Goal: Information Seeking & Learning: Learn about a topic

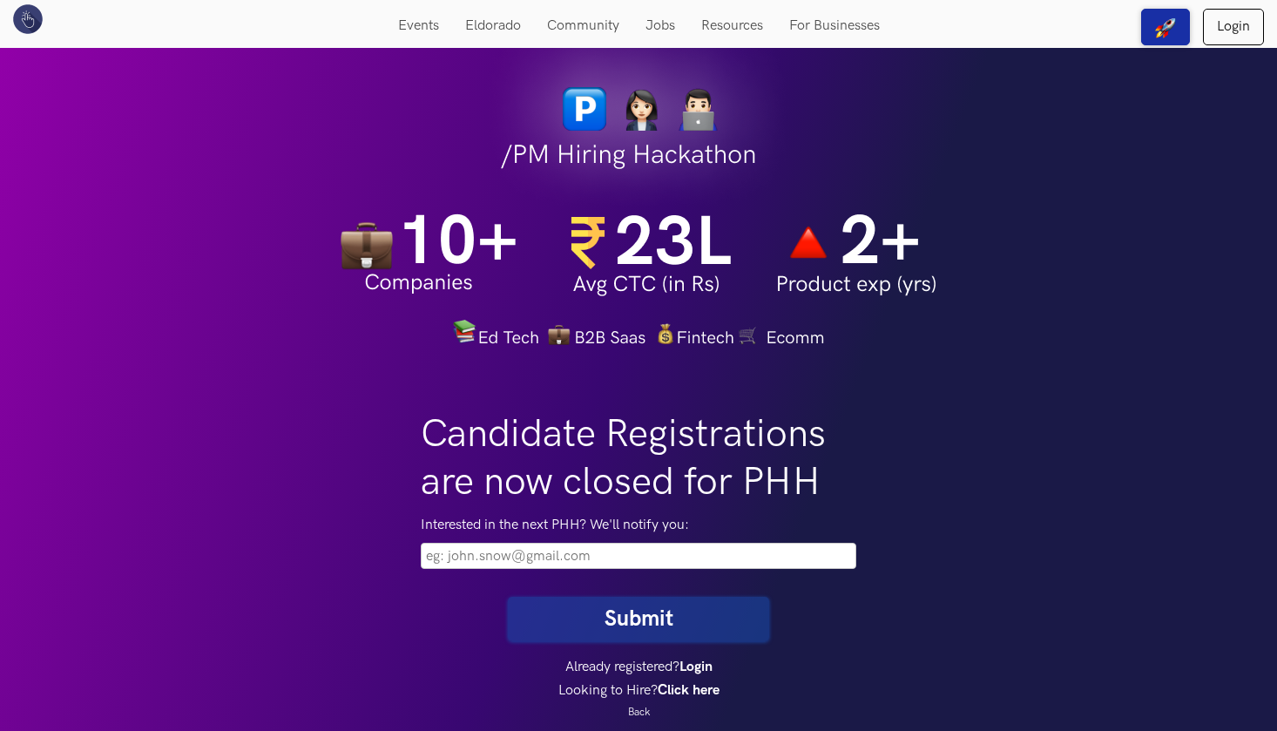
click at [1233, 24] on link "Login" at bounding box center [1233, 27] width 61 height 37
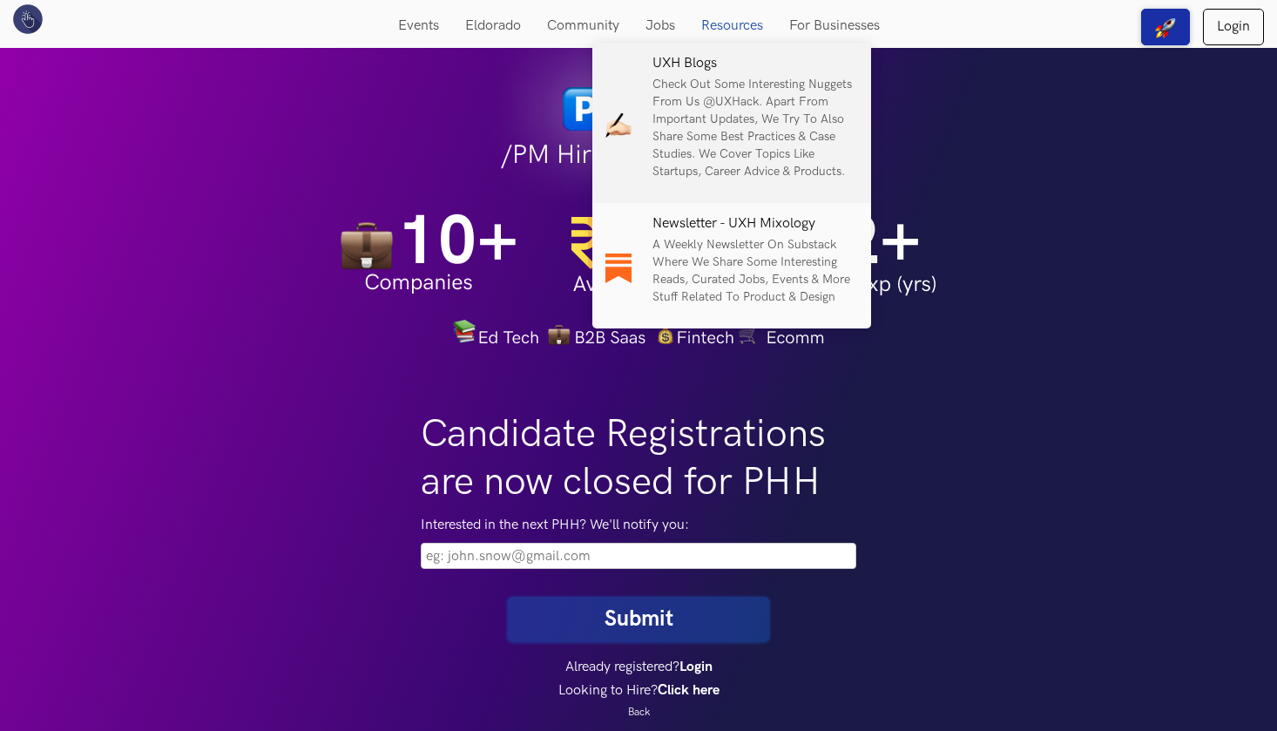
click at [751, 112] on p "Check out some interesting nuggets from us @UXHack. Apart from important update…" at bounding box center [756, 128] width 206 height 105
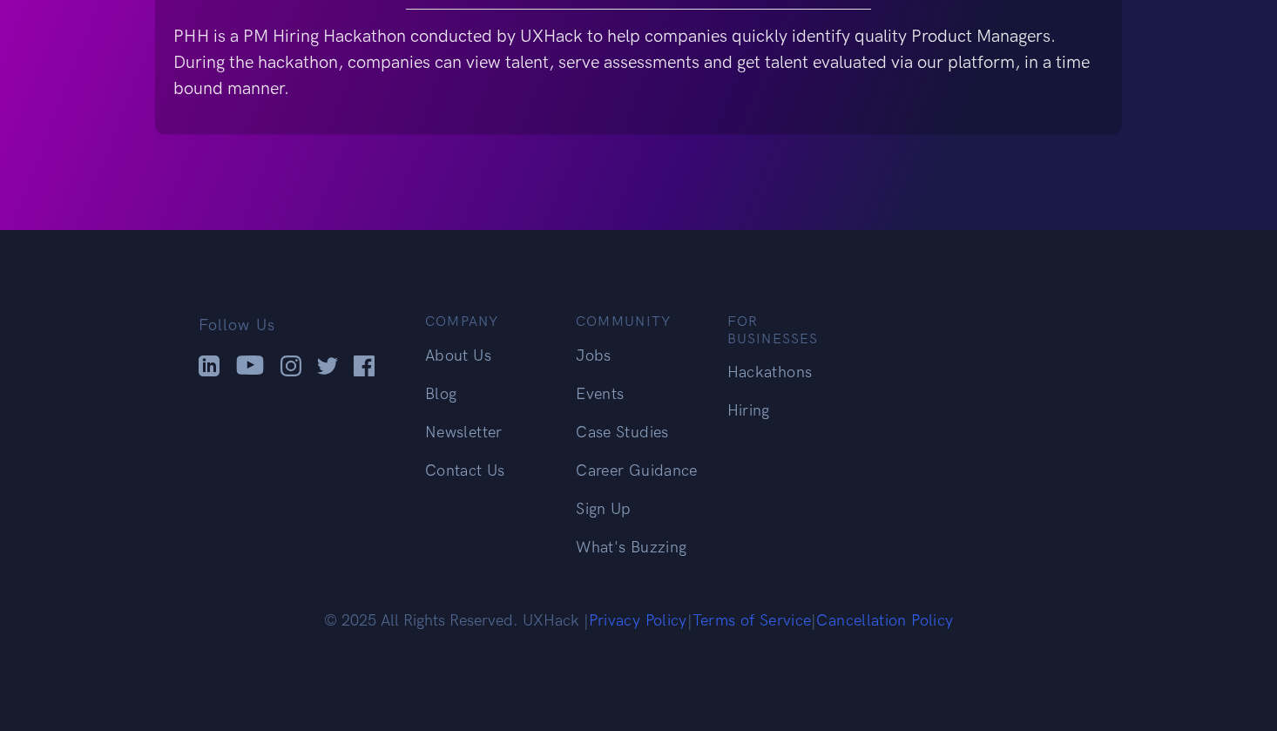
scroll to position [954, 0]
click at [607, 391] on link "Events" at bounding box center [600, 395] width 48 height 18
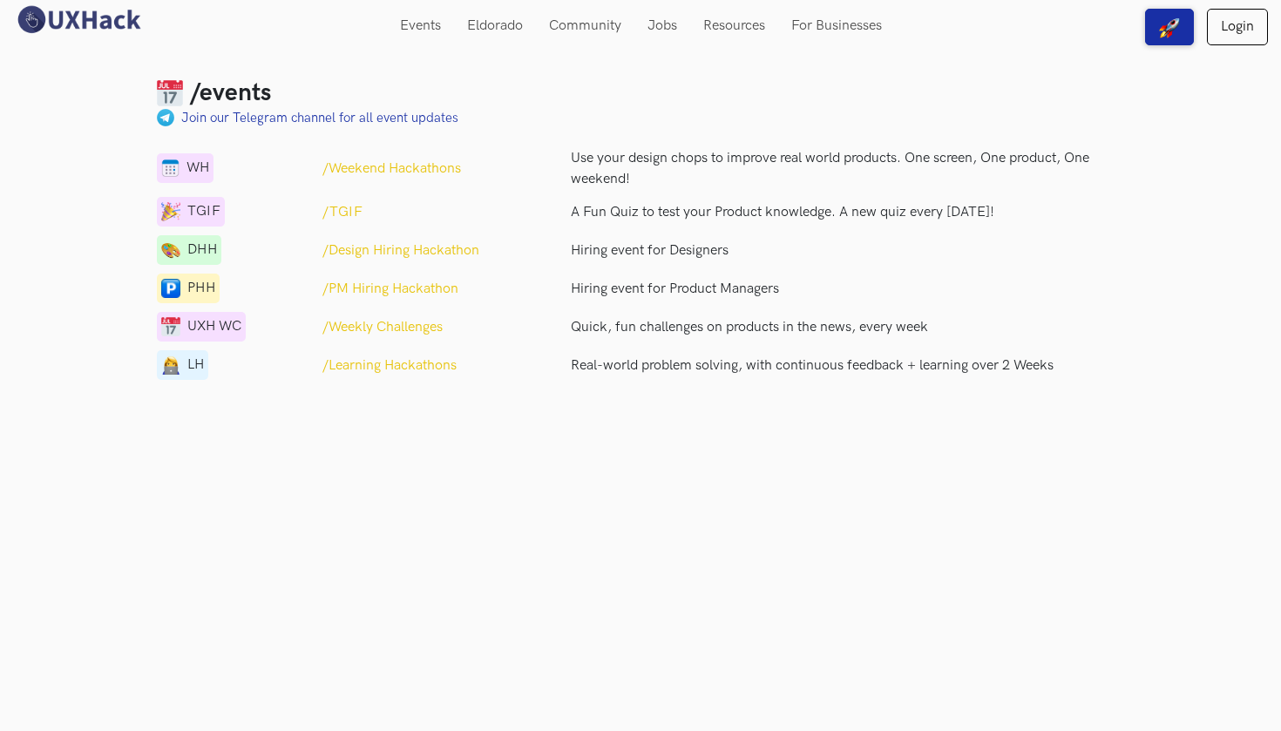
click at [440, 168] on p "/Weekend Hackathons" at bounding box center [391, 169] width 139 height 21
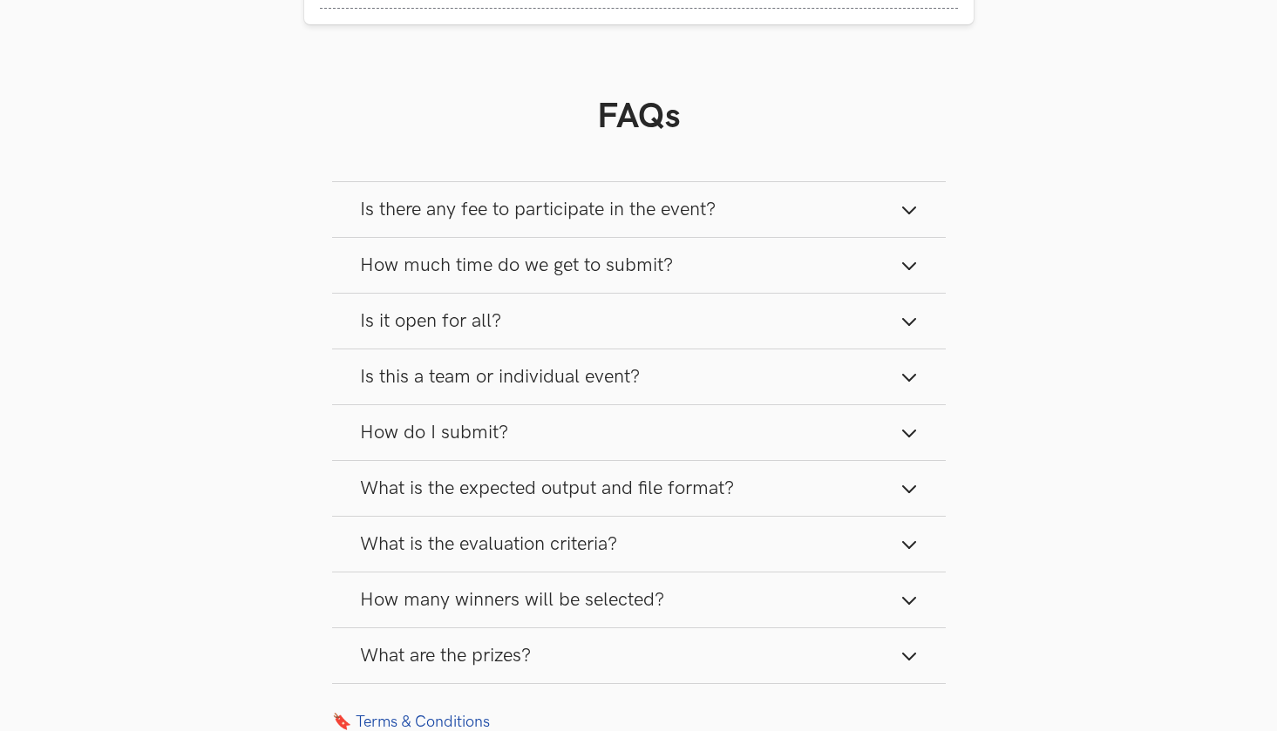
scroll to position [2029, 0]
click at [841, 215] on button "Is there any fee to participate in the event?" at bounding box center [638, 207] width 613 height 55
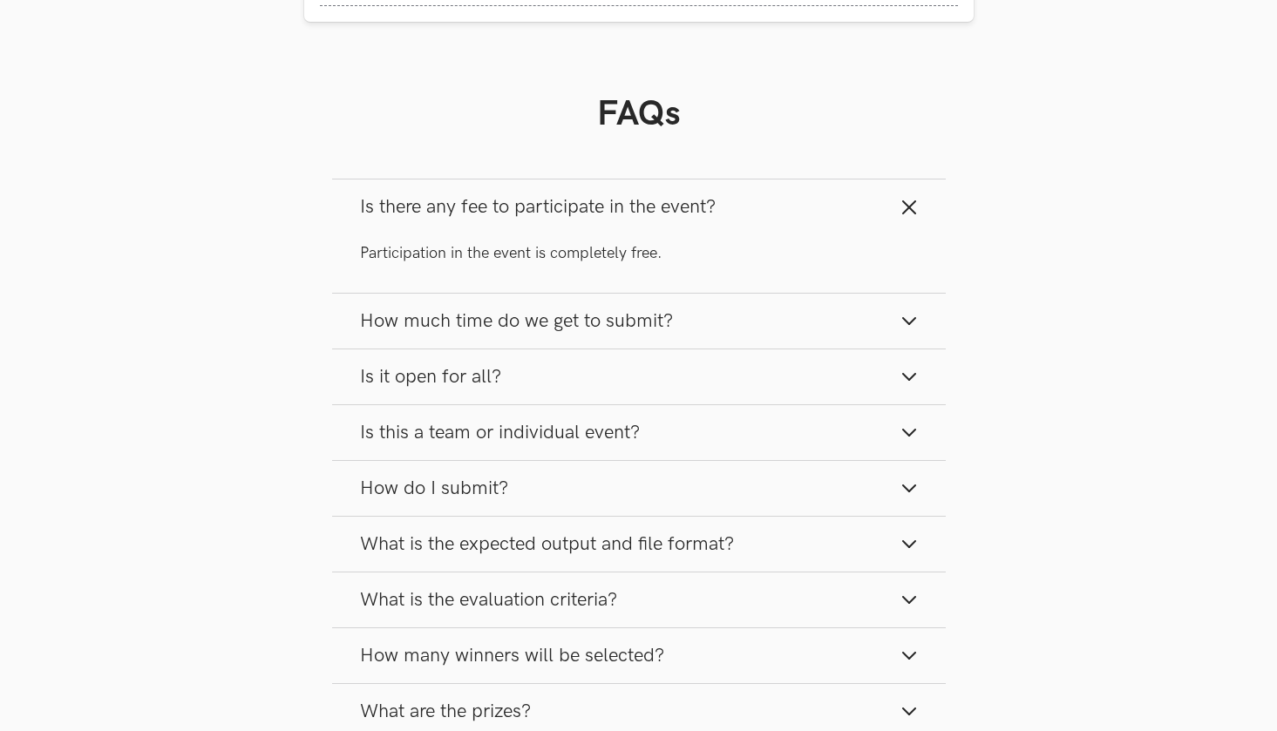
click at [874, 203] on button "Is there any fee to participate in the event?" at bounding box center [638, 207] width 613 height 55
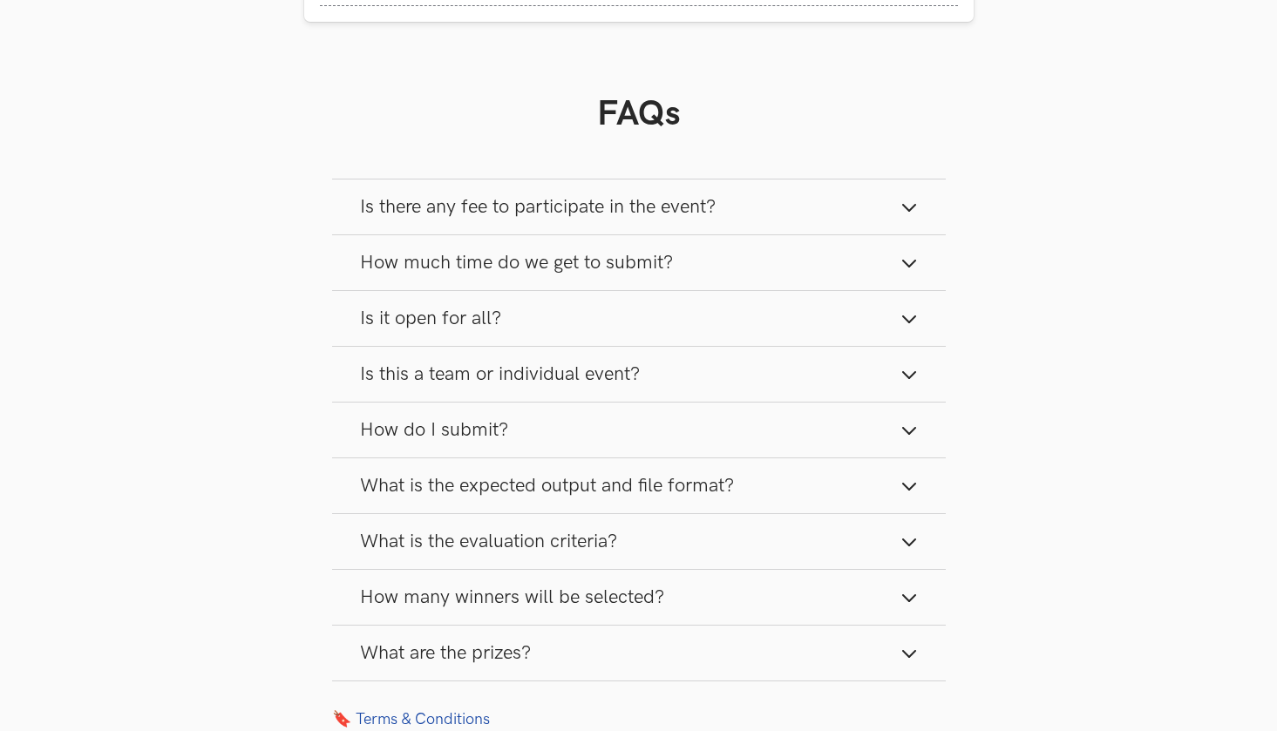
click at [884, 263] on button "How much time do we get to submit?" at bounding box center [638, 262] width 613 height 55
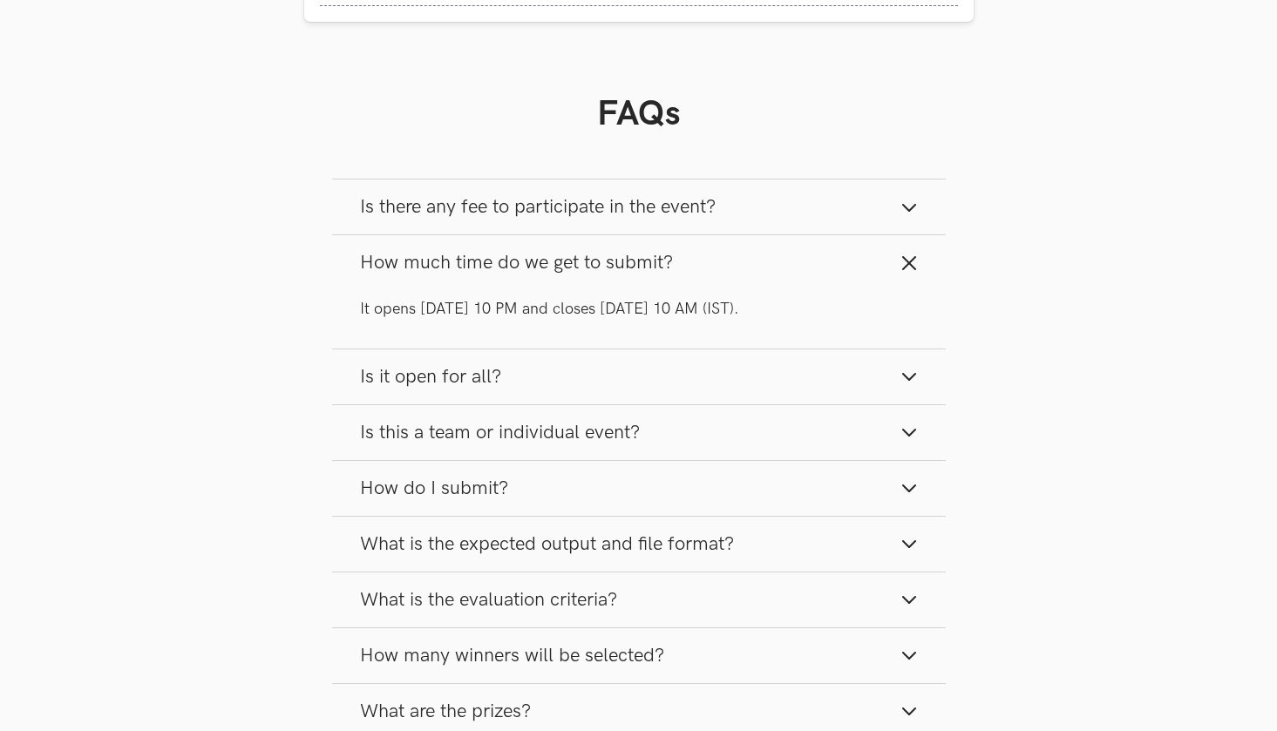
click at [905, 374] on icon "button" at bounding box center [908, 376] width 17 height 17
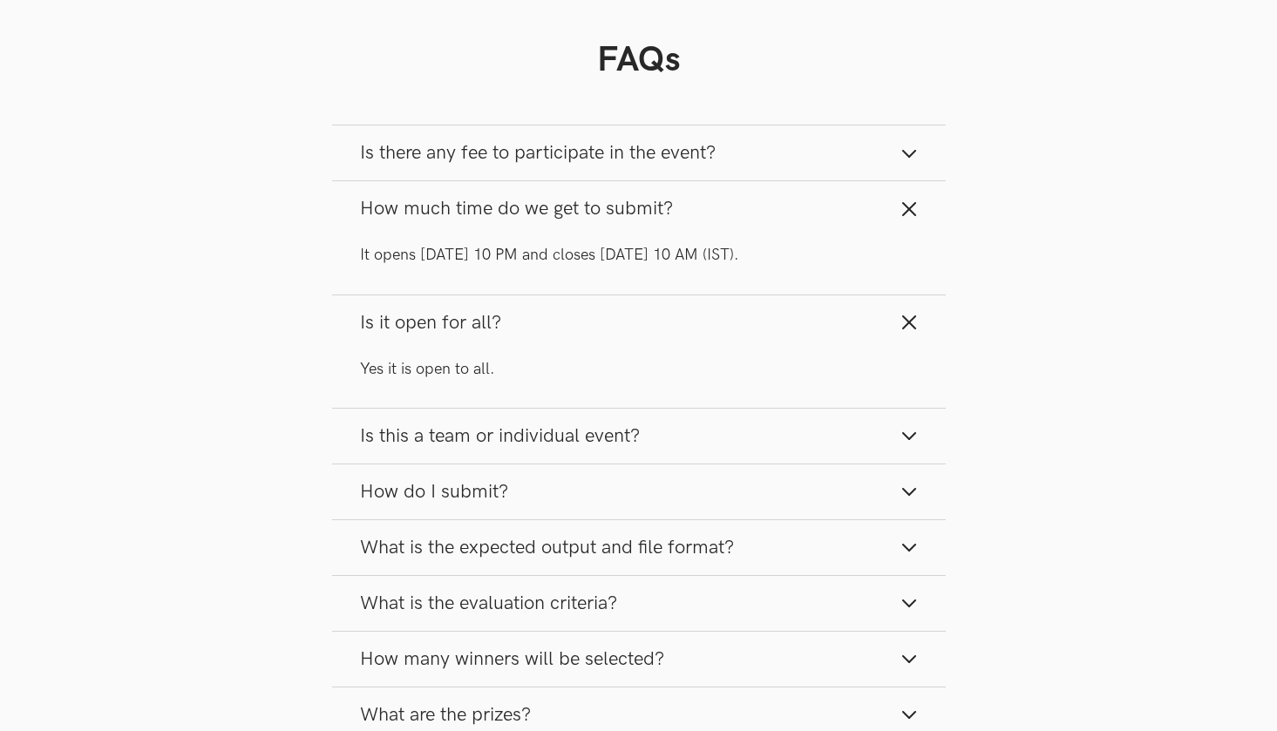
scroll to position [2098, 0]
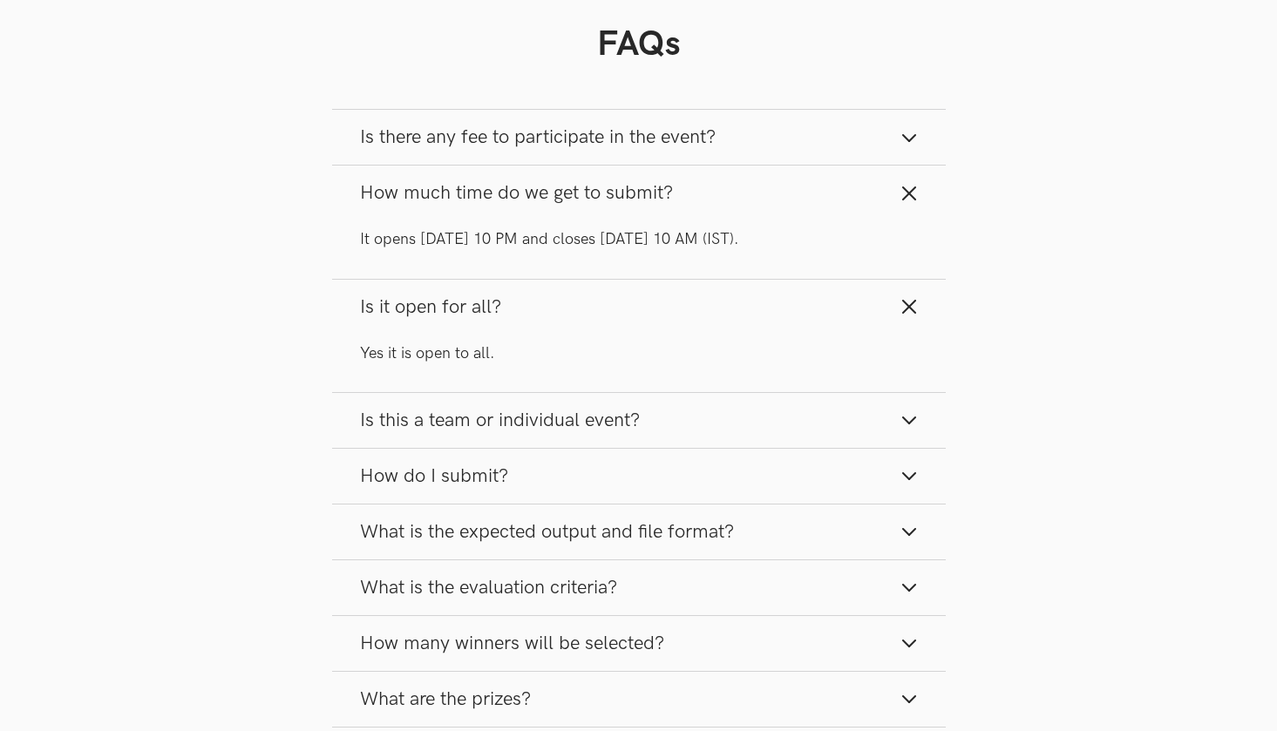
click at [901, 415] on icon "button" at bounding box center [908, 419] width 17 height 17
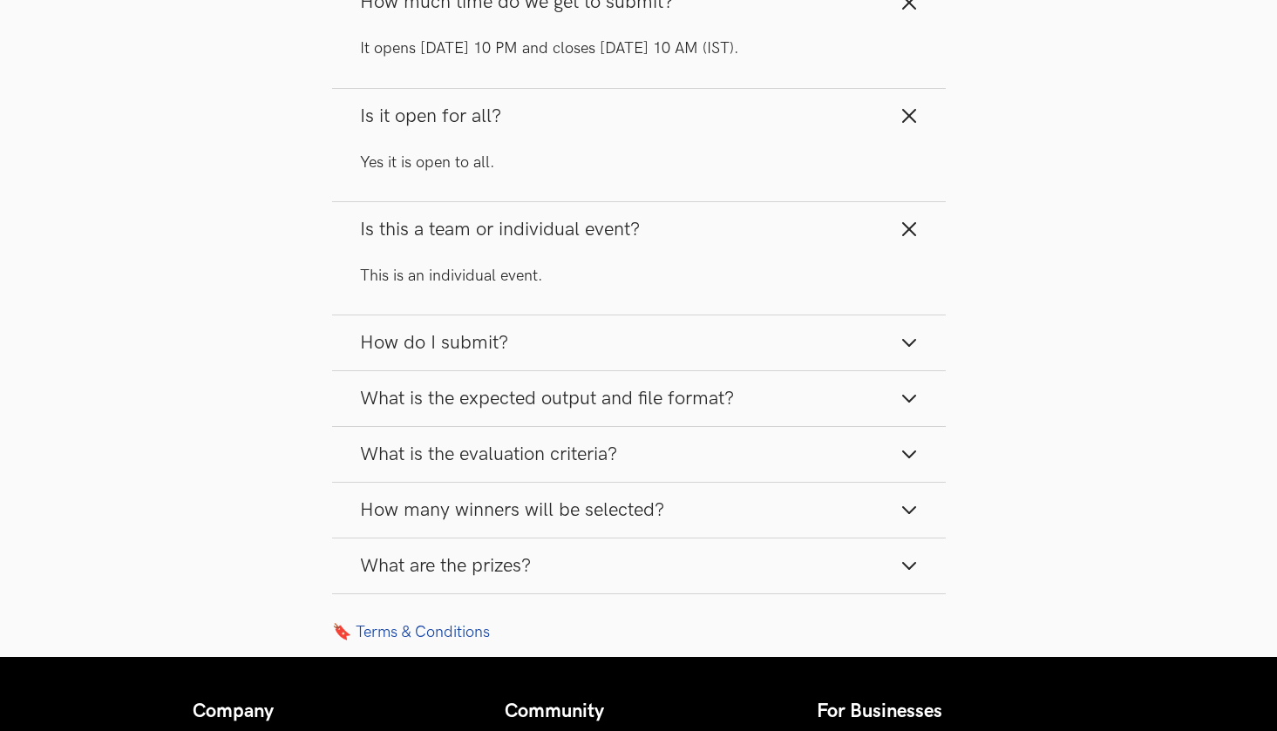
scroll to position [2304, 0]
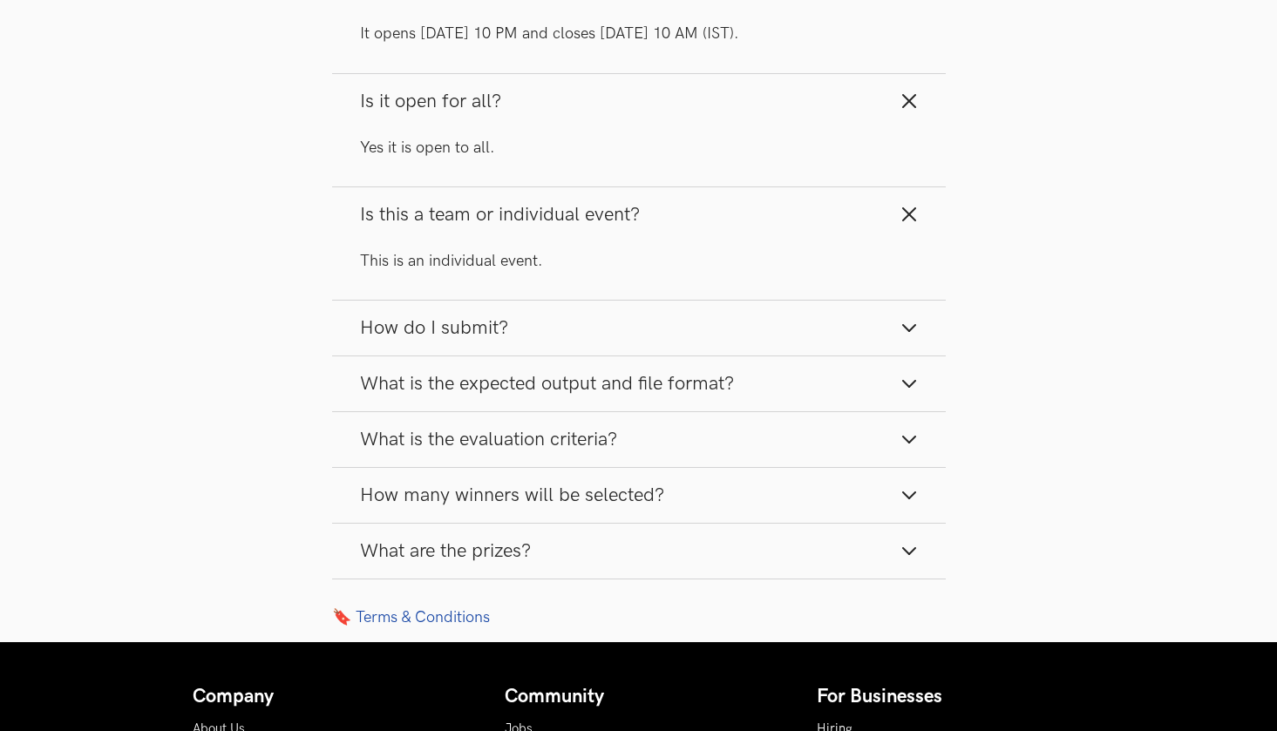
click at [911, 336] on button "How do I submit?" at bounding box center [638, 328] width 613 height 55
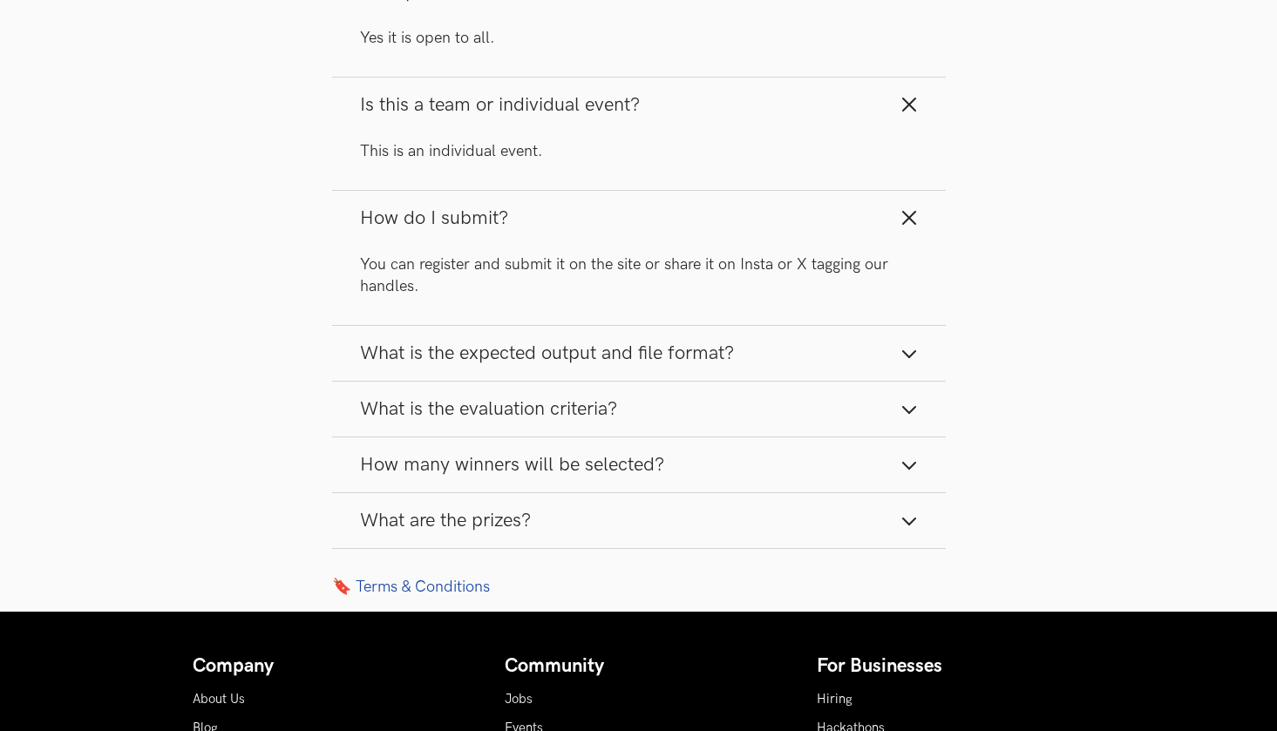
scroll to position [2427, 0]
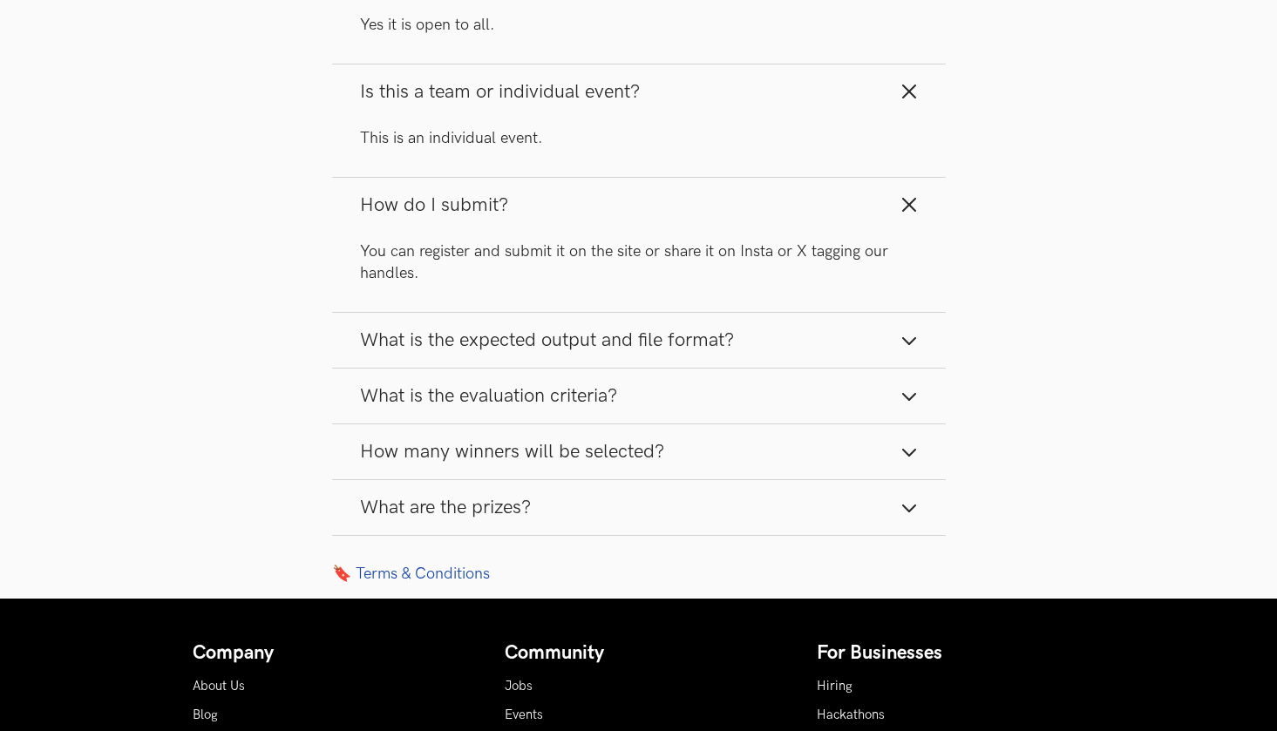
click at [890, 341] on button "What is the expected output and file format?" at bounding box center [638, 340] width 613 height 55
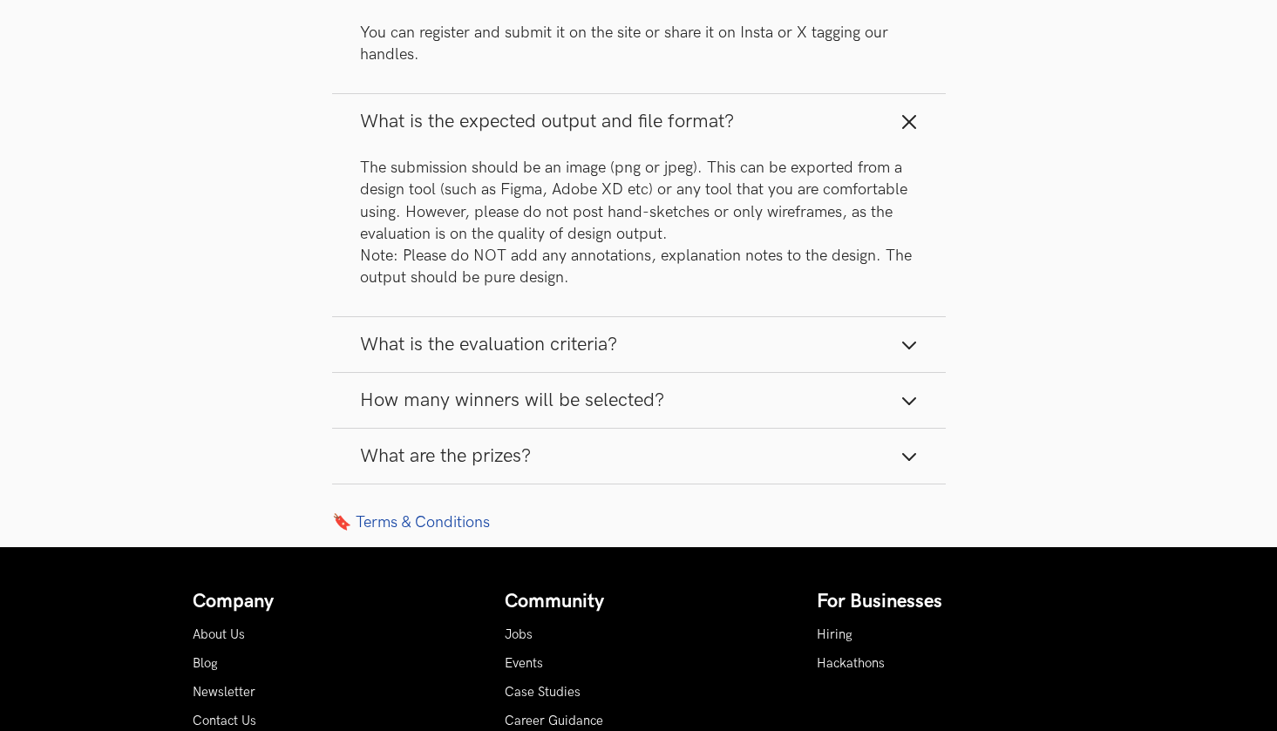
scroll to position [2651, 0]
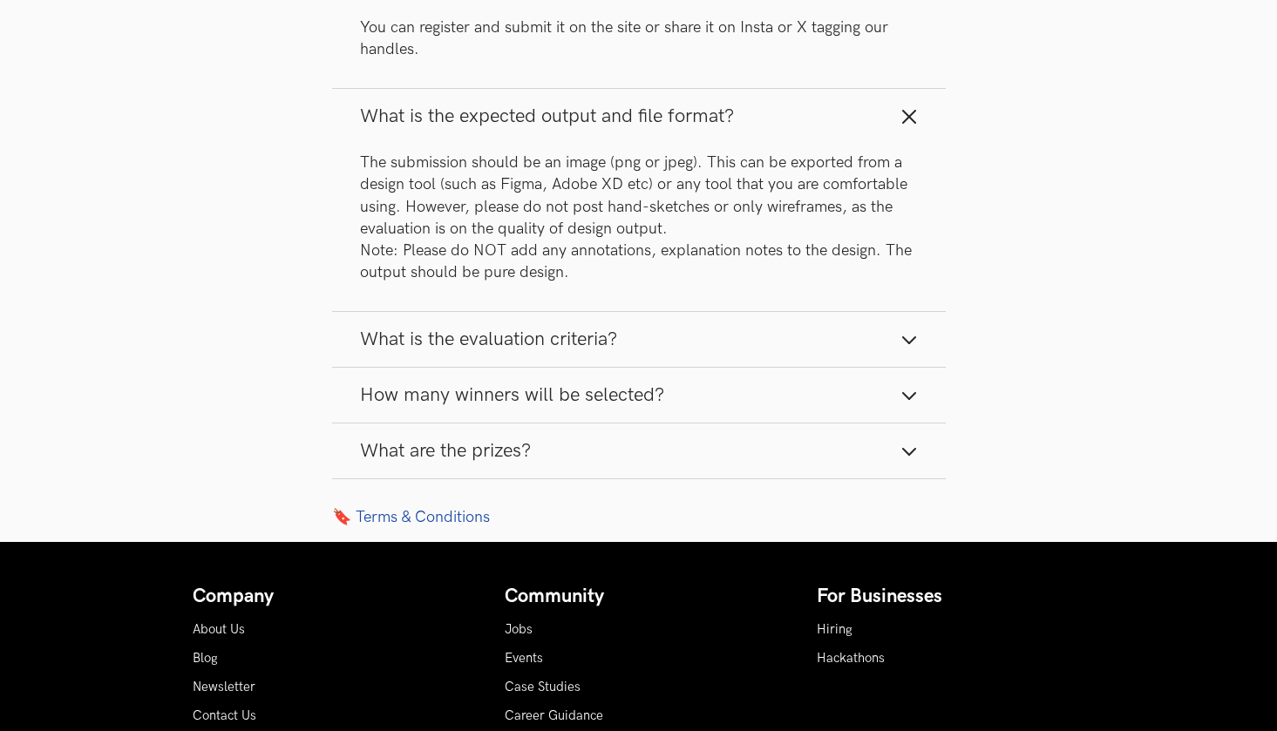
click at [897, 329] on button "What is the evaluation criteria?" at bounding box center [638, 339] width 613 height 55
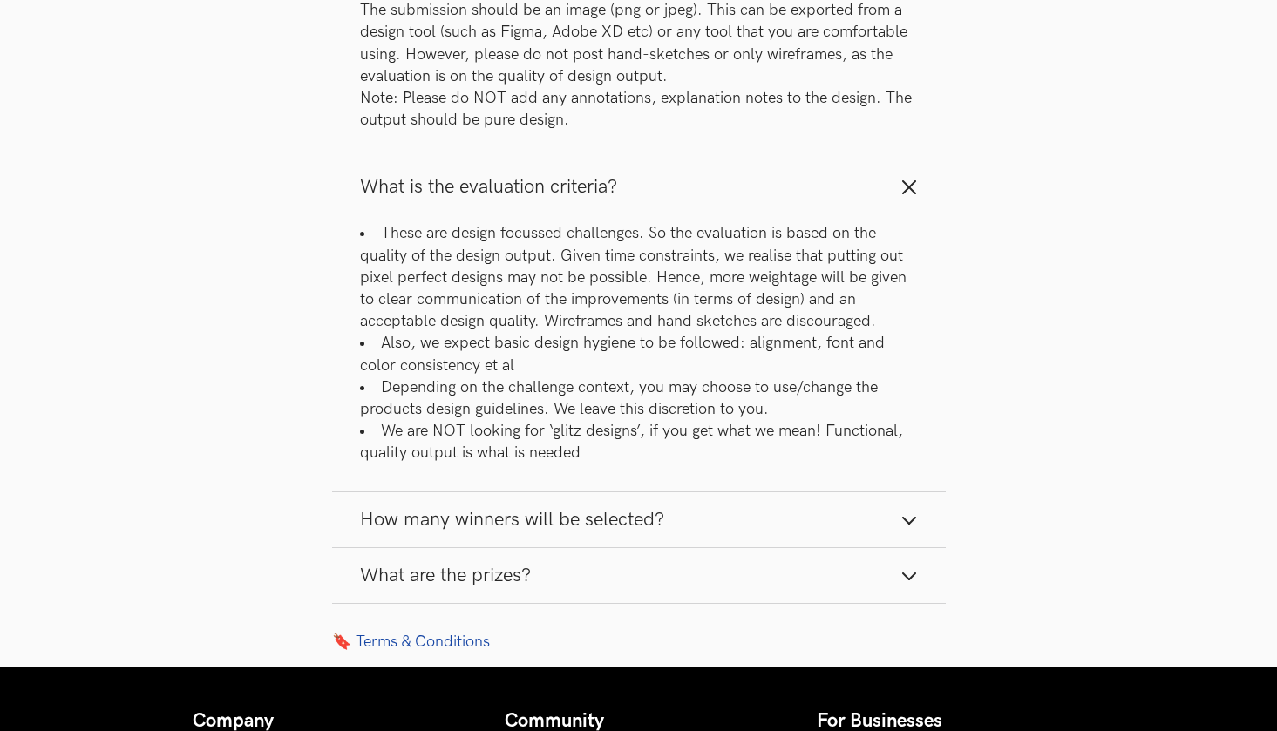
scroll to position [2806, 0]
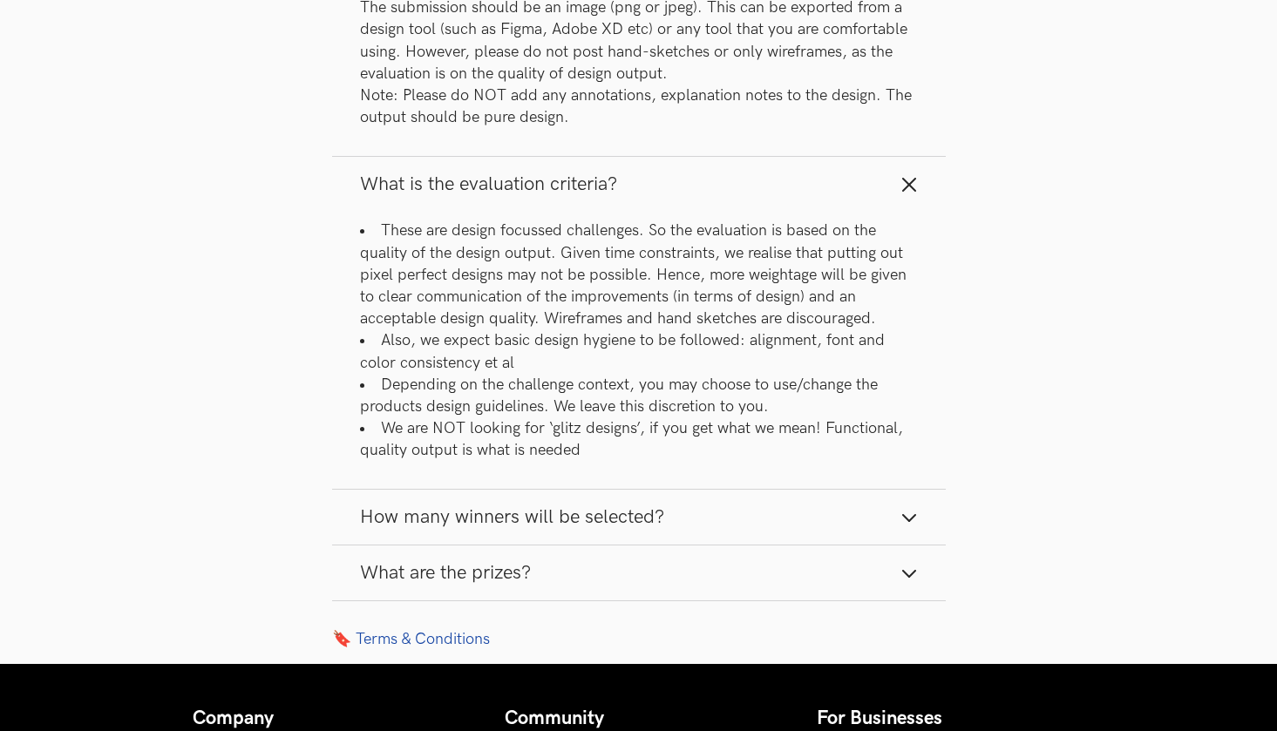
click at [891, 515] on button "How many winners will be selected?" at bounding box center [638, 517] width 613 height 55
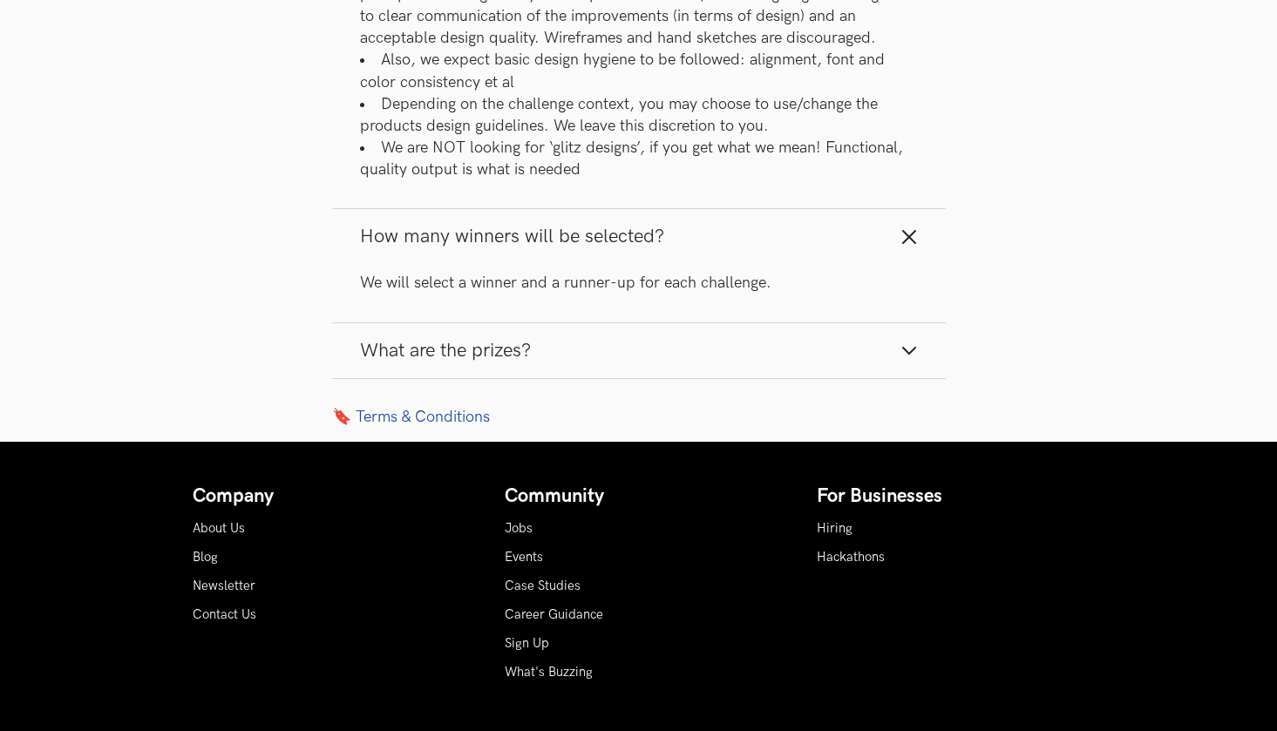
scroll to position [3087, 0]
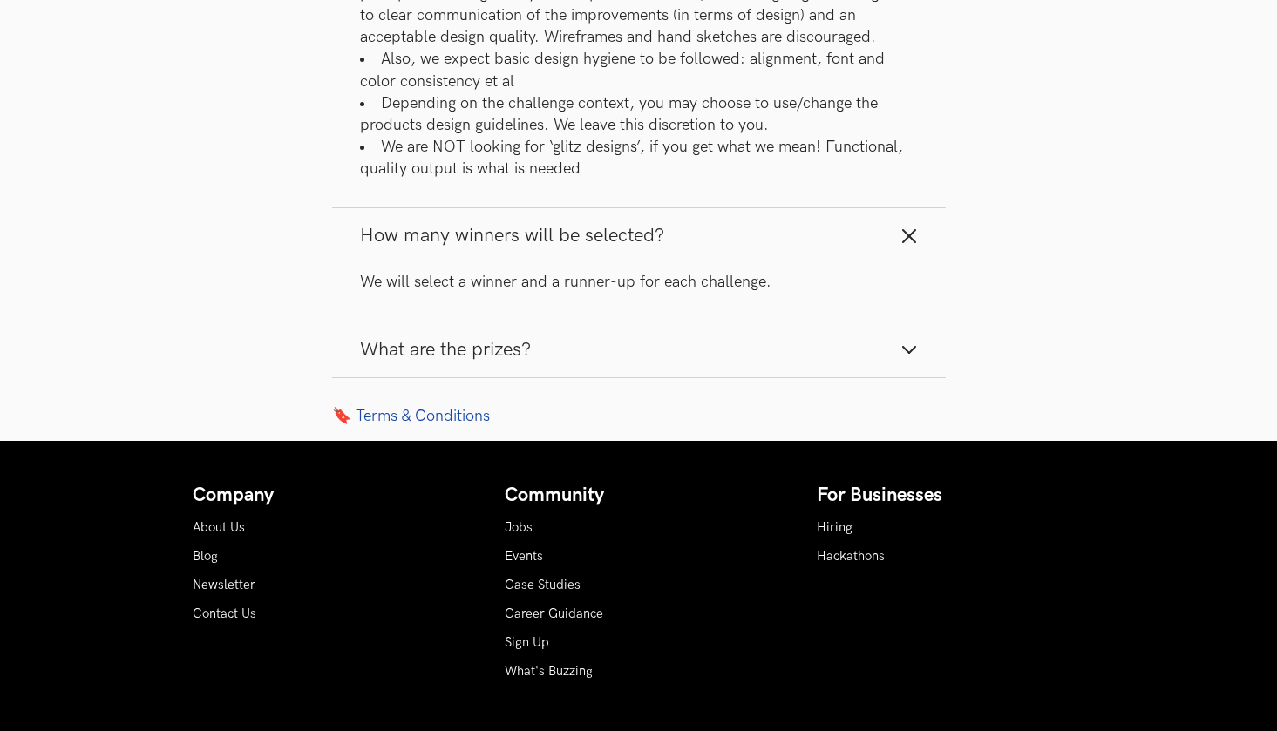
click at [880, 337] on button "What are the prizes?" at bounding box center [638, 349] width 613 height 55
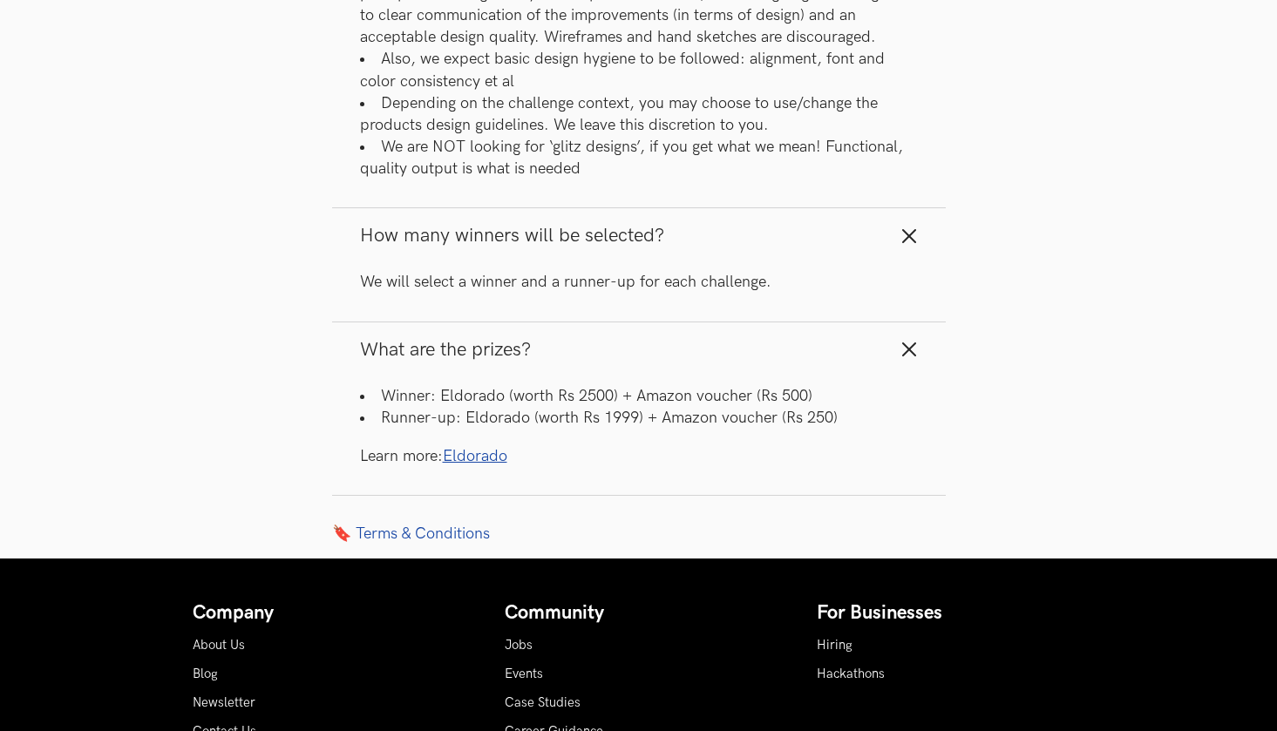
click at [911, 345] on icon "button" at bounding box center [908, 349] width 17 height 17
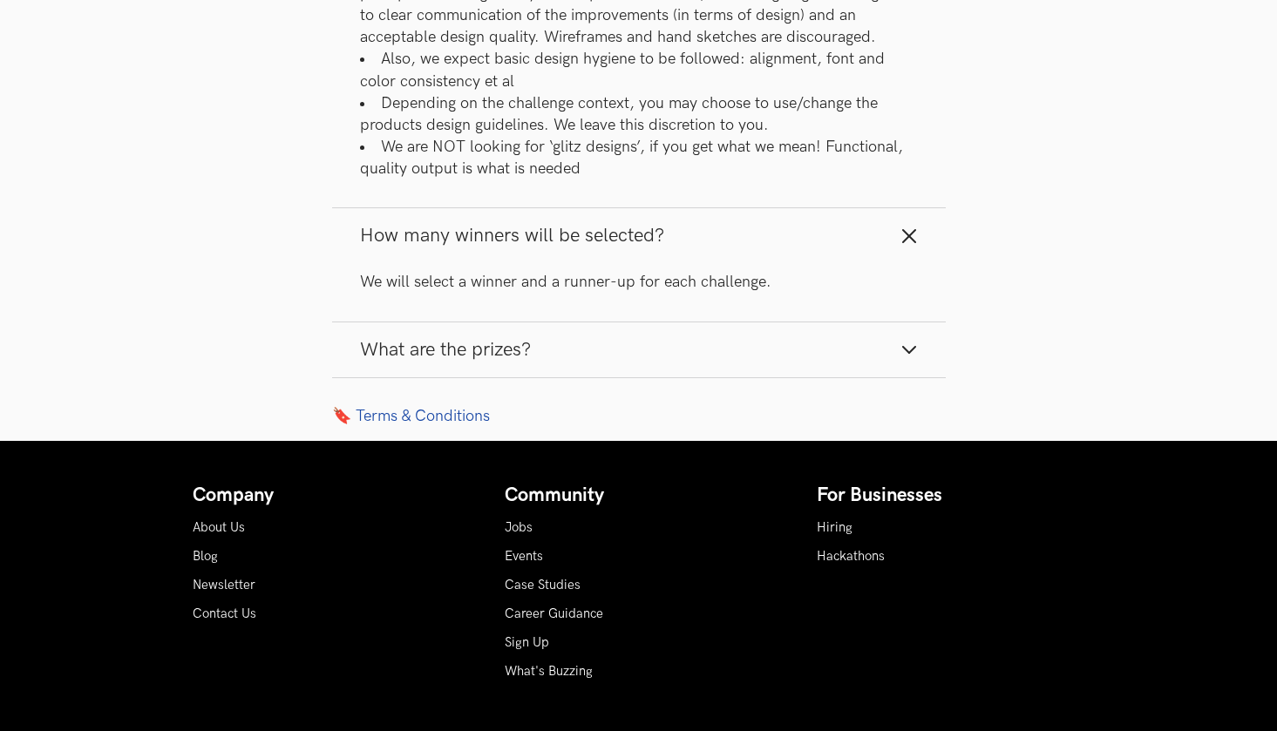
click at [905, 240] on icon "button" at bounding box center [908, 235] width 17 height 17
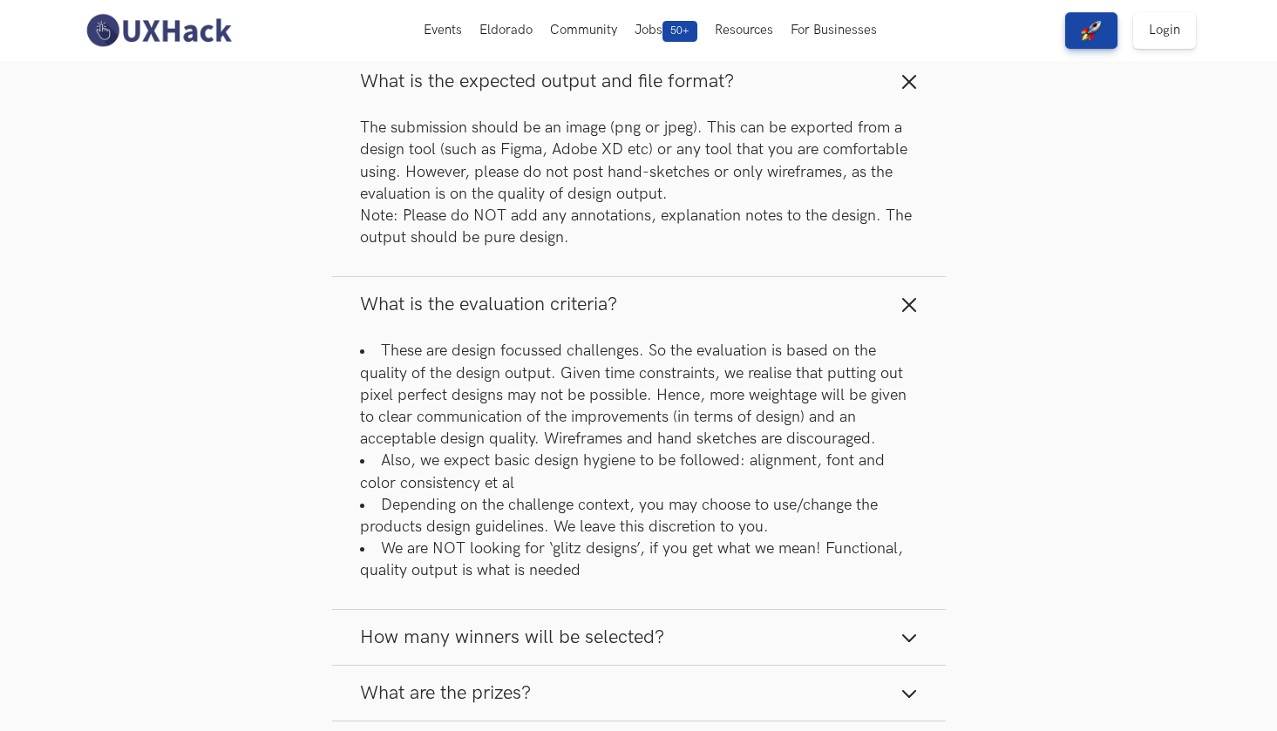
scroll to position [2687, 0]
click at [905, 304] on icon "button" at bounding box center [908, 303] width 17 height 17
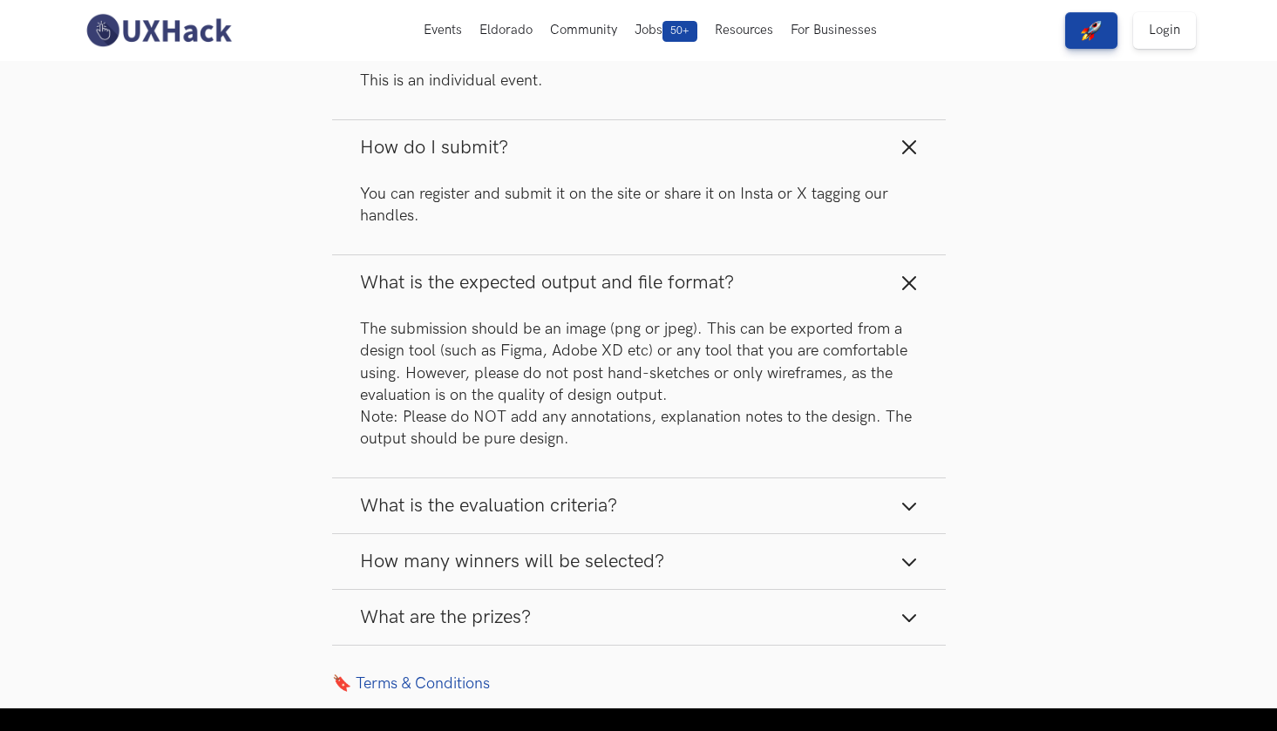
scroll to position [2467, 0]
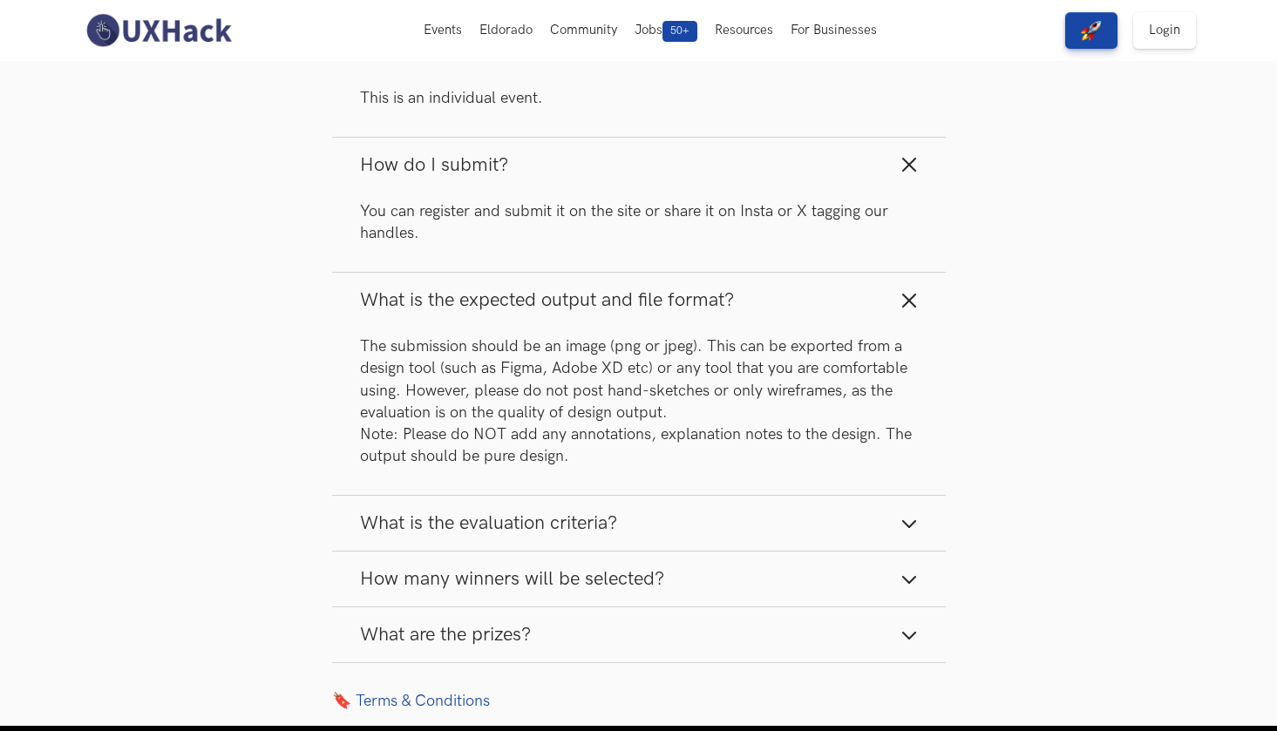
click at [915, 299] on icon "button" at bounding box center [908, 300] width 17 height 17
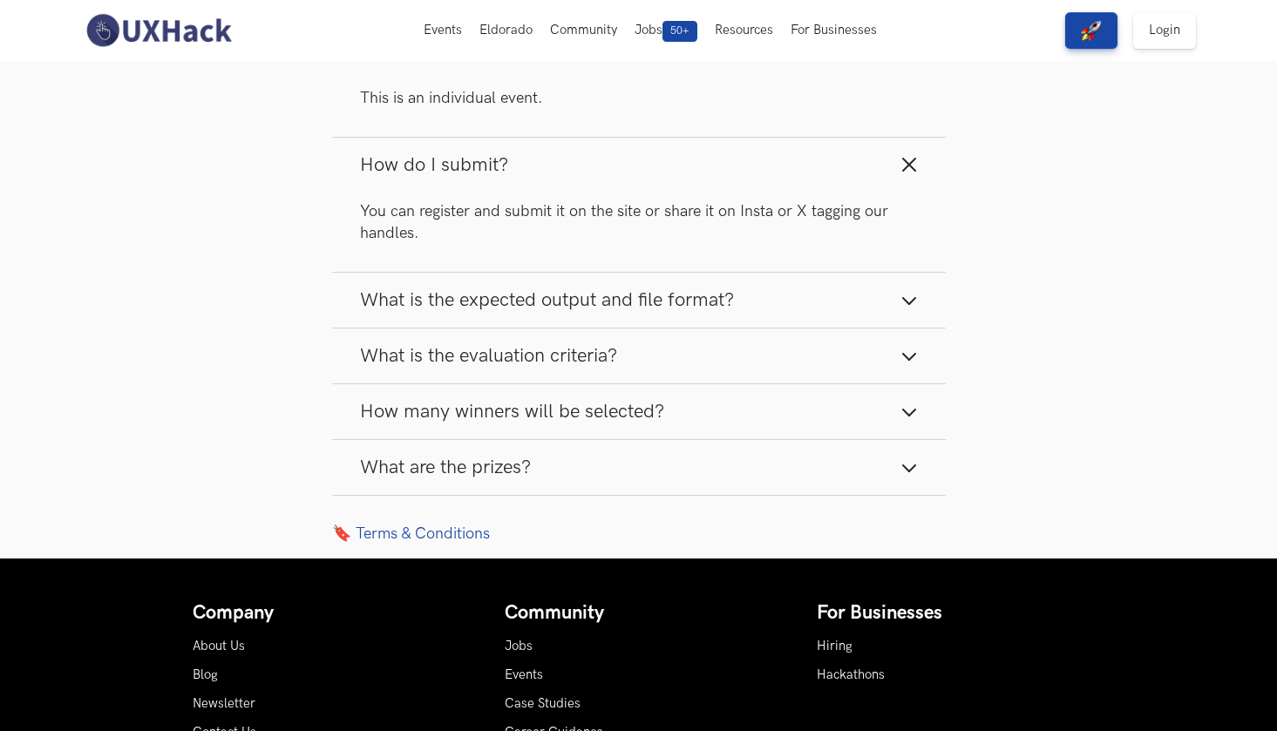
click at [911, 161] on line "button" at bounding box center [909, 165] width 12 height 12
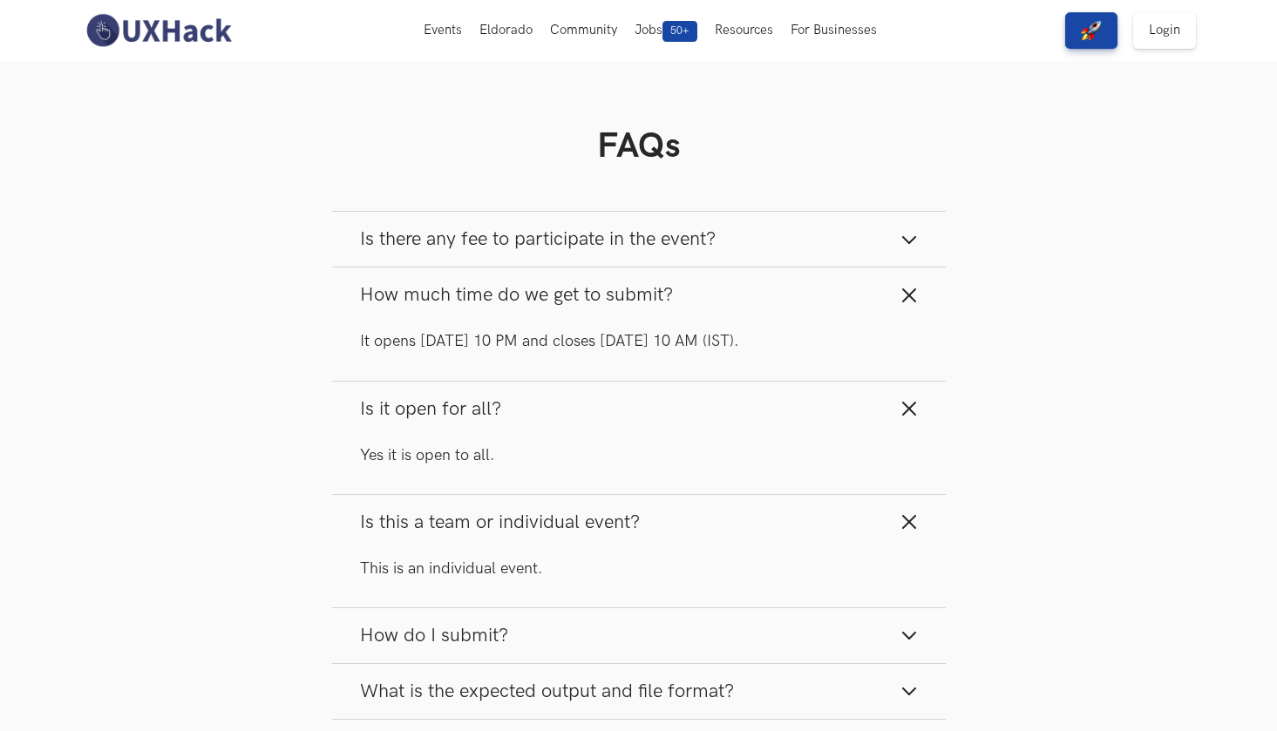
scroll to position [1985, 0]
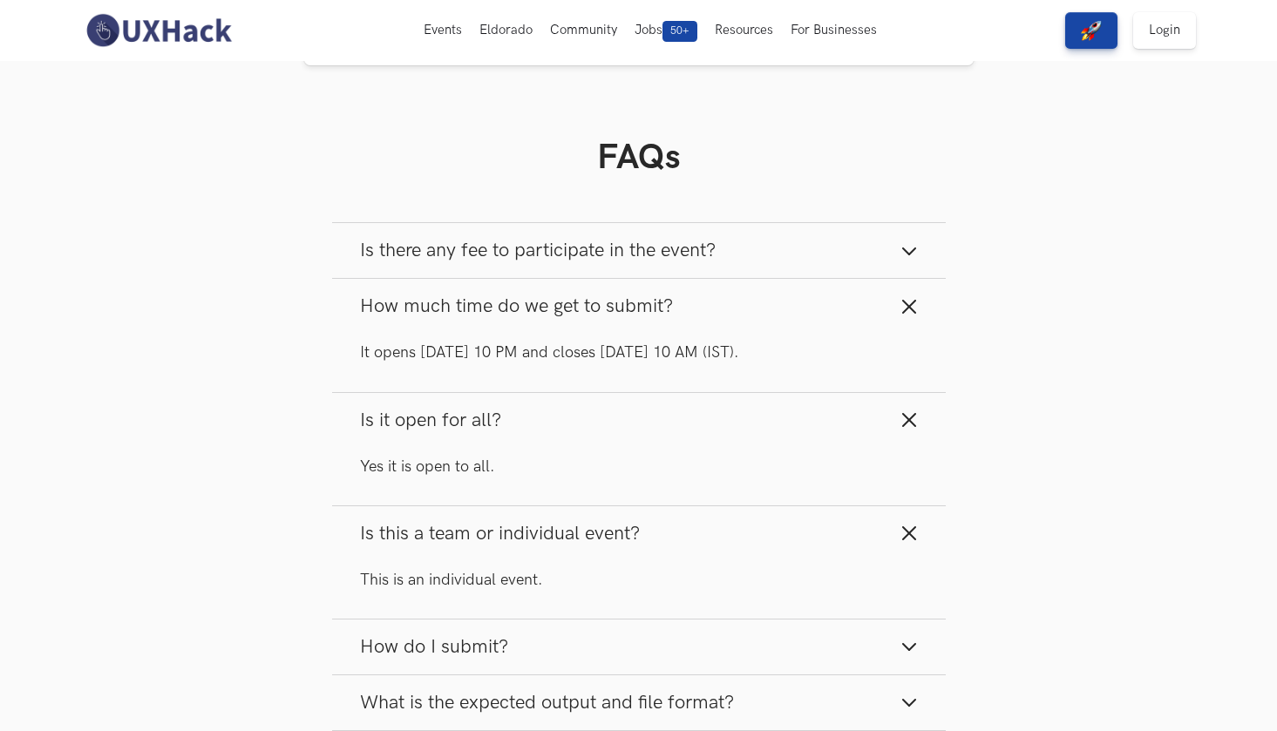
click at [908, 515] on button "Is this a team or individual event?" at bounding box center [638, 533] width 613 height 55
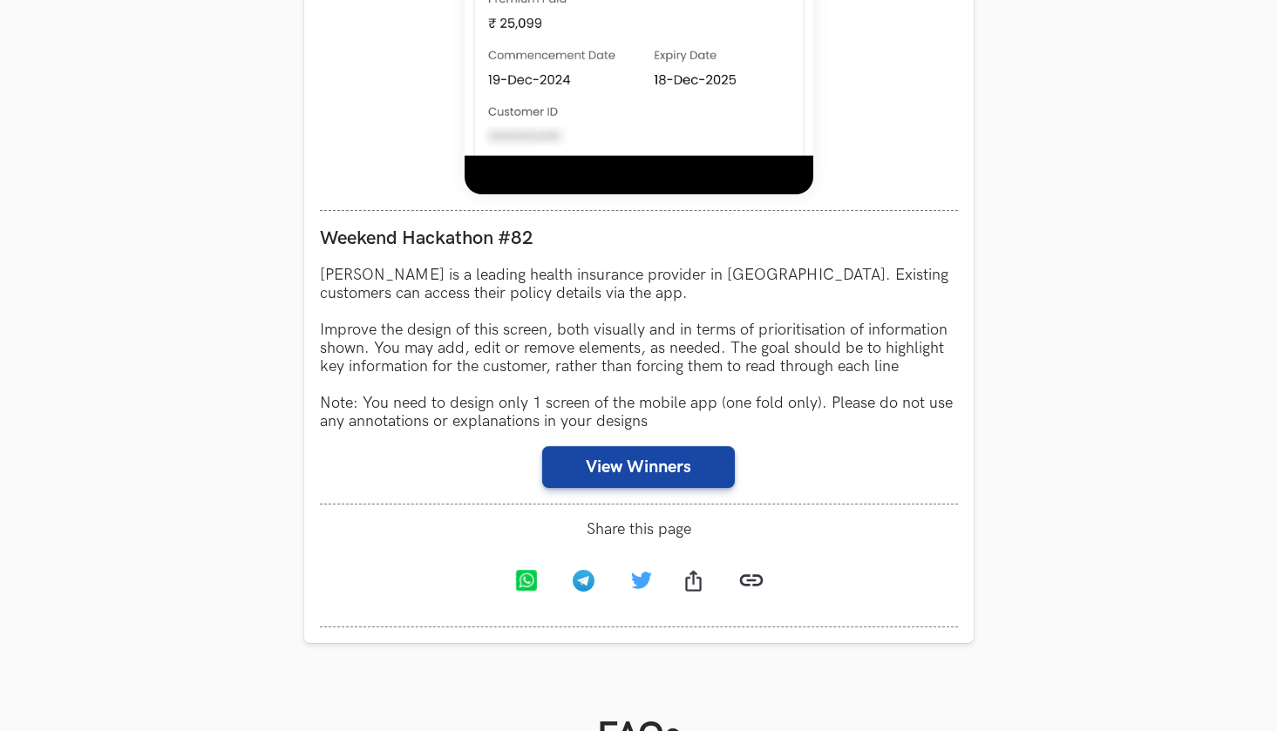
scroll to position [1411, 0]
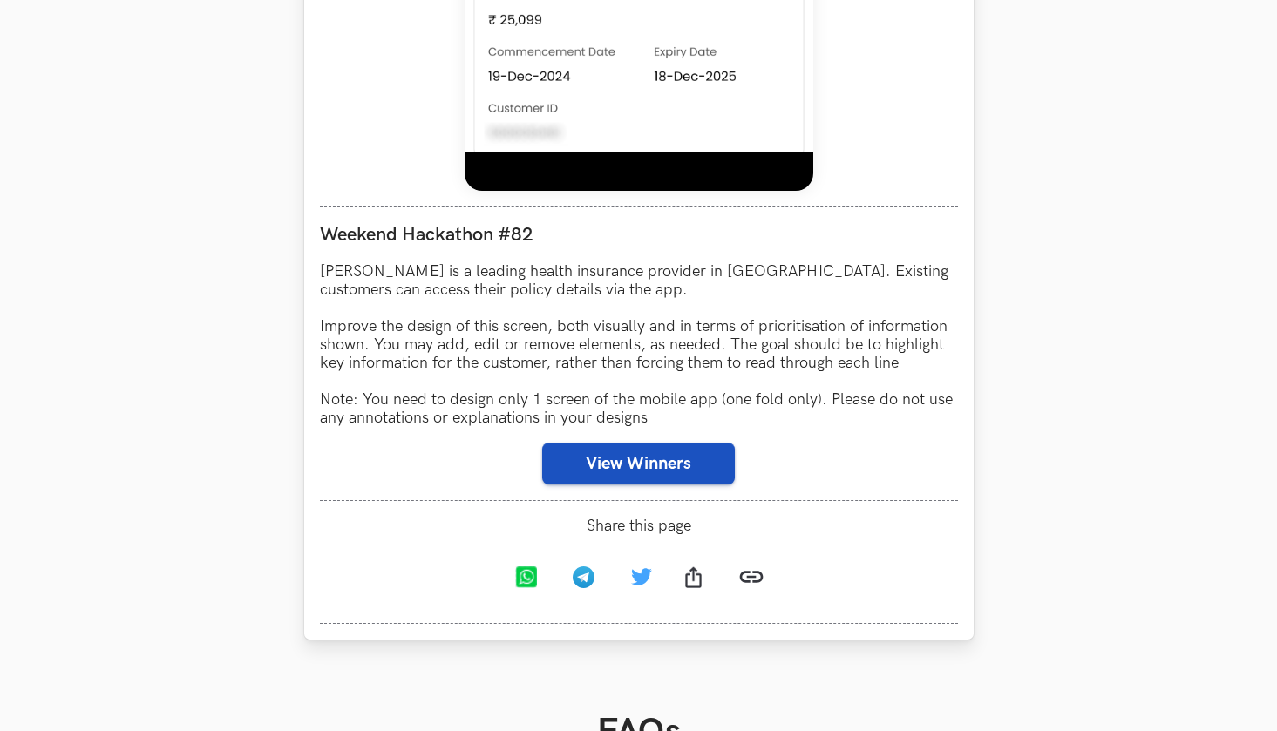
click at [682, 457] on button "View Winners" at bounding box center [638, 464] width 193 height 42
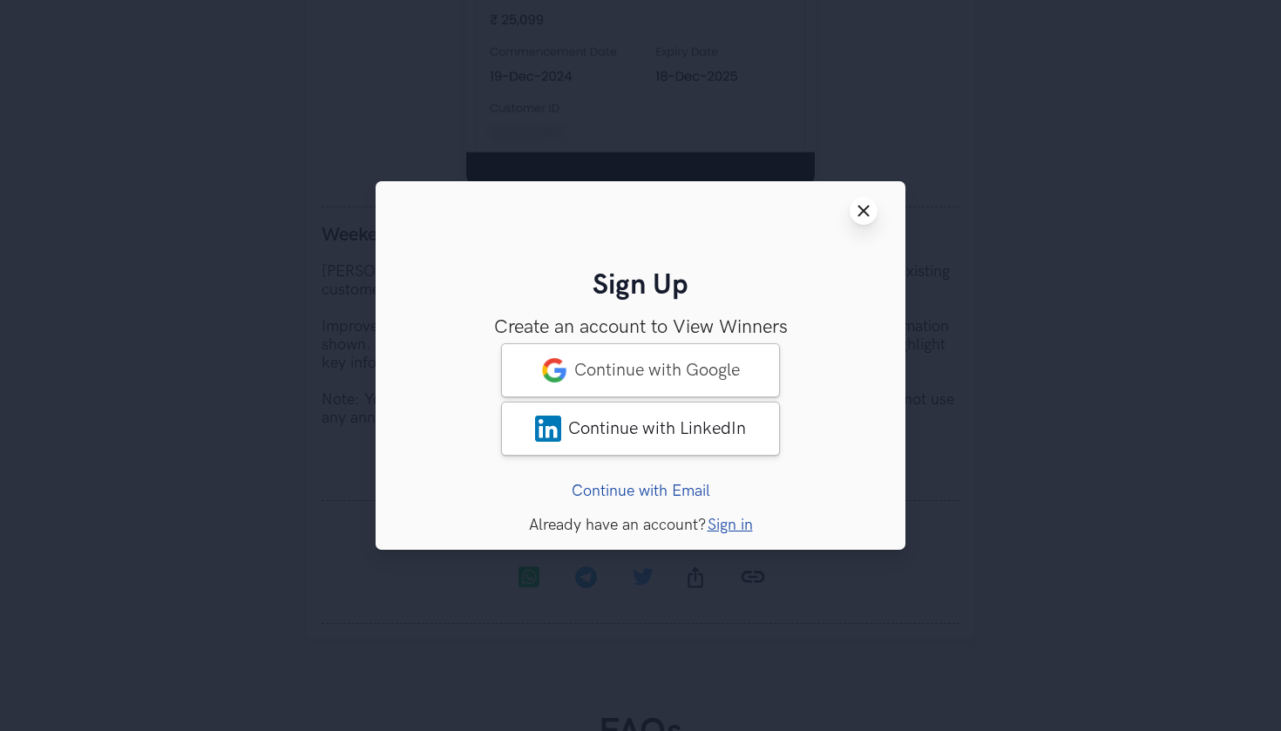
click at [873, 209] on button "Close modal window" at bounding box center [864, 211] width 28 height 28
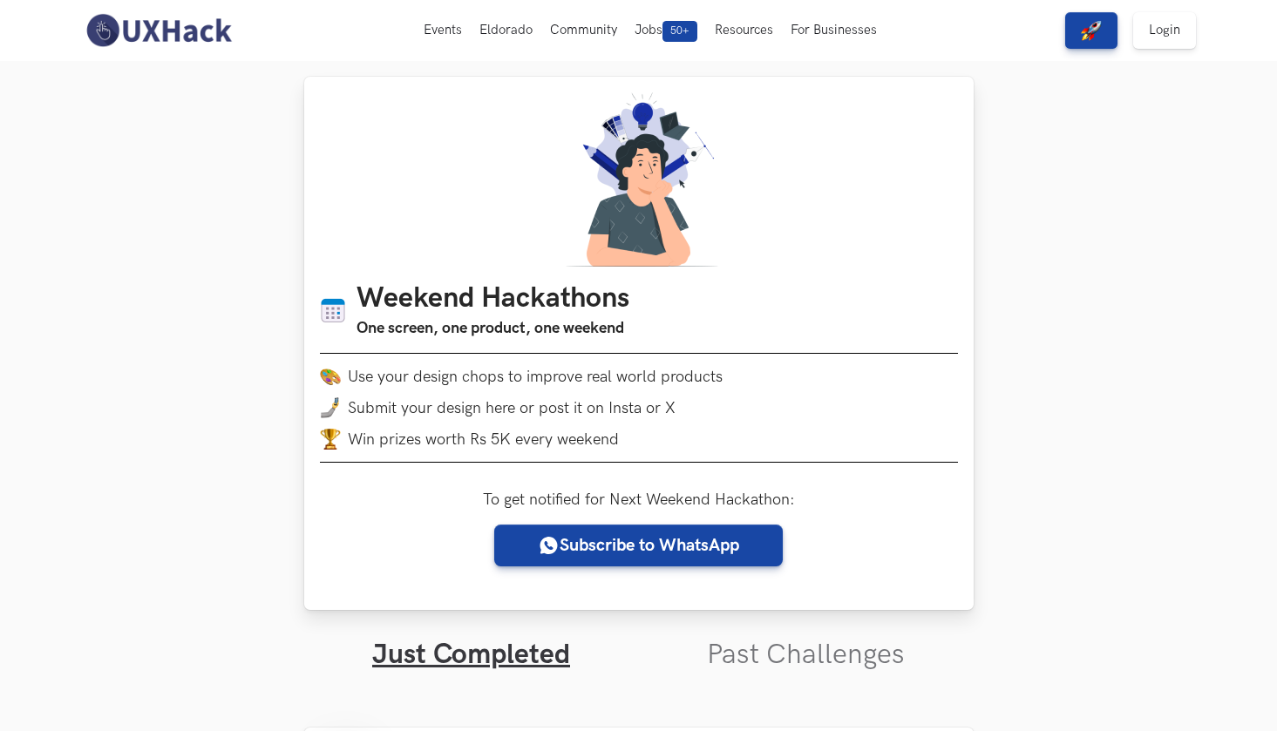
scroll to position [0, 0]
click at [864, 661] on link "Past Challenges" at bounding box center [806, 655] width 198 height 34
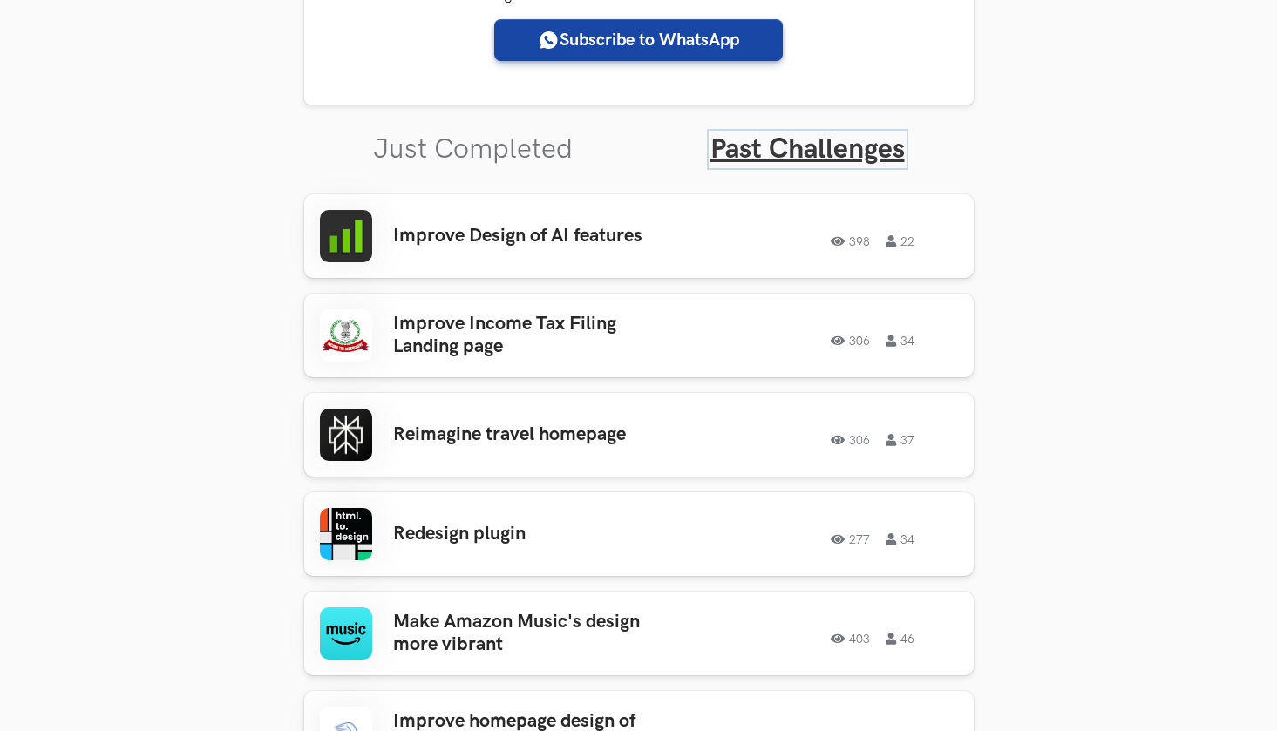
scroll to position [513, 0]
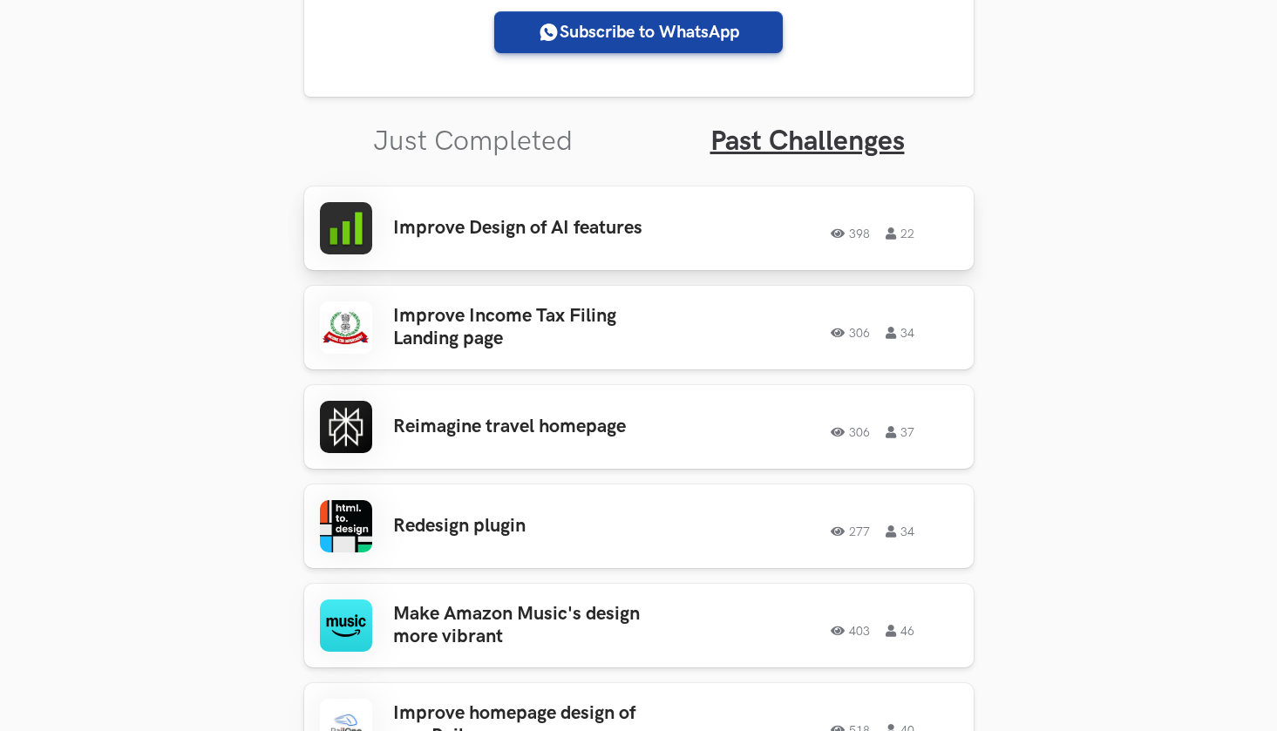
click at [820, 235] on div "398 22" at bounding box center [832, 228] width 251 height 23
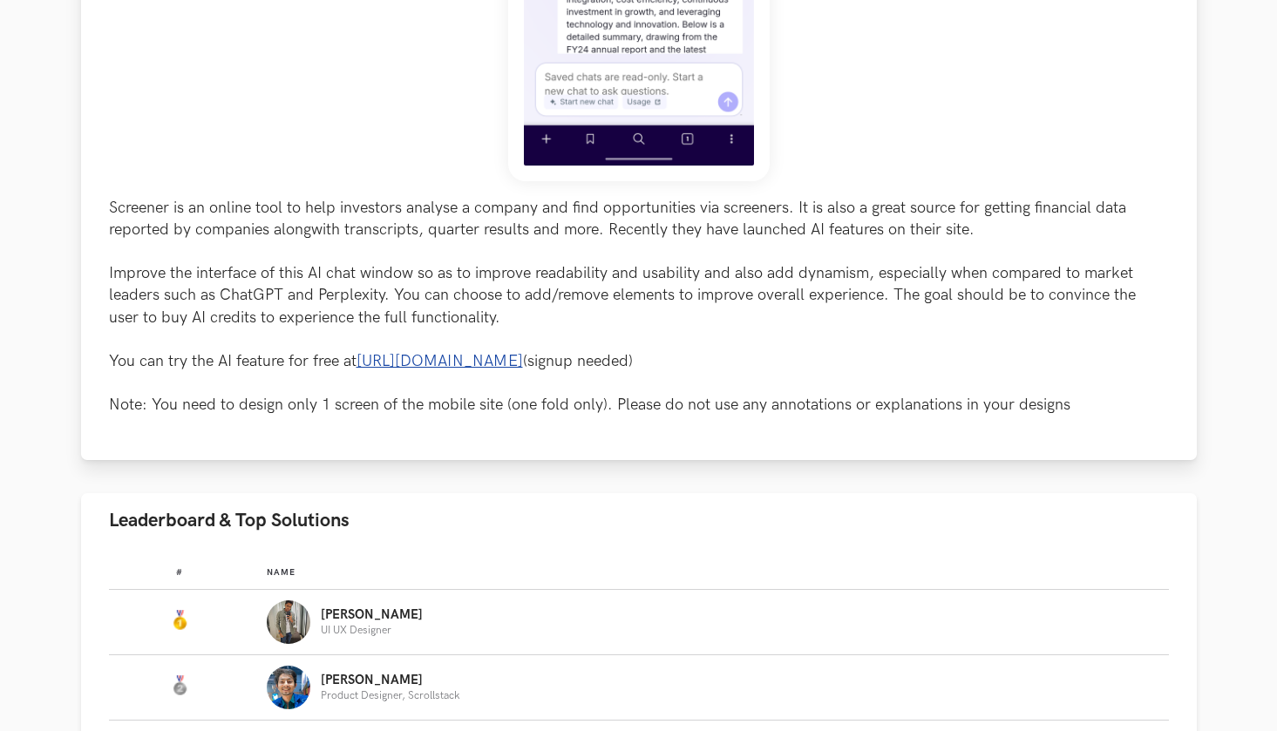
scroll to position [624, 0]
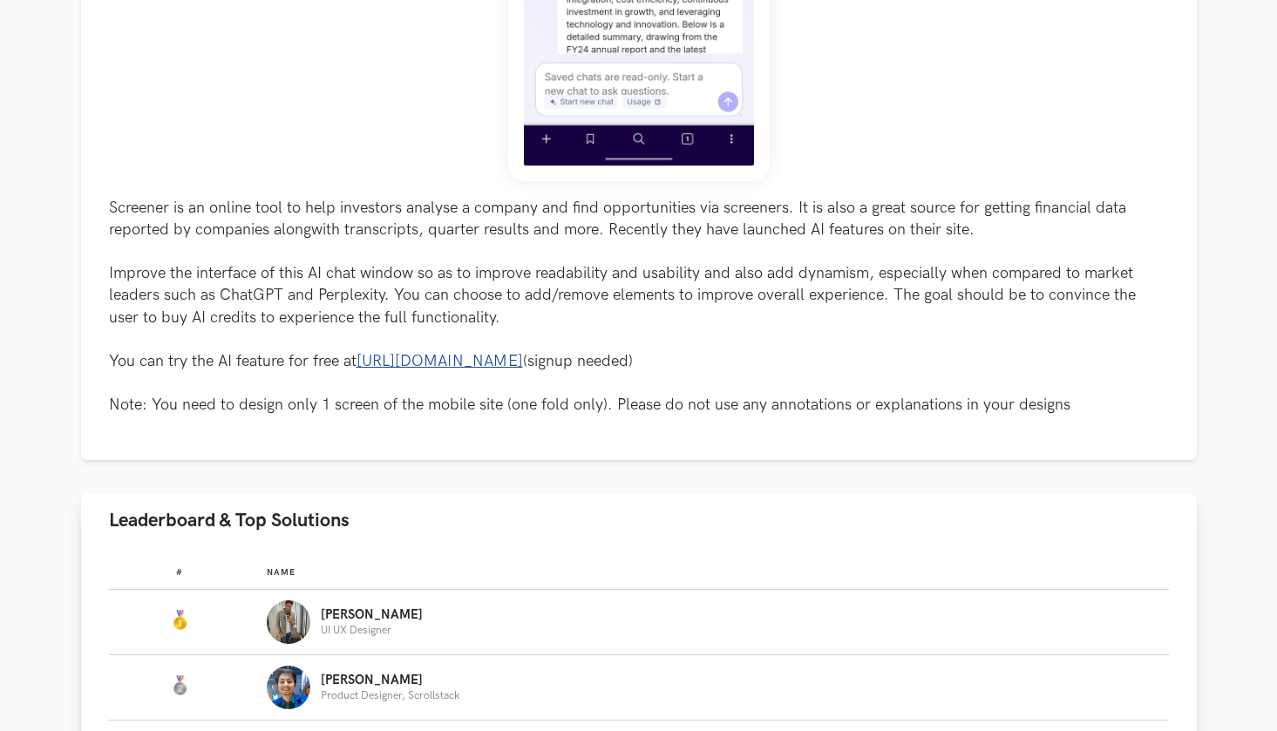
click at [582, 627] on div "Yuvraj UI UX Designer" at bounding box center [709, 622] width 885 height 44
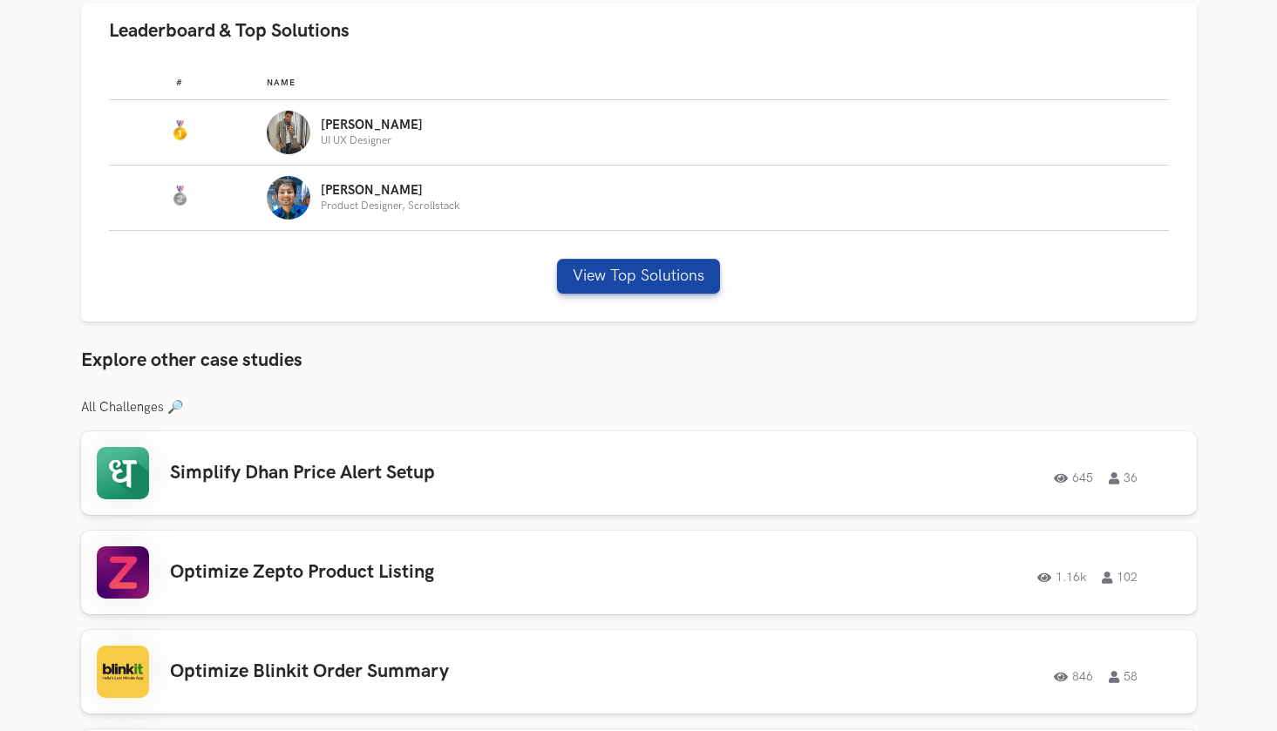
scroll to position [1105, 0]
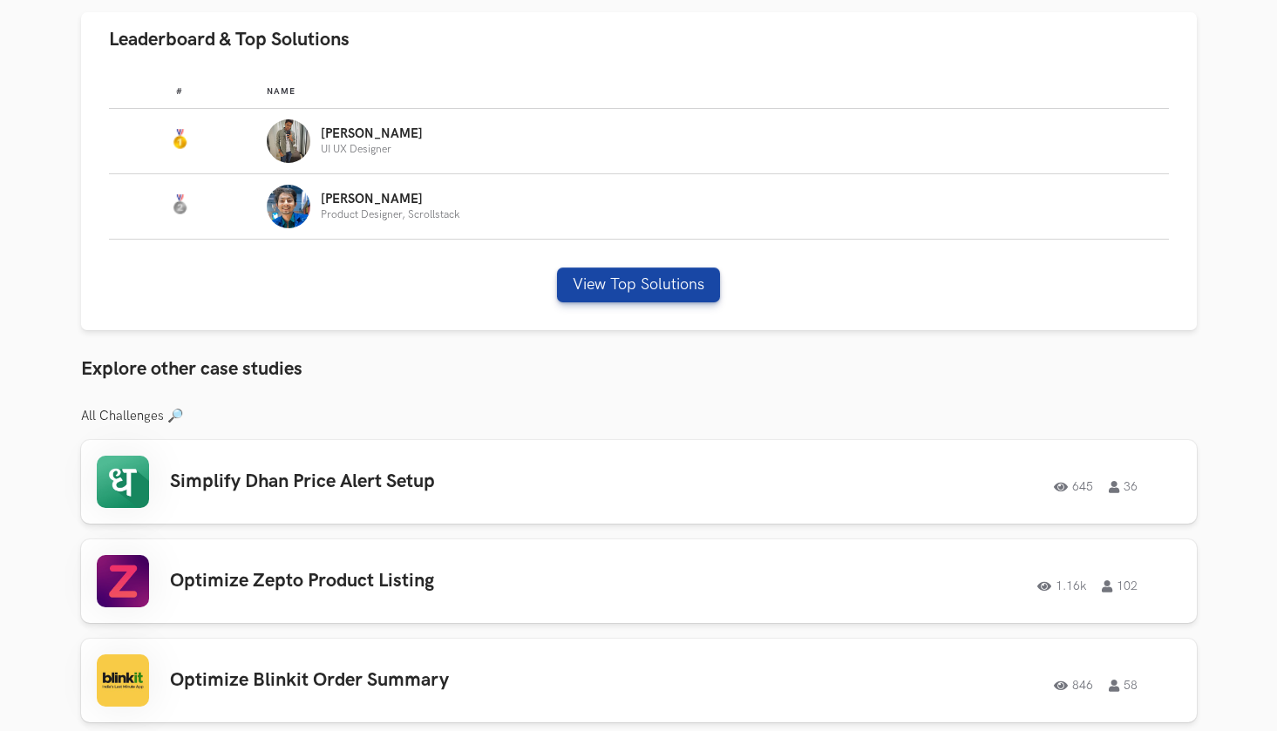
click at [285, 369] on h3 "Explore other case studies" at bounding box center [638, 369] width 1115 height 23
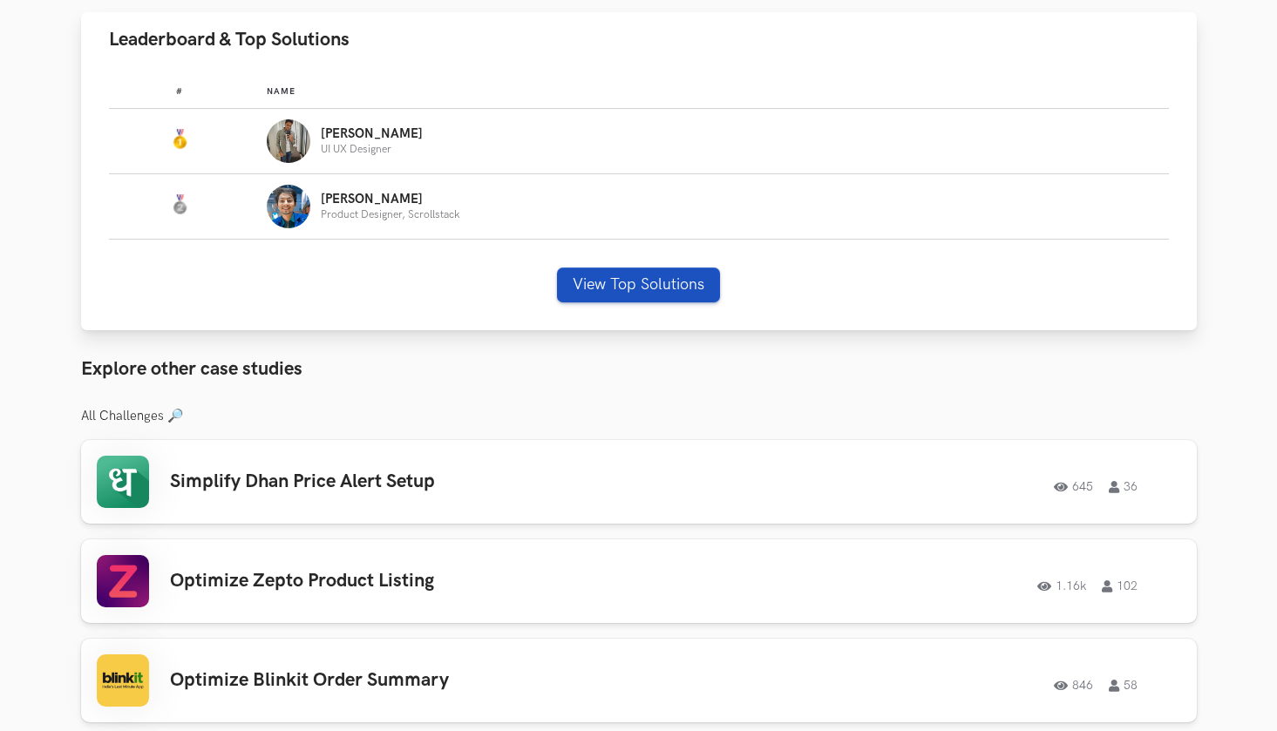
click at [674, 289] on button "View Top Solutions" at bounding box center [638, 285] width 163 height 35
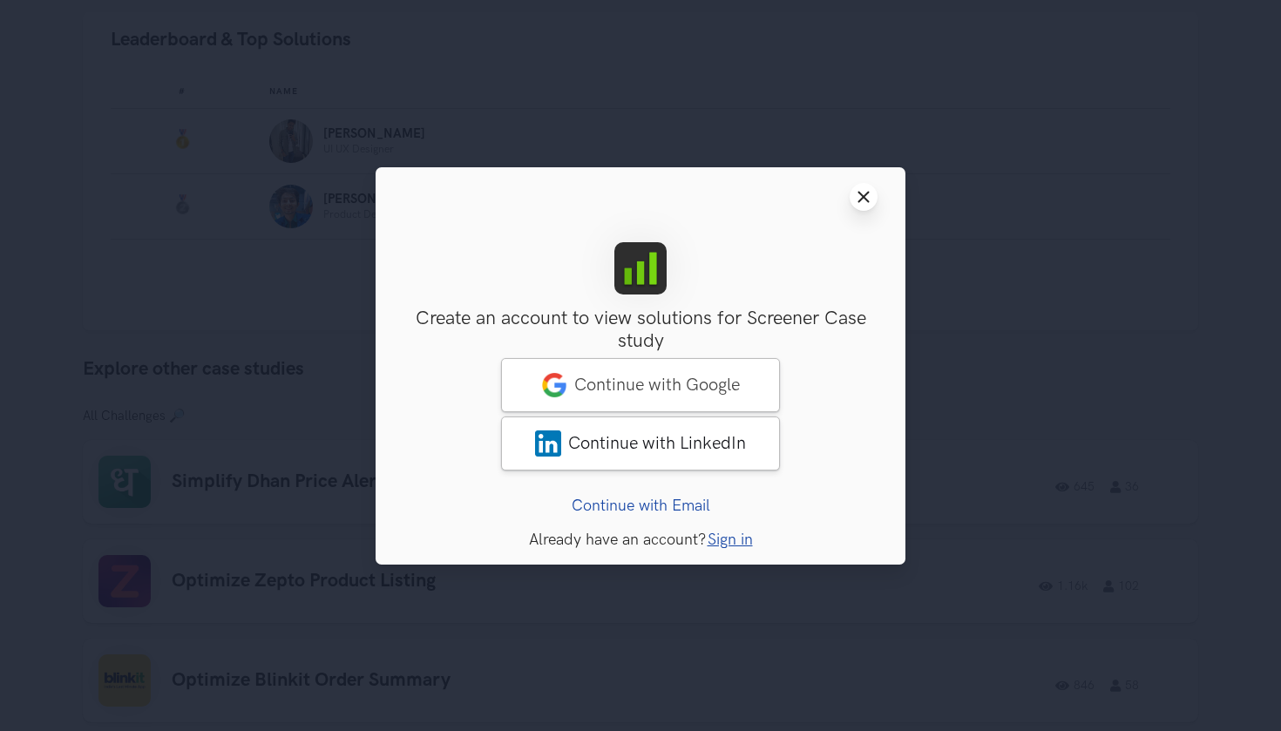
click at [865, 203] on icon "Close modal window" at bounding box center [864, 197] width 14 height 14
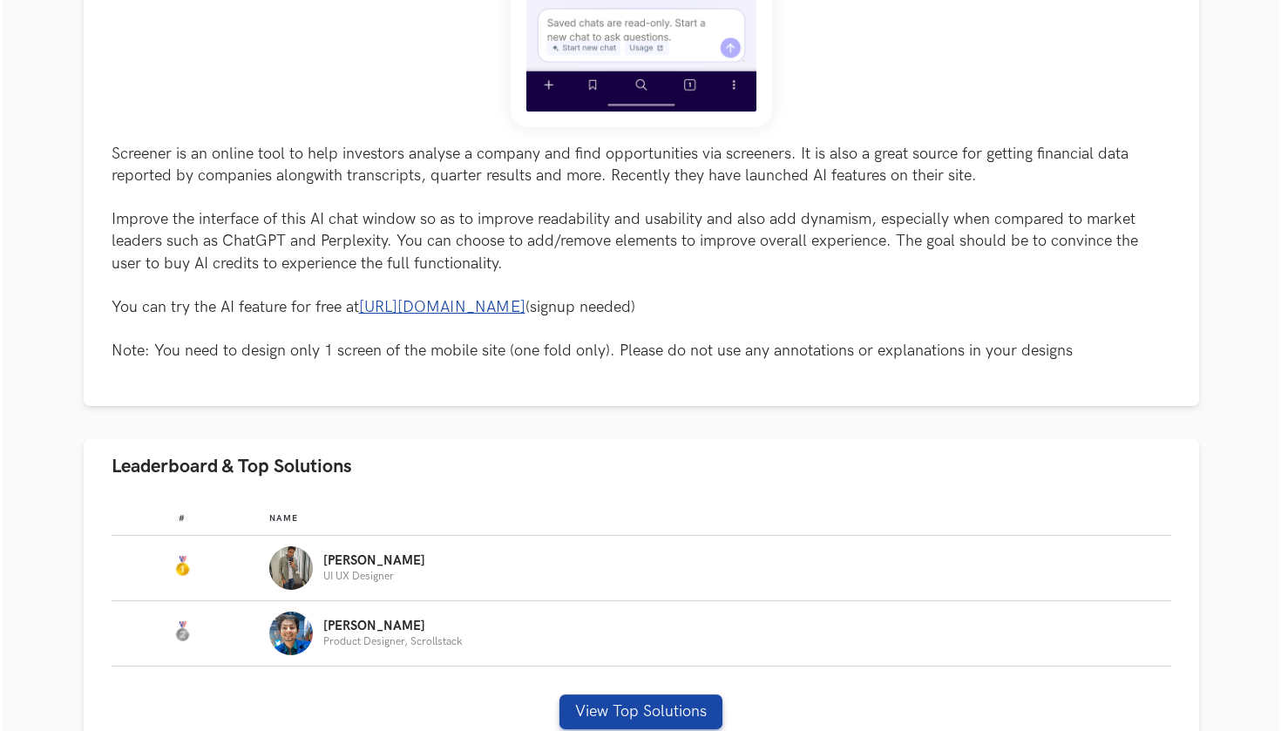
scroll to position [745, 0]
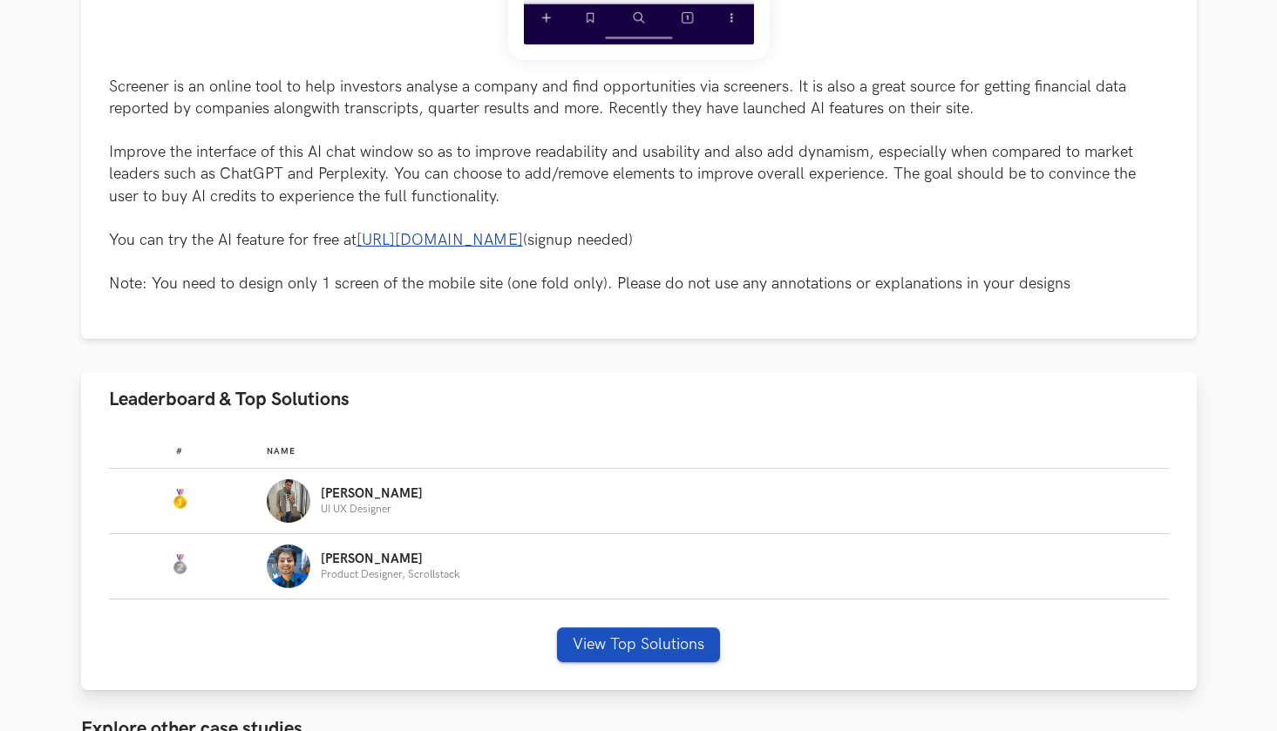
click at [681, 639] on button "View Top Solutions" at bounding box center [638, 644] width 163 height 35
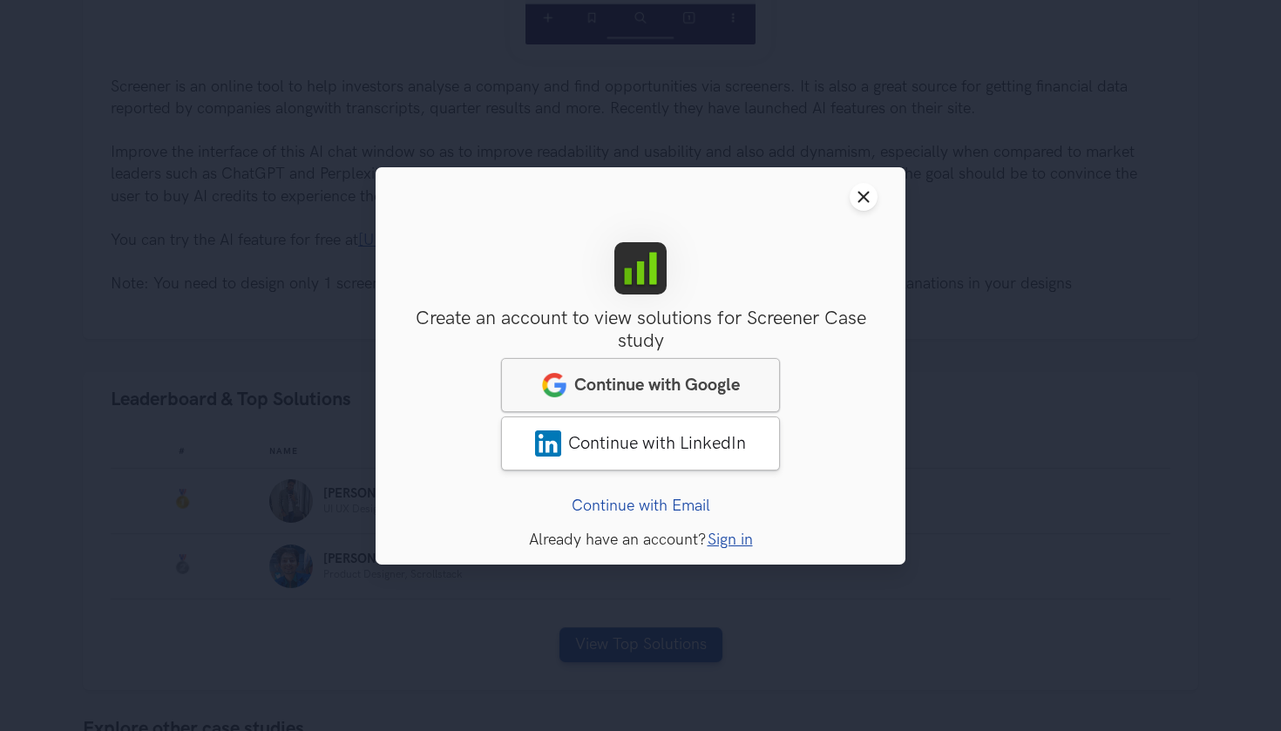
click at [728, 389] on span "Continue with Google" at bounding box center [657, 384] width 166 height 21
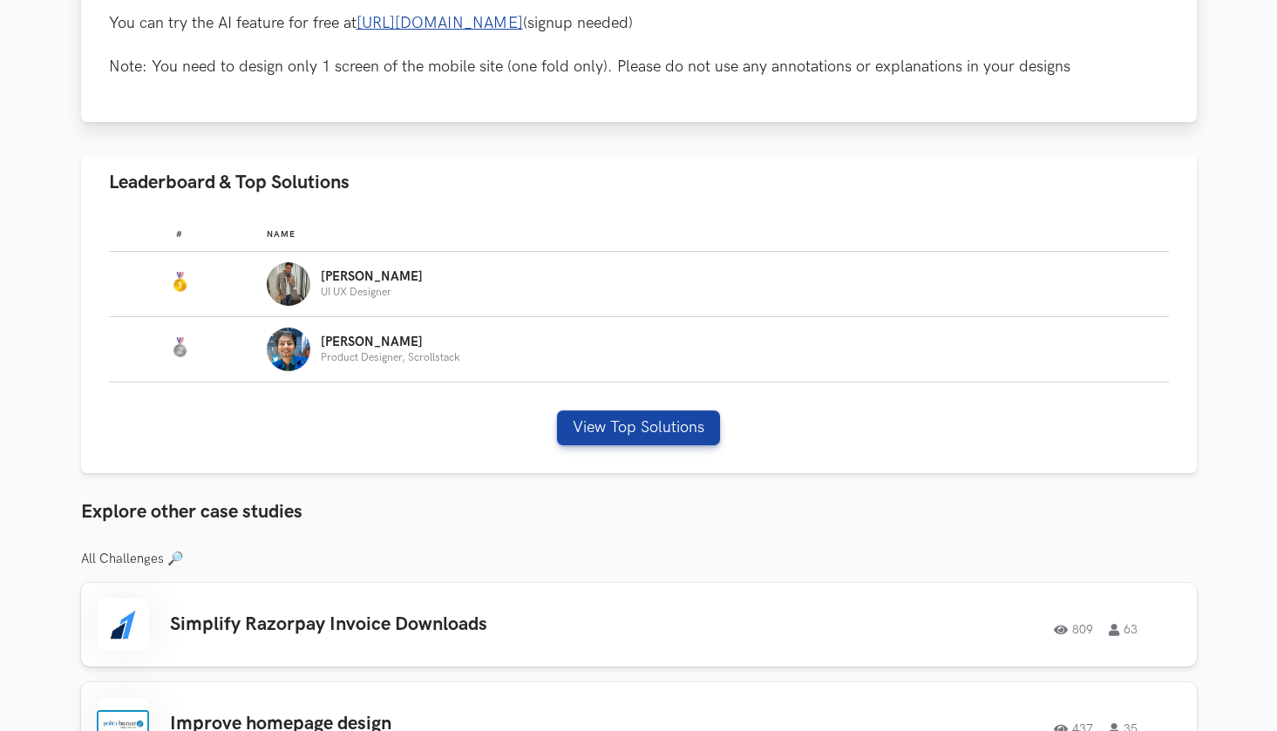
scroll to position [970, 0]
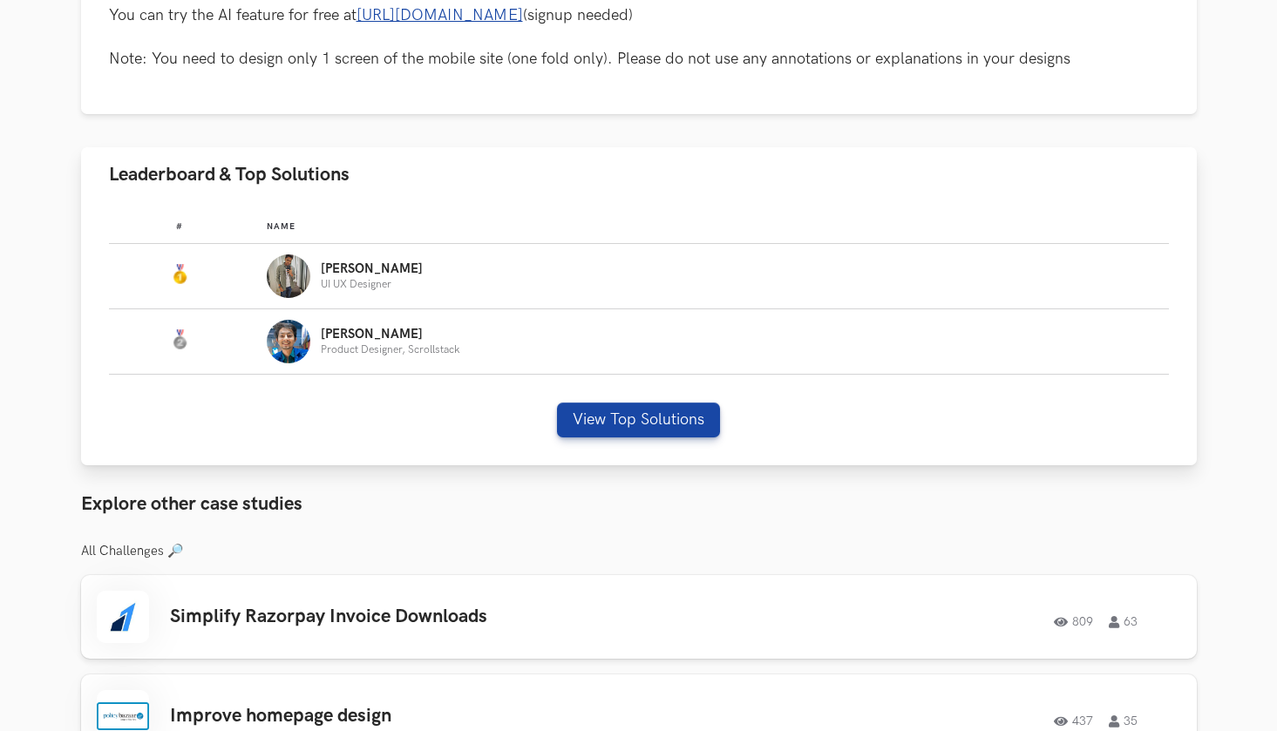
click at [344, 273] on p "[PERSON_NAME]" at bounding box center [372, 269] width 102 height 14
click at [219, 270] on td "#:" at bounding box center [188, 276] width 159 height 65
click at [668, 427] on button "View Top Solutions" at bounding box center [638, 420] width 163 height 35
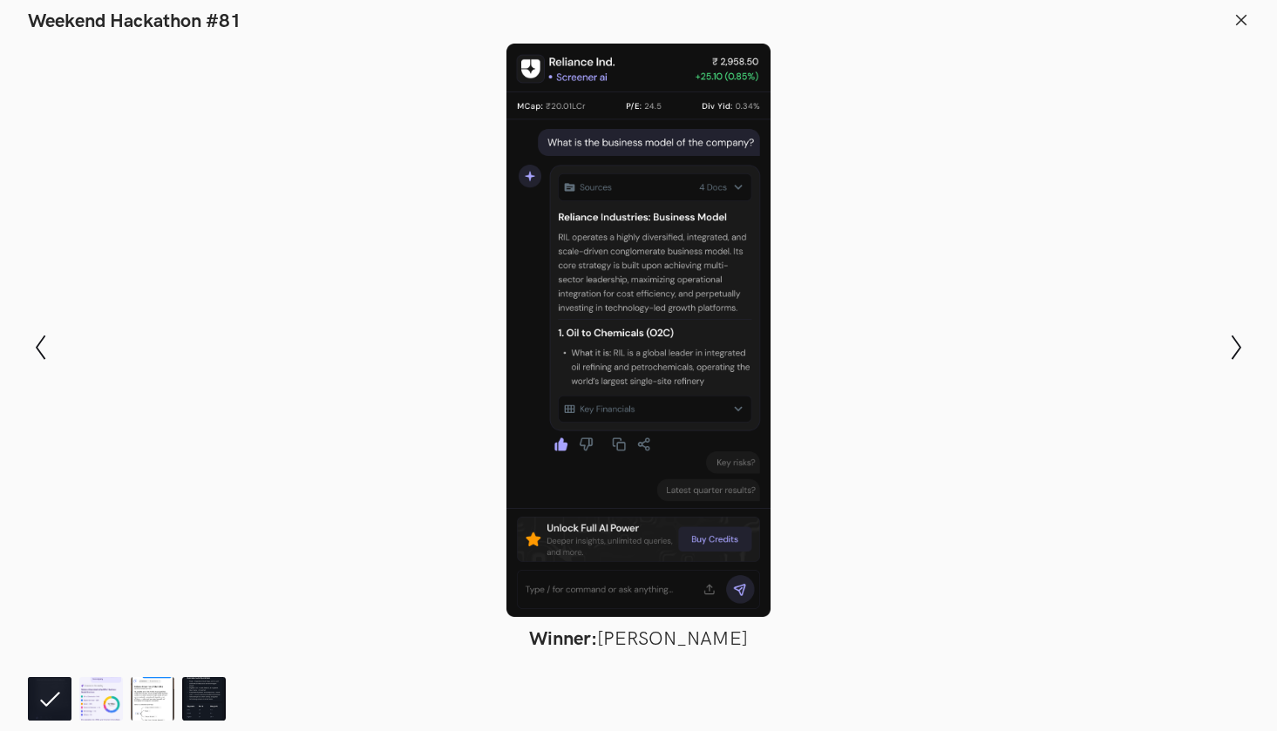
scroll to position [664, 0]
click at [1237, 337] on icon "Show next slide" at bounding box center [1235, 347] width 25 height 25
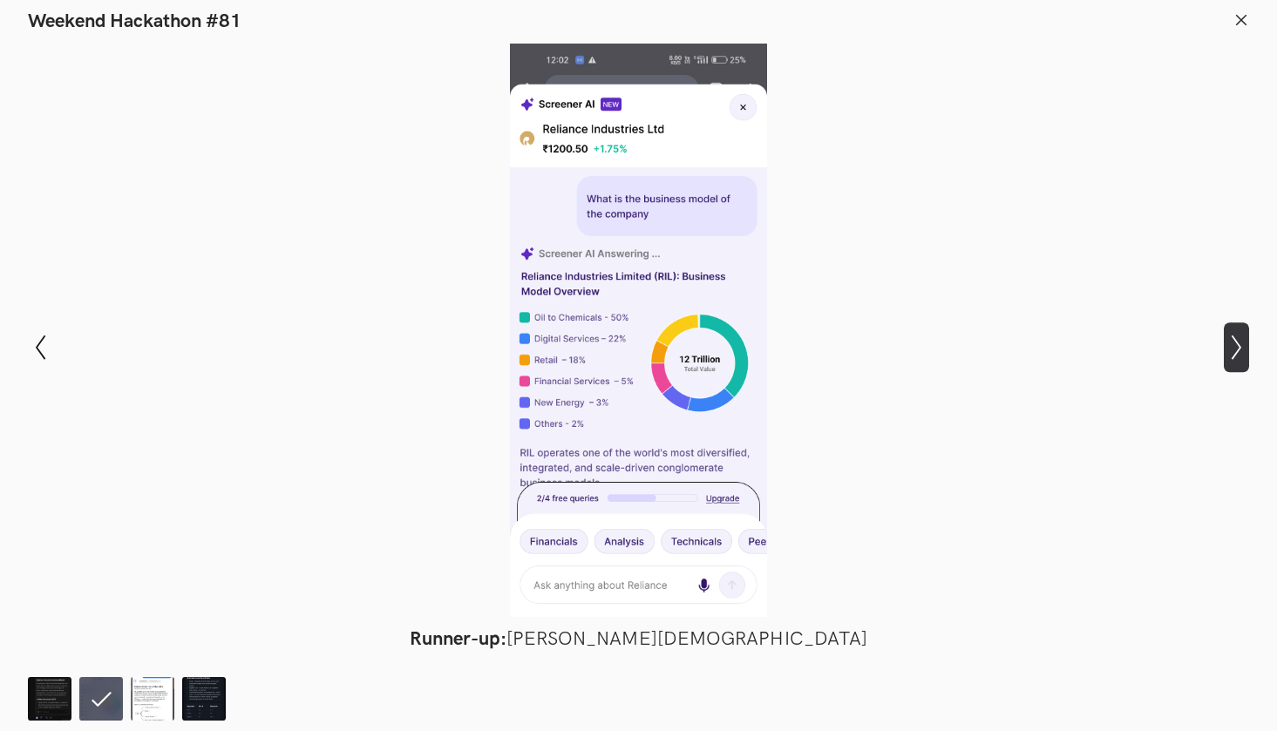
click at [1237, 337] on icon "Show next slide" at bounding box center [1235, 347] width 25 height 25
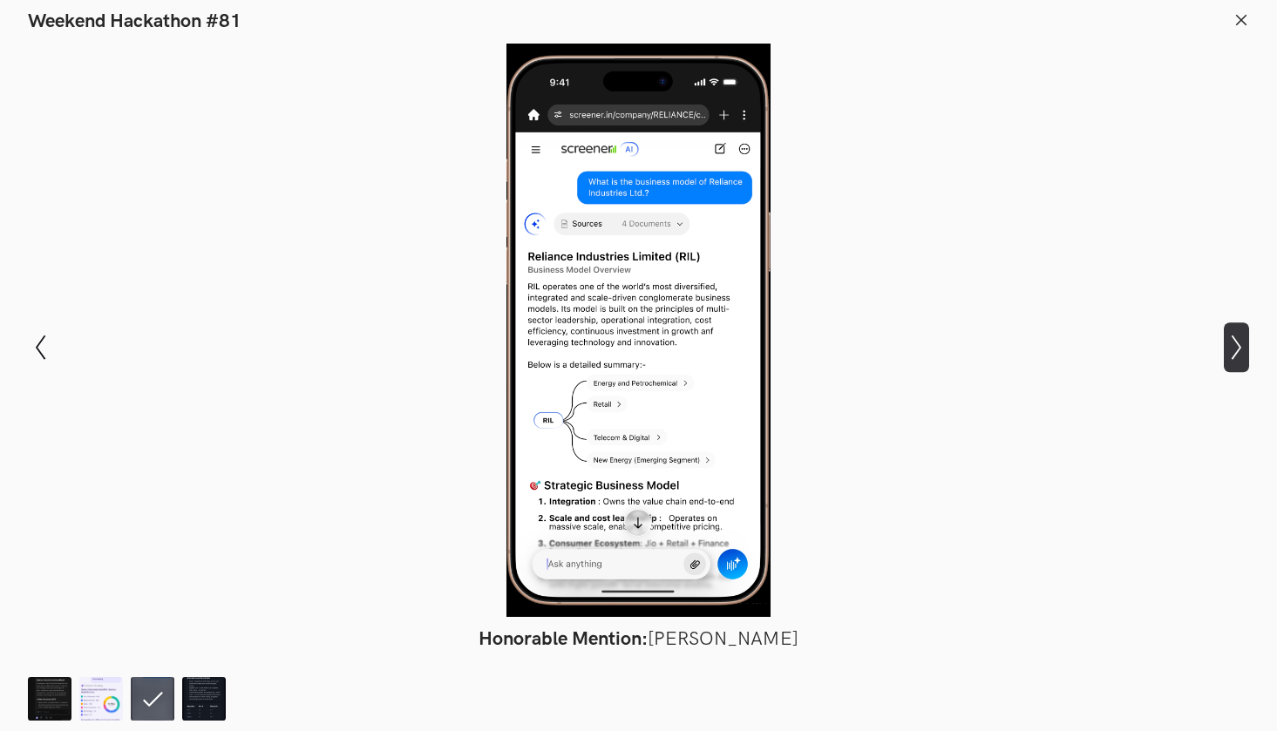
click at [1237, 337] on icon "Show next slide" at bounding box center [1235, 347] width 25 height 25
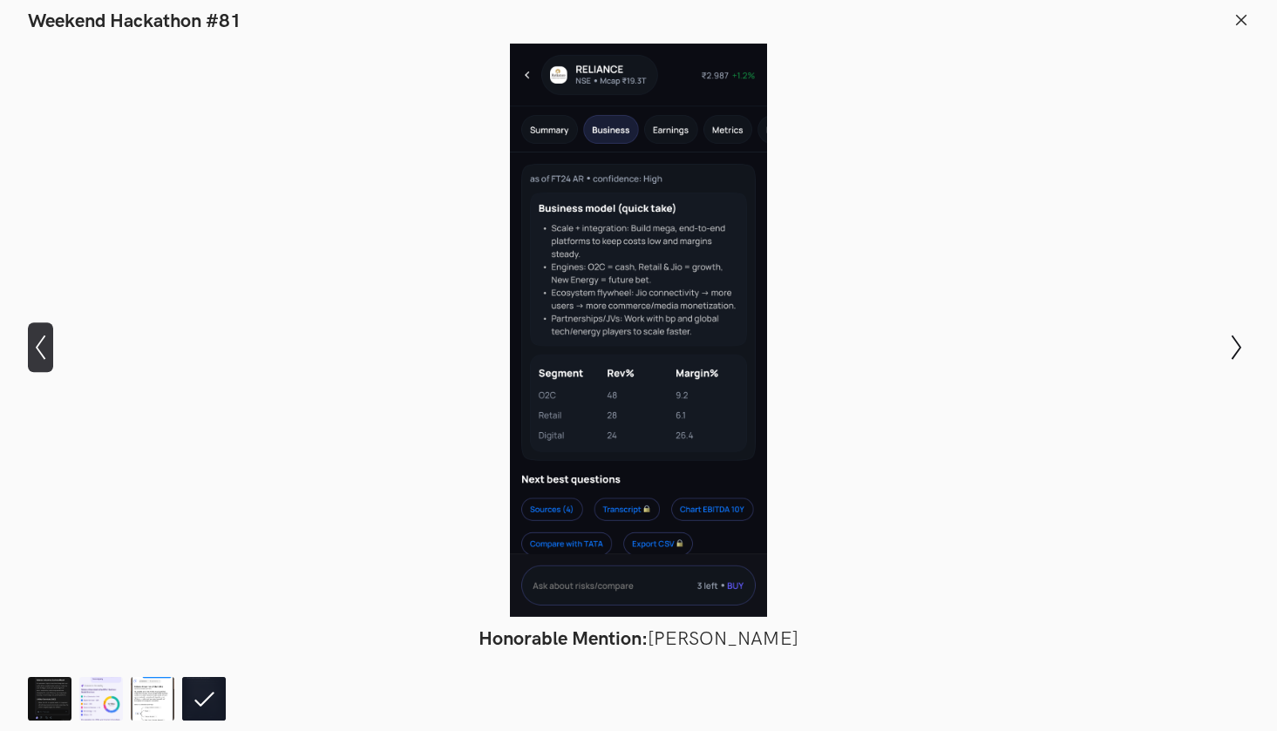
click at [42, 346] on icon "Show previous slide" at bounding box center [40, 347] width 25 height 25
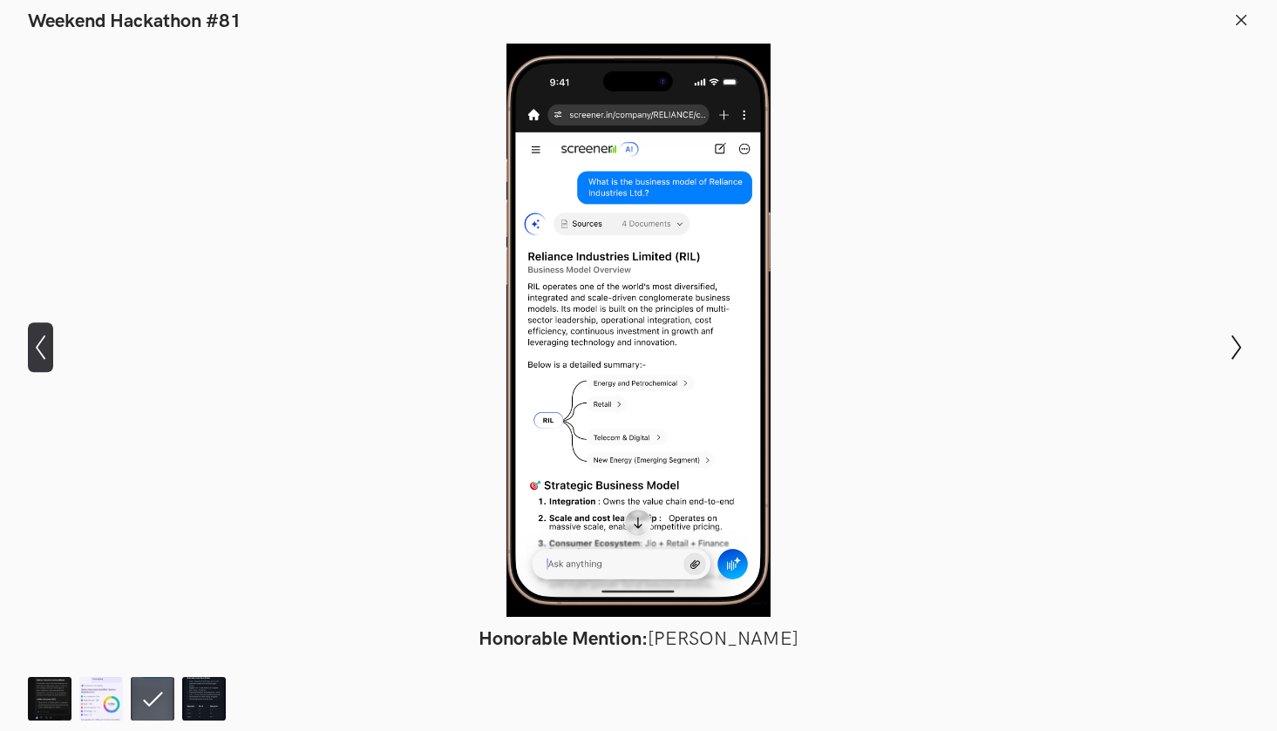
click at [42, 346] on icon "Show previous slide" at bounding box center [40, 347] width 25 height 25
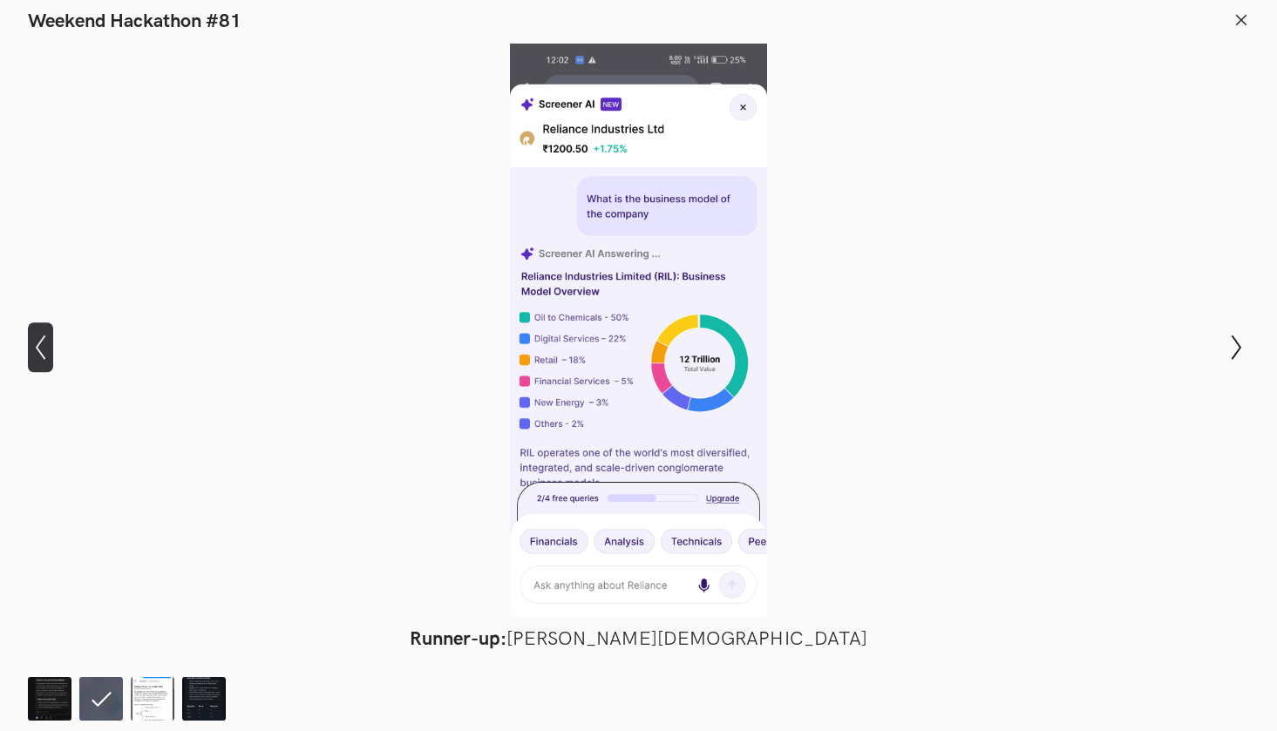
click at [42, 346] on icon "Show previous slide" at bounding box center [40, 347] width 25 height 25
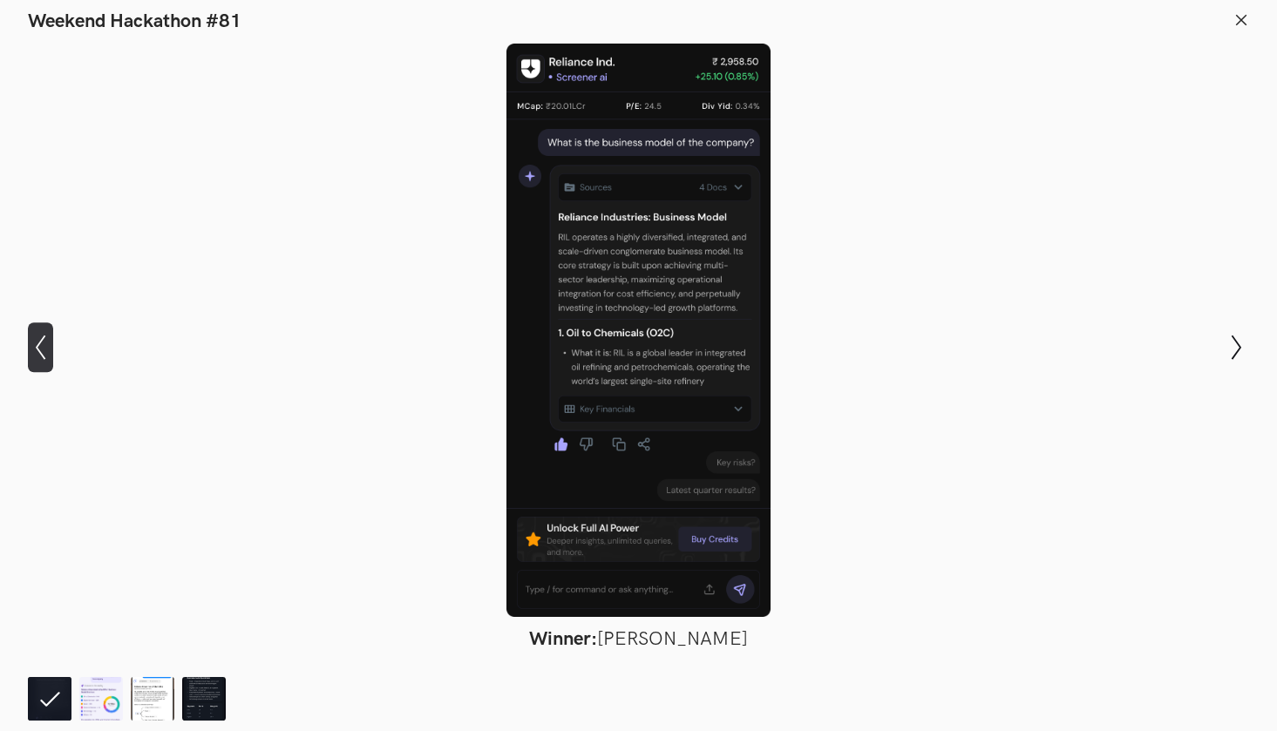
click at [42, 346] on icon "Show previous slide" at bounding box center [40, 347] width 25 height 25
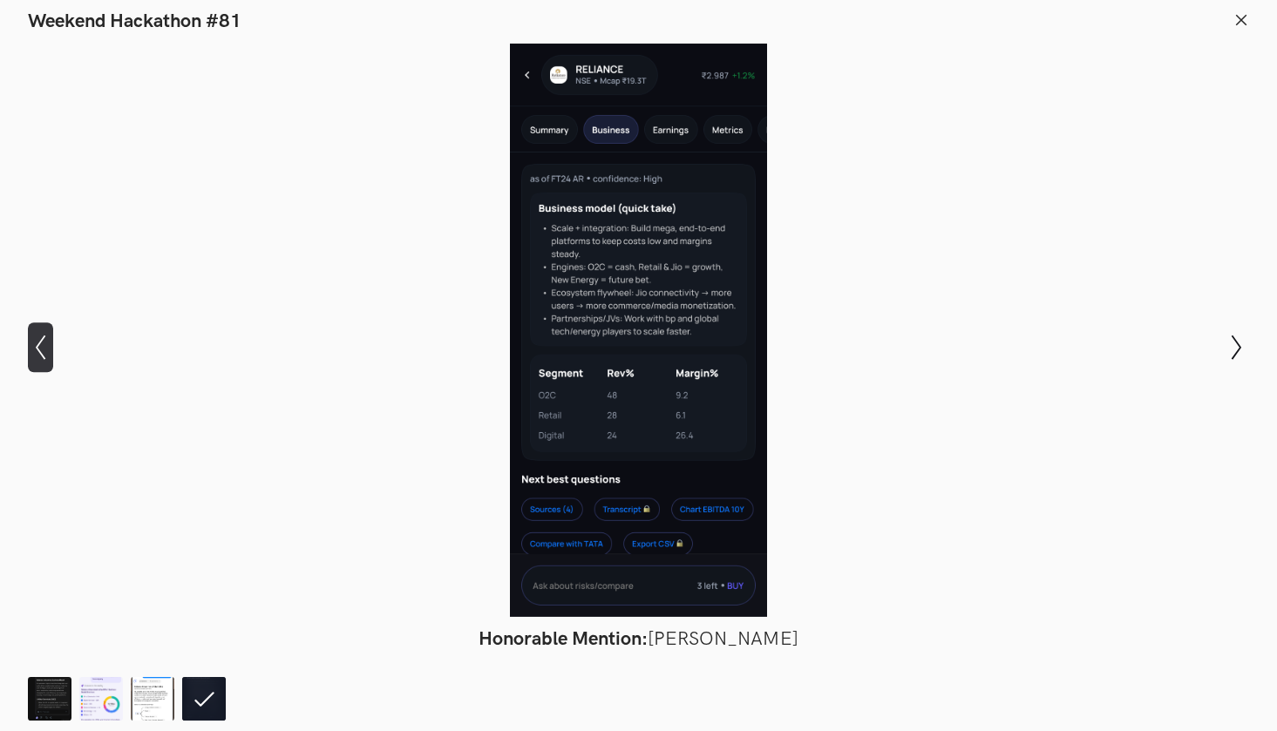
click at [37, 344] on icon "Show previous slide" at bounding box center [40, 347] width 25 height 25
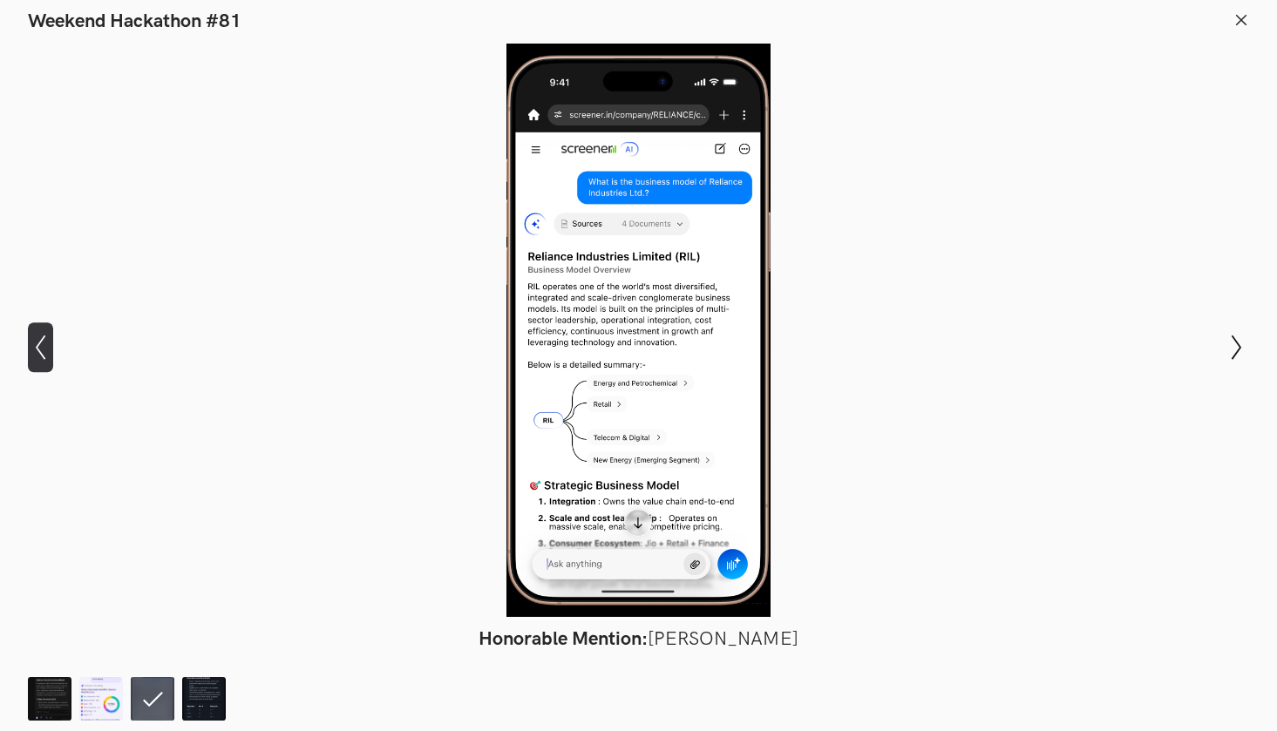
click at [37, 344] on icon "Show previous slide" at bounding box center [40, 347] width 25 height 25
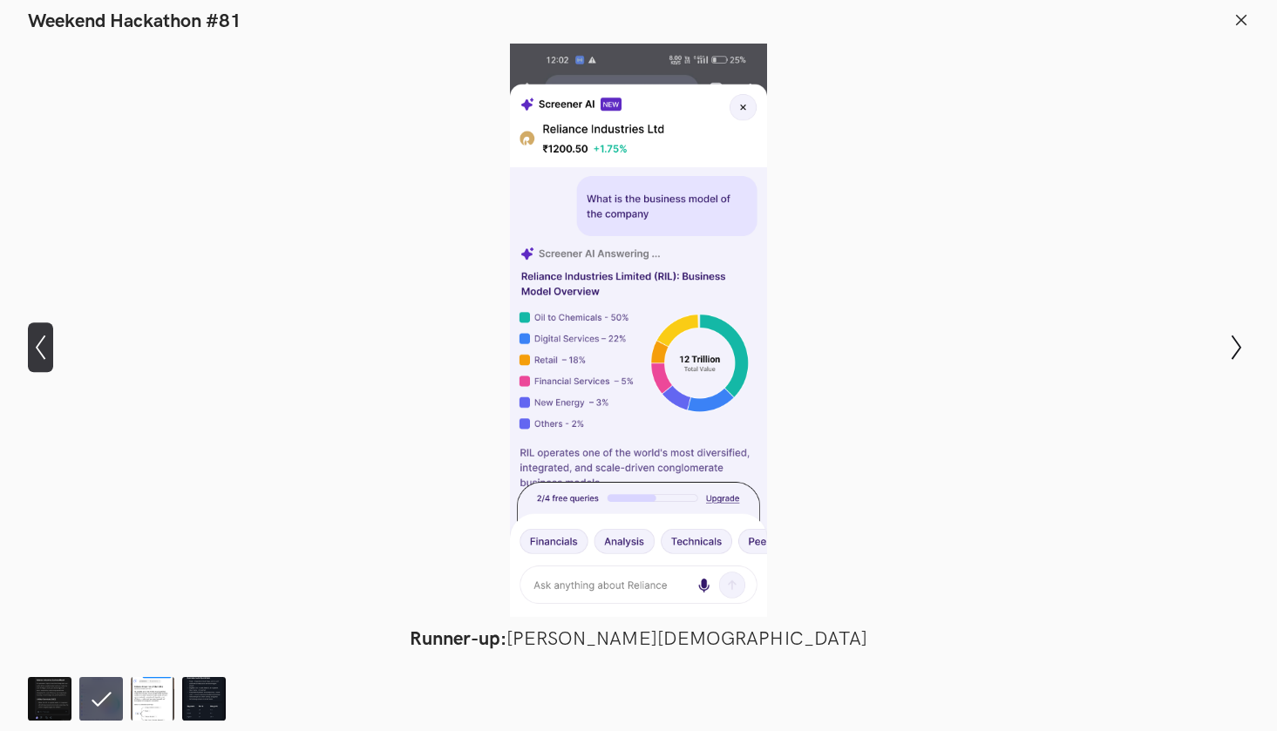
click at [37, 344] on icon "Show previous slide" at bounding box center [40, 347] width 25 height 25
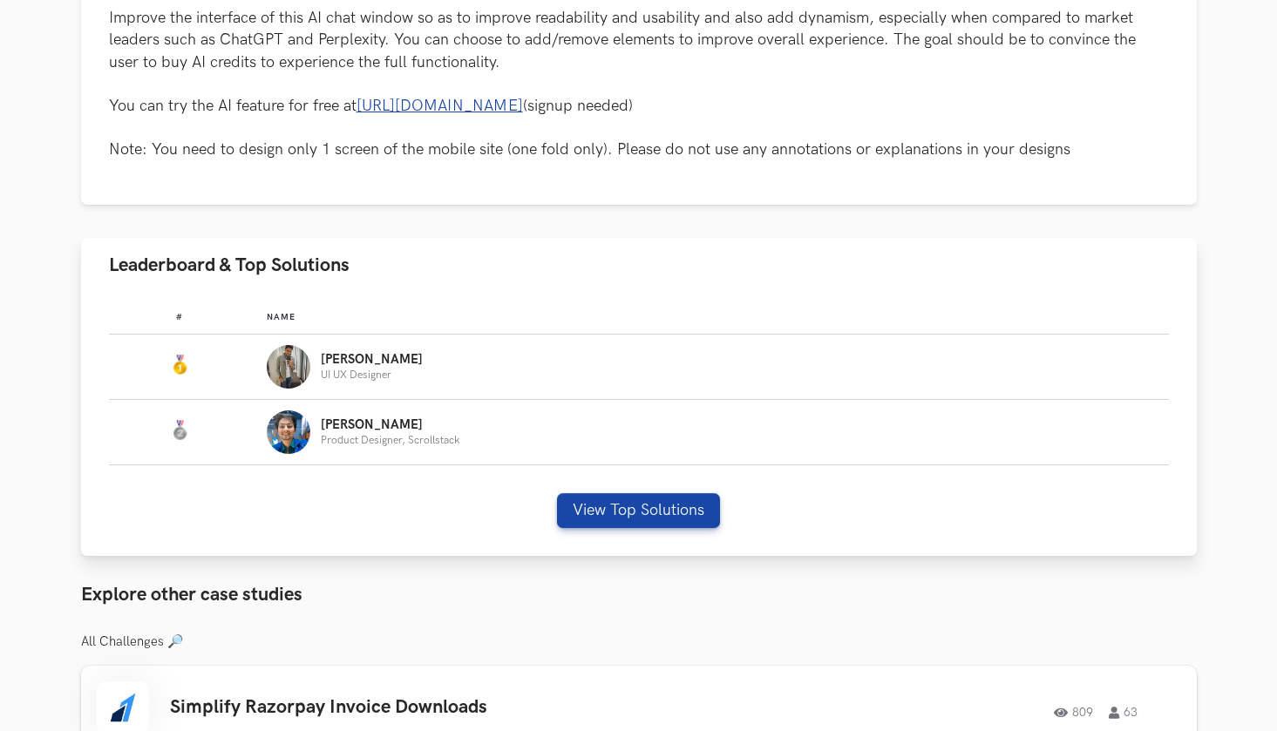
scroll to position [882, 0]
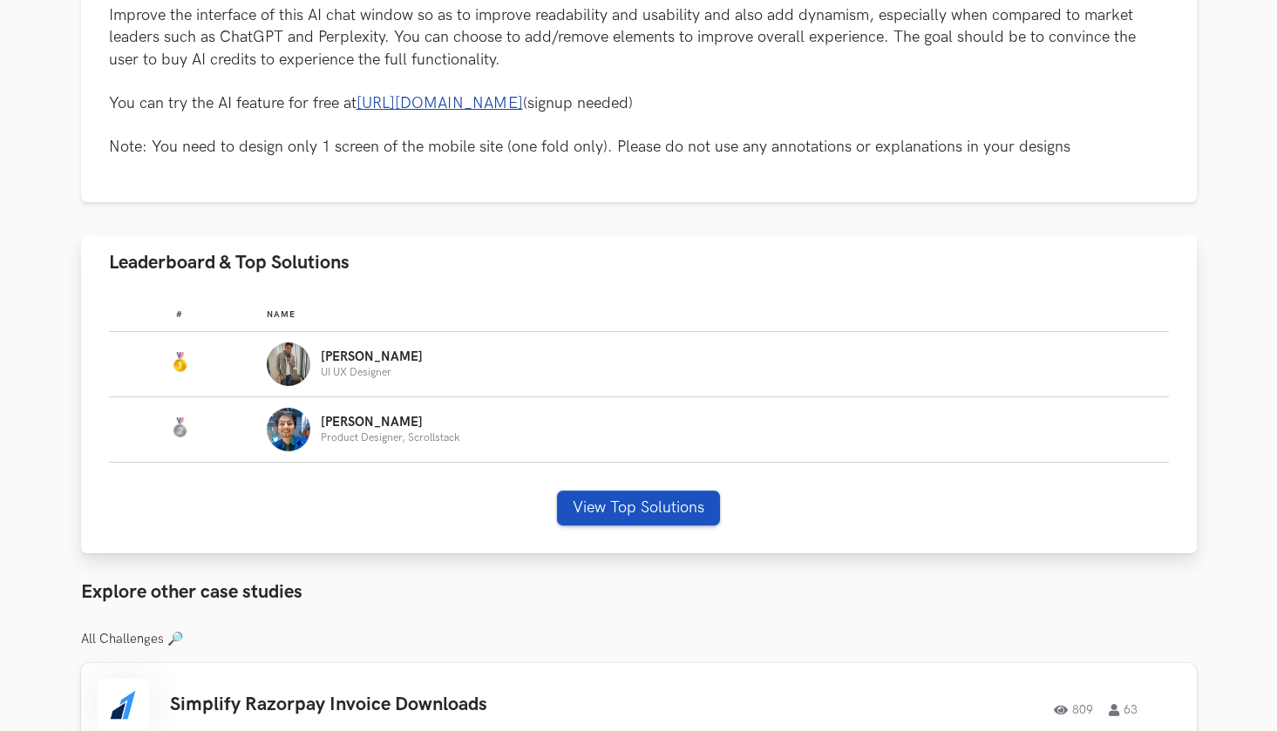
click at [693, 513] on button "View Top Solutions" at bounding box center [638, 508] width 163 height 35
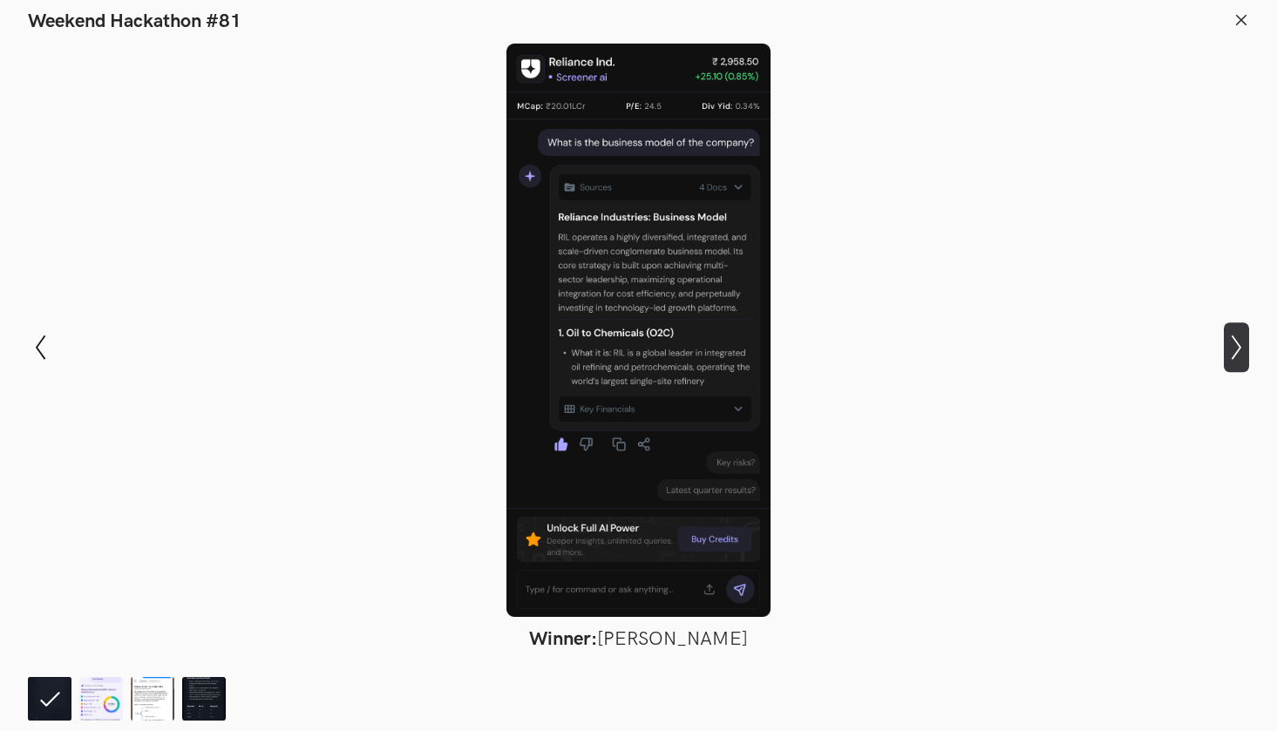
click at [1247, 340] on icon "Show next slide" at bounding box center [1235, 347] width 25 height 25
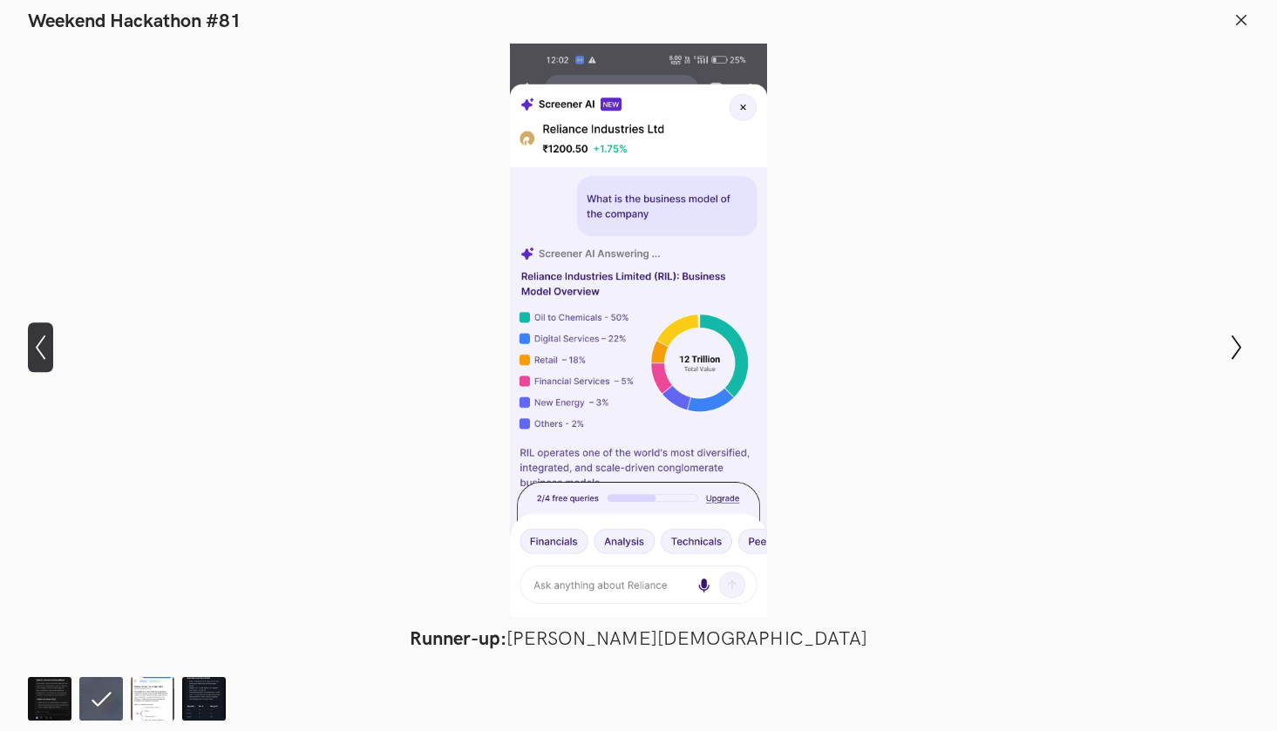
click at [49, 352] on icon "Show previous slide" at bounding box center [40, 347] width 25 height 25
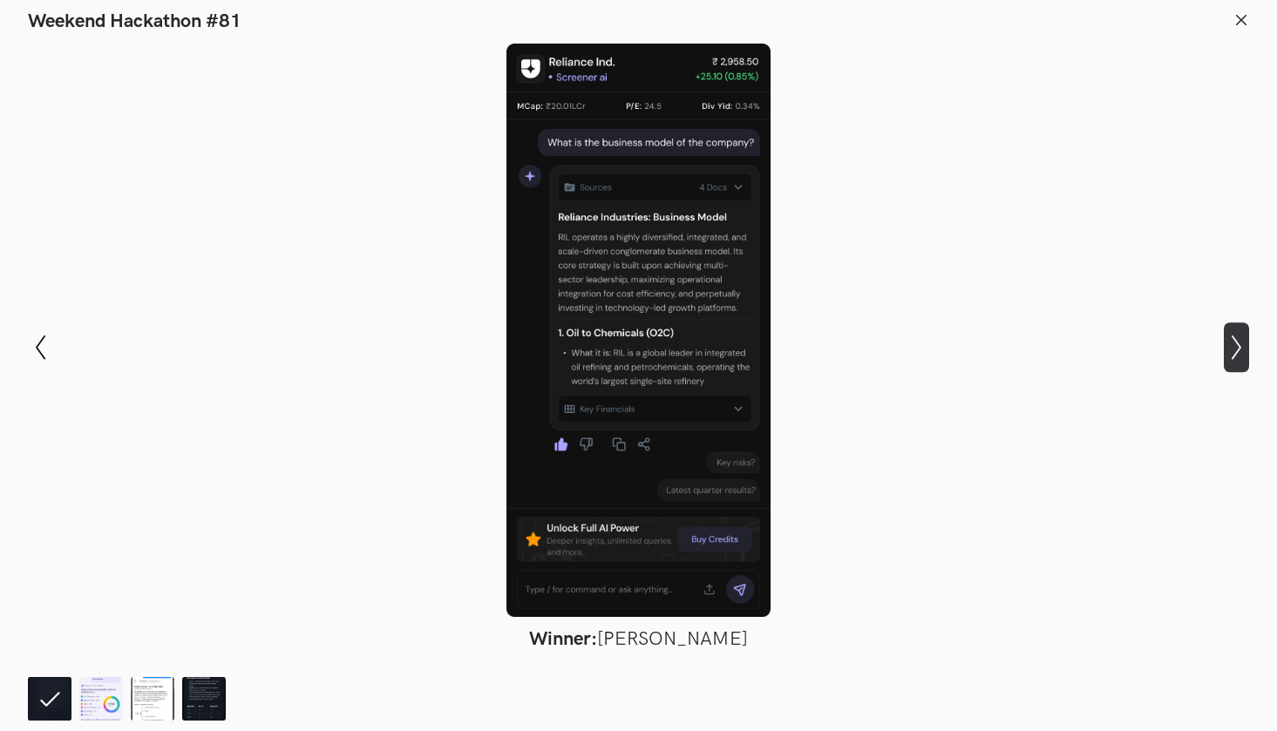
click at [1232, 344] on icon "Show next slide" at bounding box center [1235, 347] width 25 height 25
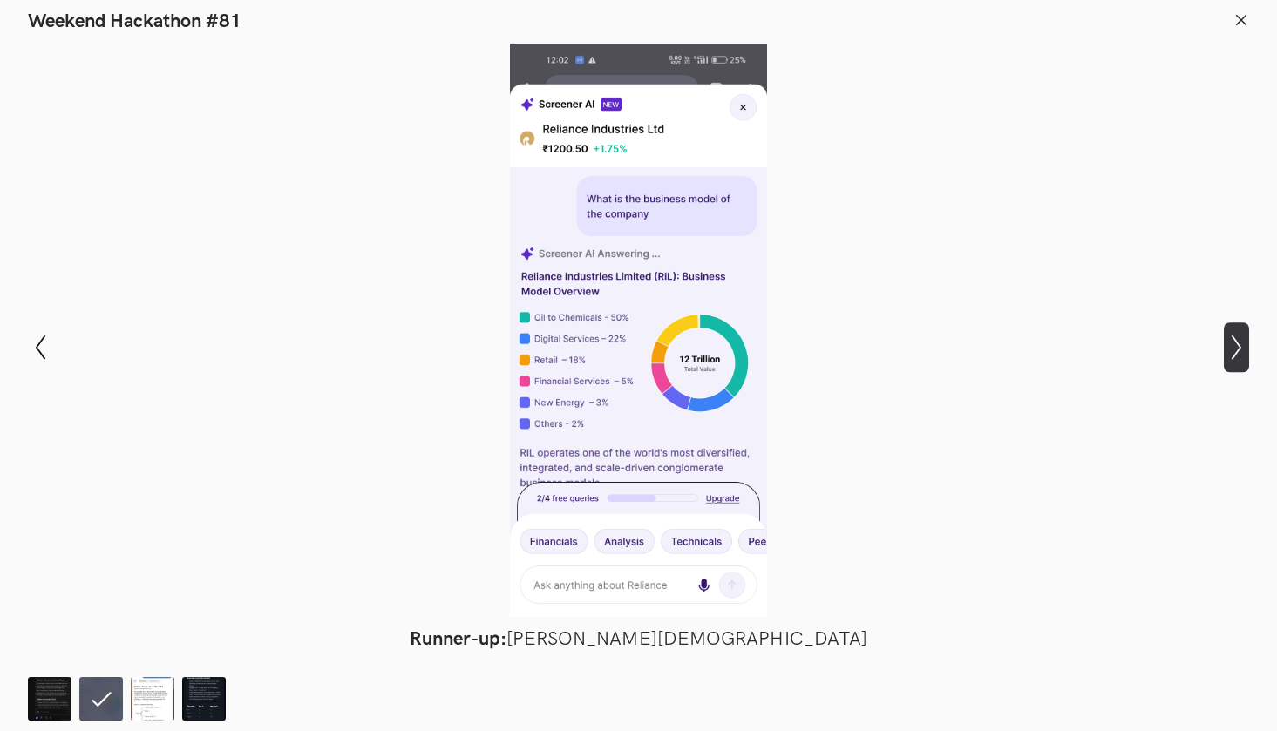
click at [1232, 344] on icon "Show next slide" at bounding box center [1235, 347] width 25 height 25
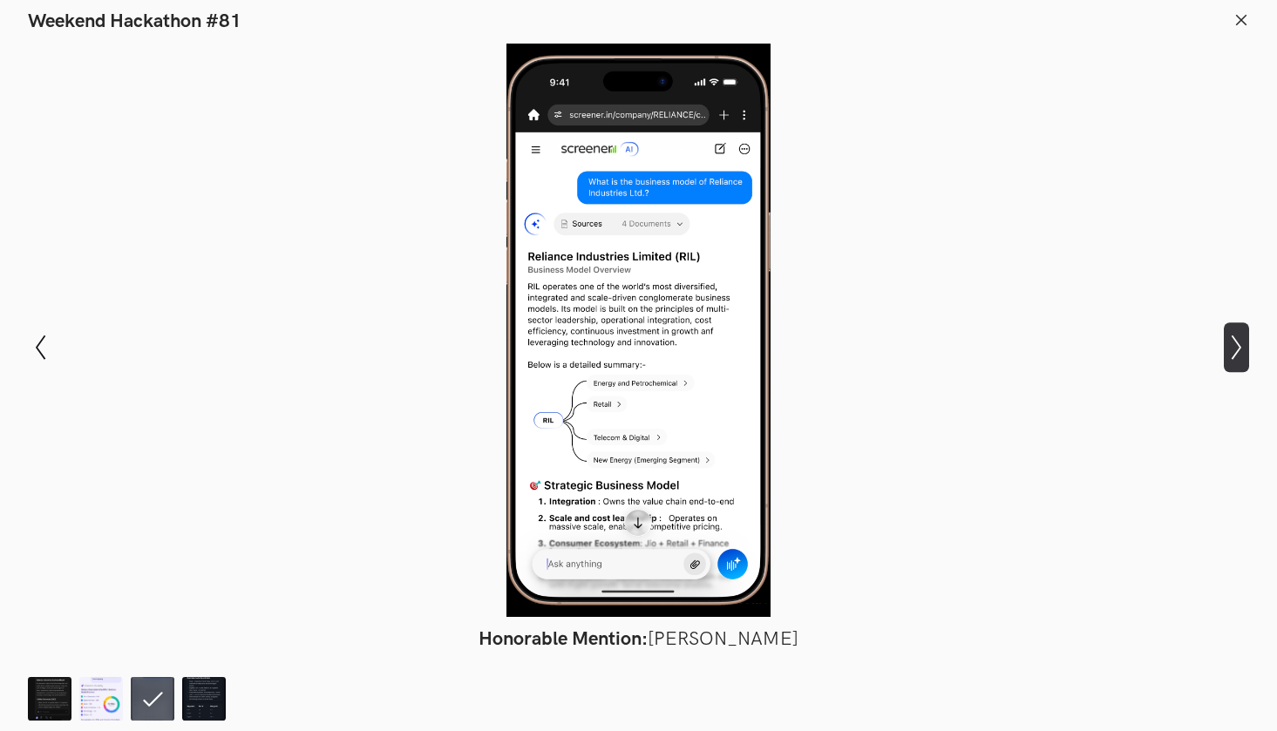
click at [1231, 343] on icon "Show next slide" at bounding box center [1235, 347] width 25 height 25
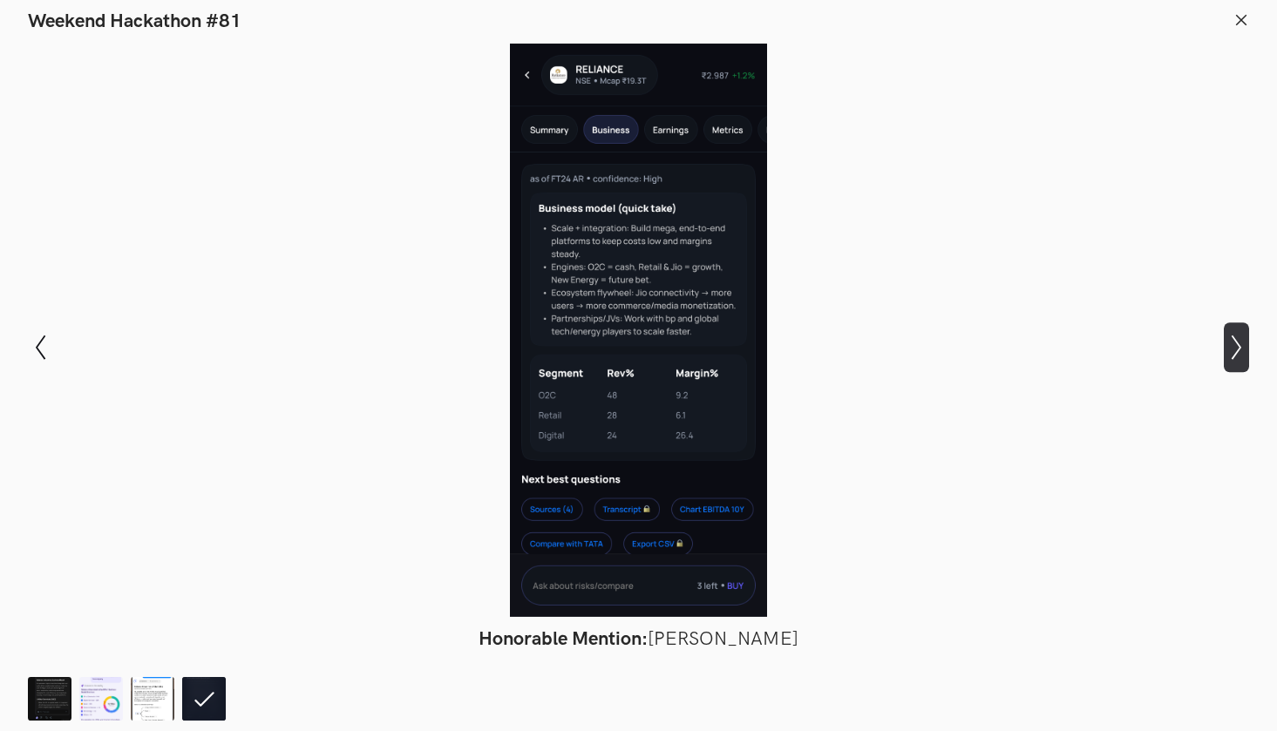
click at [1231, 343] on icon "Show next slide" at bounding box center [1235, 347] width 25 height 25
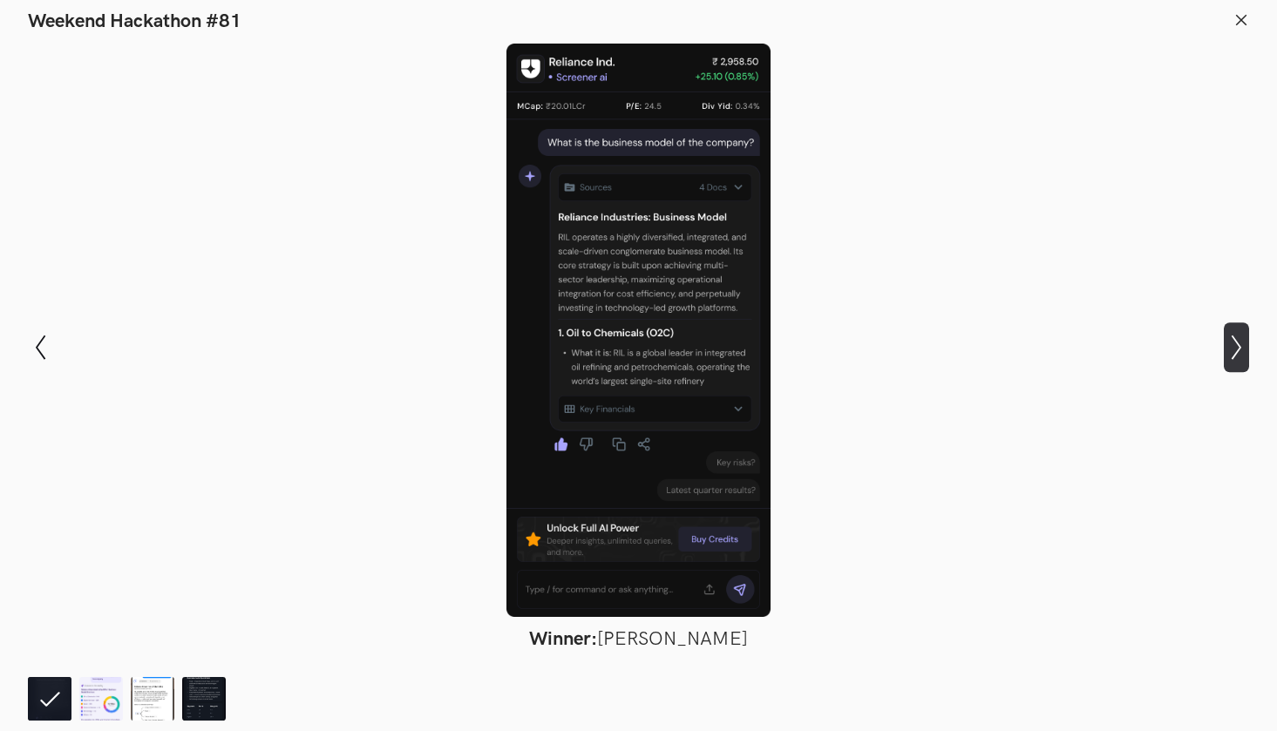
click at [1231, 343] on icon "Show next slide" at bounding box center [1235, 347] width 25 height 25
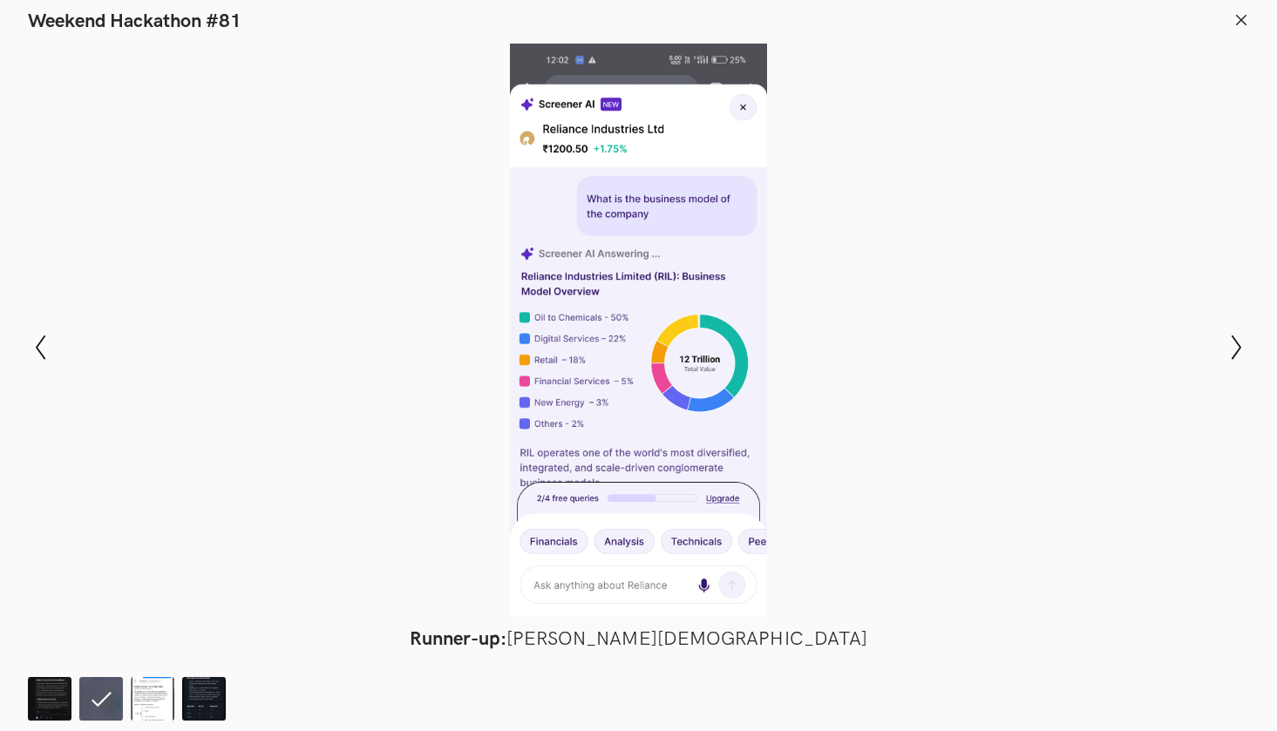
click at [1239, 18] on line at bounding box center [1242, 20] width 10 height 10
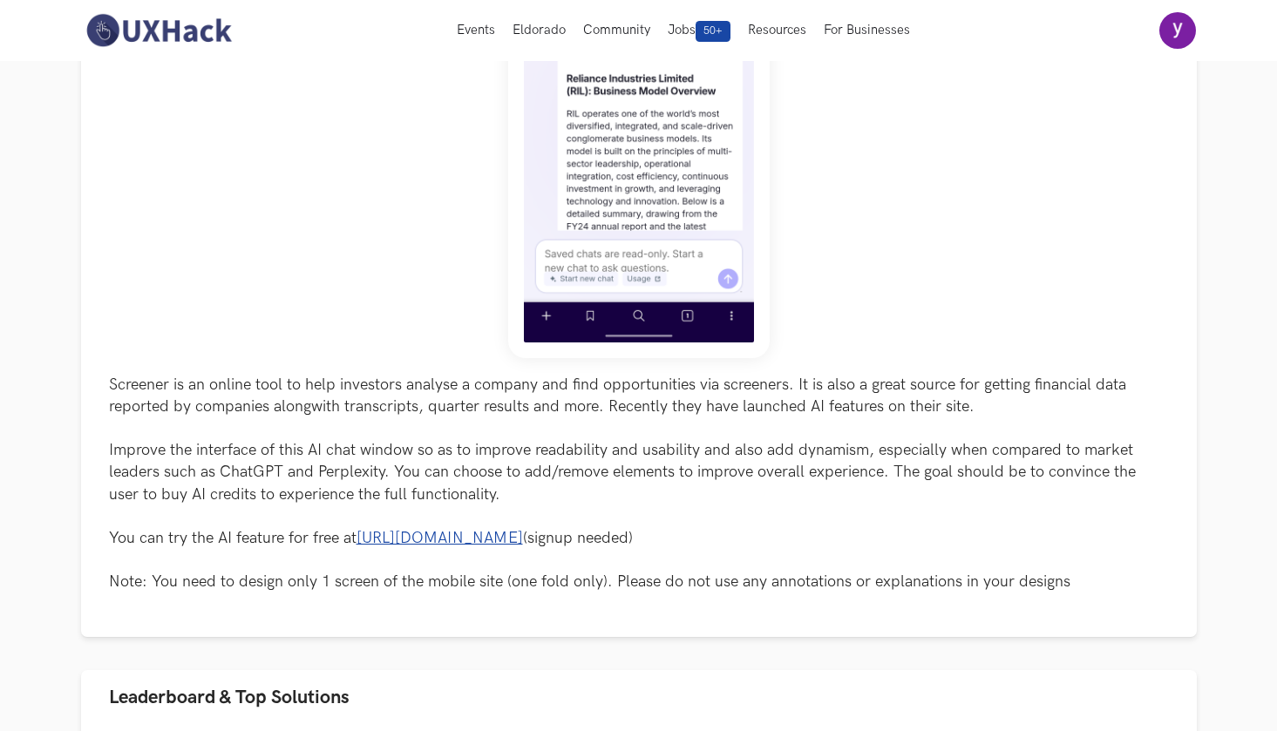
scroll to position [446, 0]
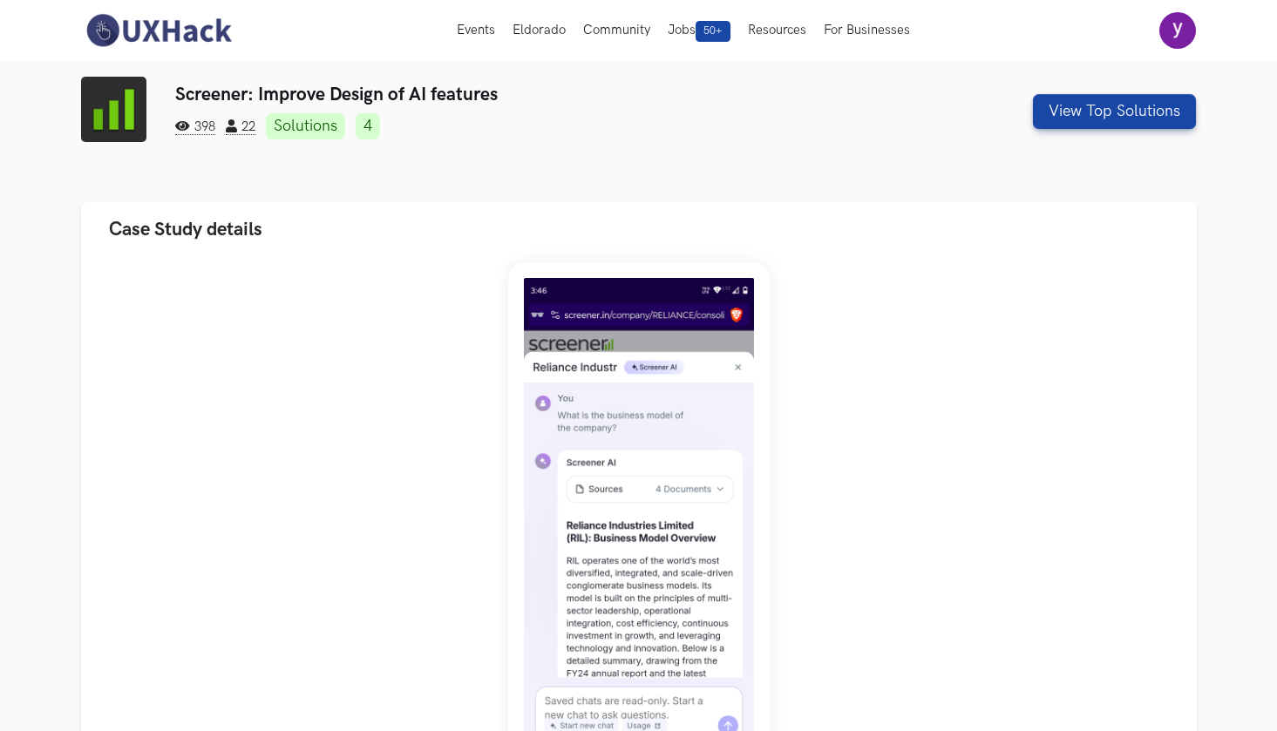
scroll to position [0, 0]
click at [1168, 113] on button "View Top Solutions" at bounding box center [1114, 111] width 163 height 35
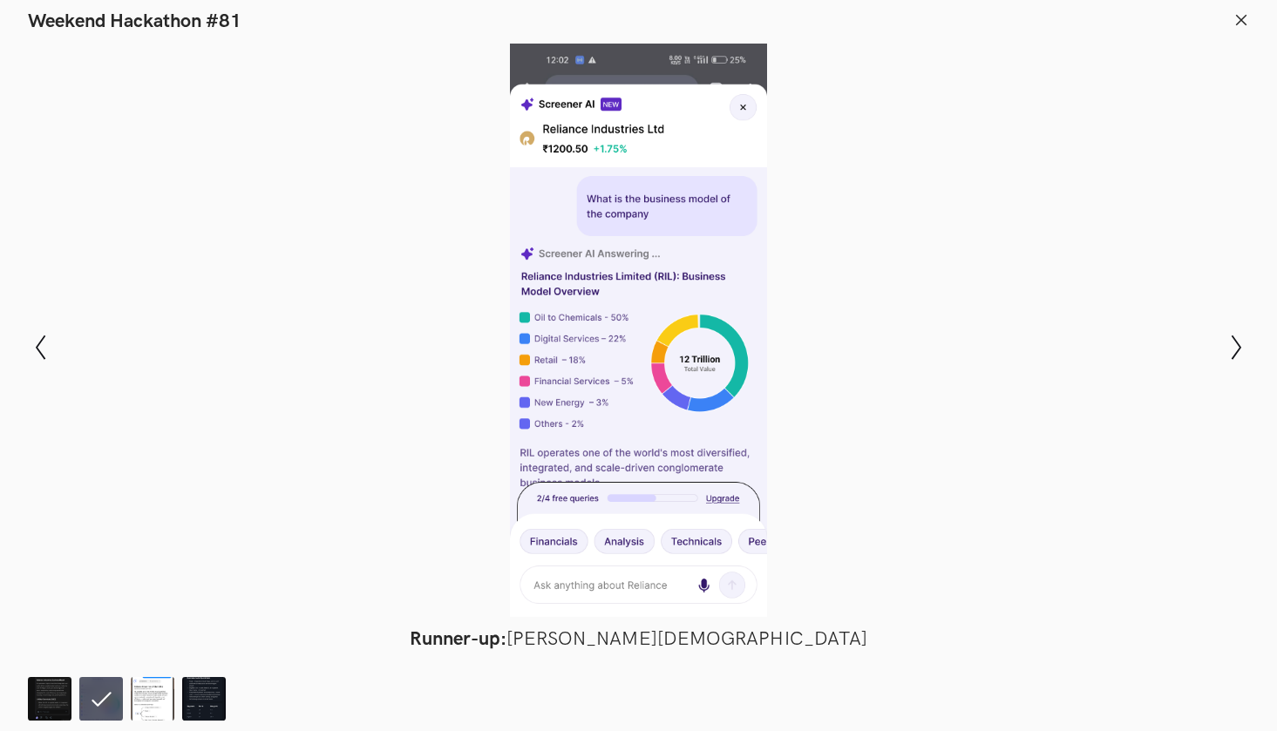
click at [1242, 18] on line at bounding box center [1242, 20] width 10 height 10
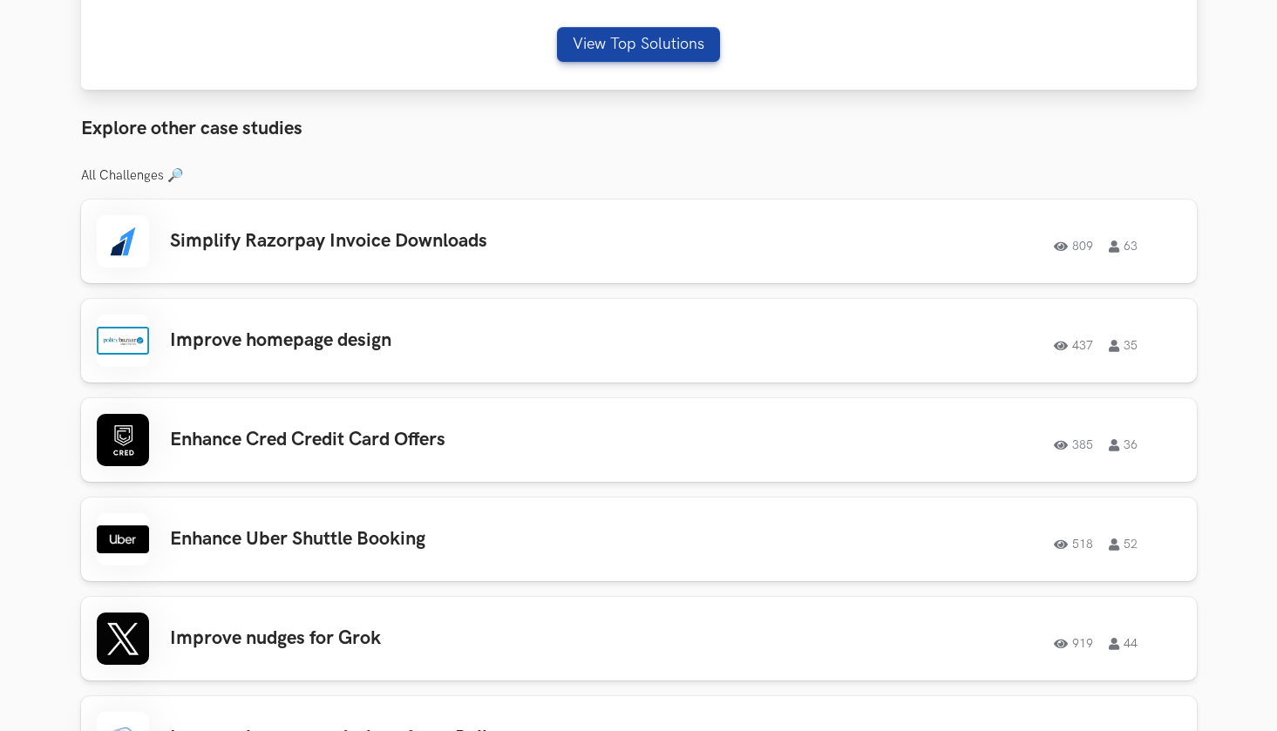
scroll to position [1366, 0]
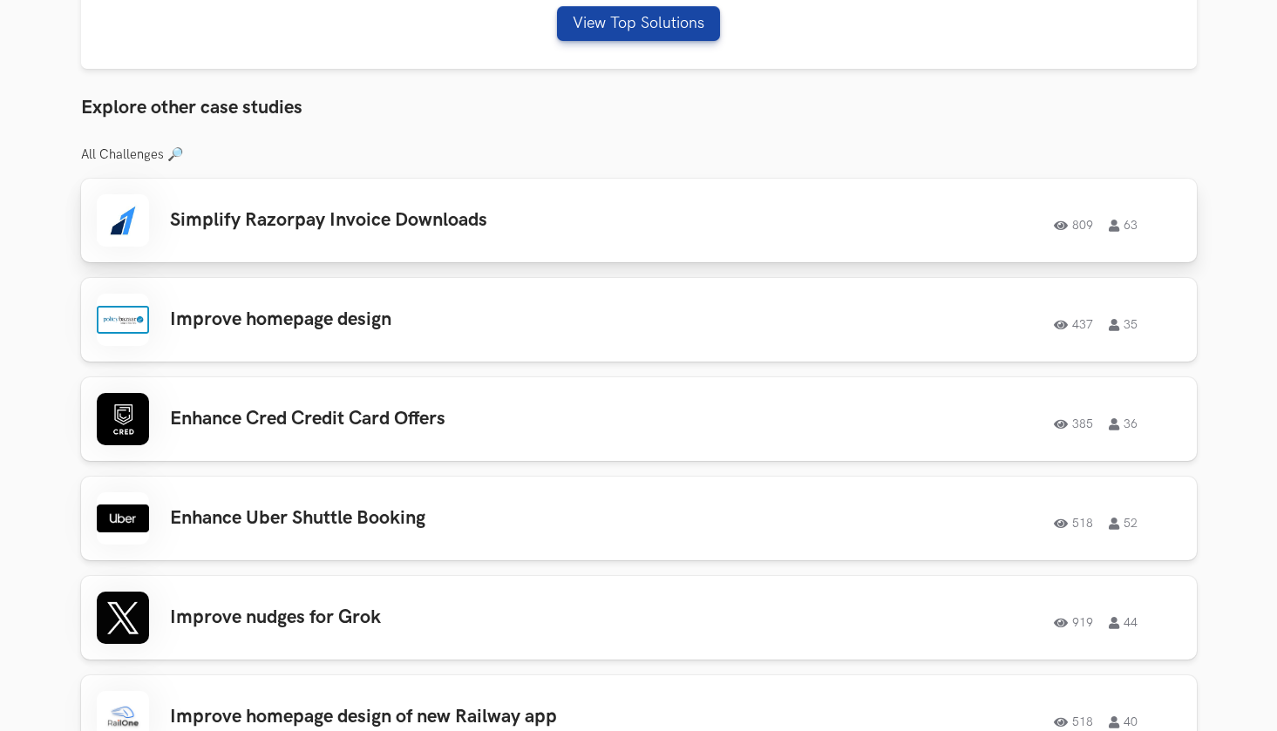
click at [708, 237] on div "Simplify Razorpay Invoice Downloads 809 63 809 63" at bounding box center [639, 220] width 1084 height 52
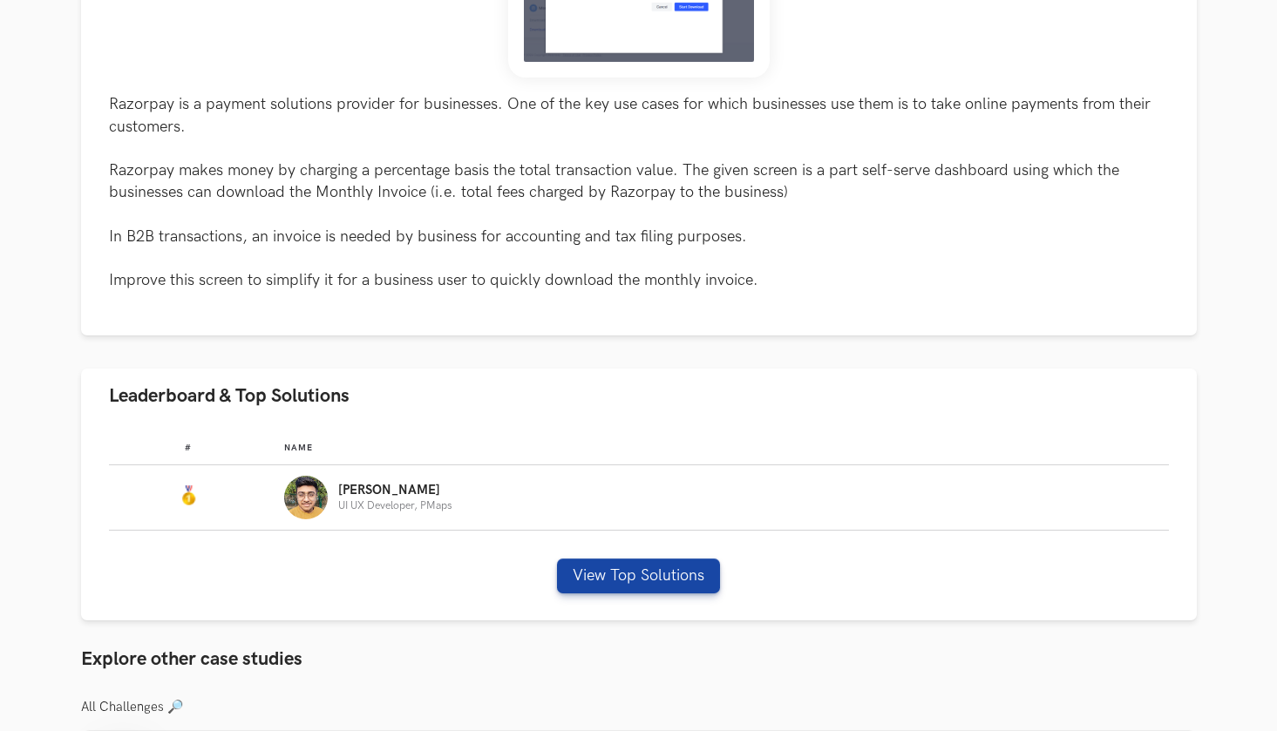
scroll to position [392, 0]
click at [663, 570] on button "View Top Solutions" at bounding box center [638, 575] width 163 height 35
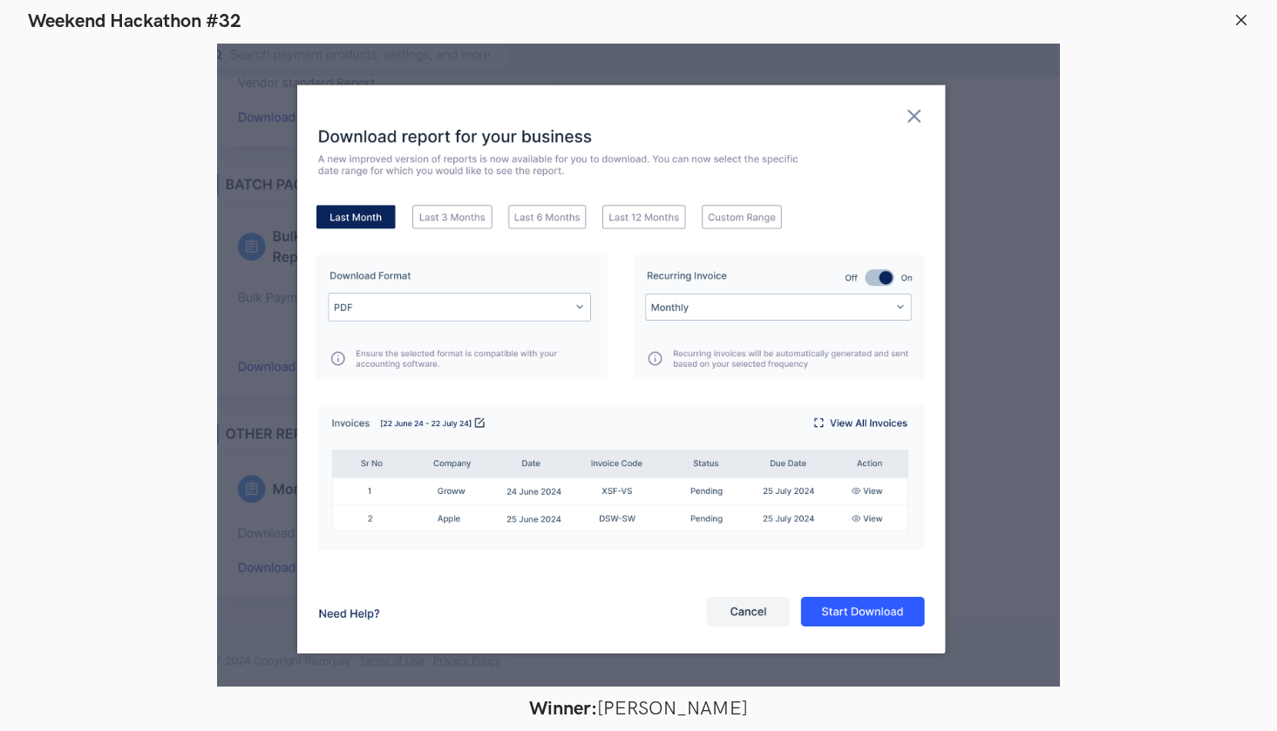
scroll to position [390, 0]
click at [1238, 19] on icon at bounding box center [1241, 20] width 16 height 16
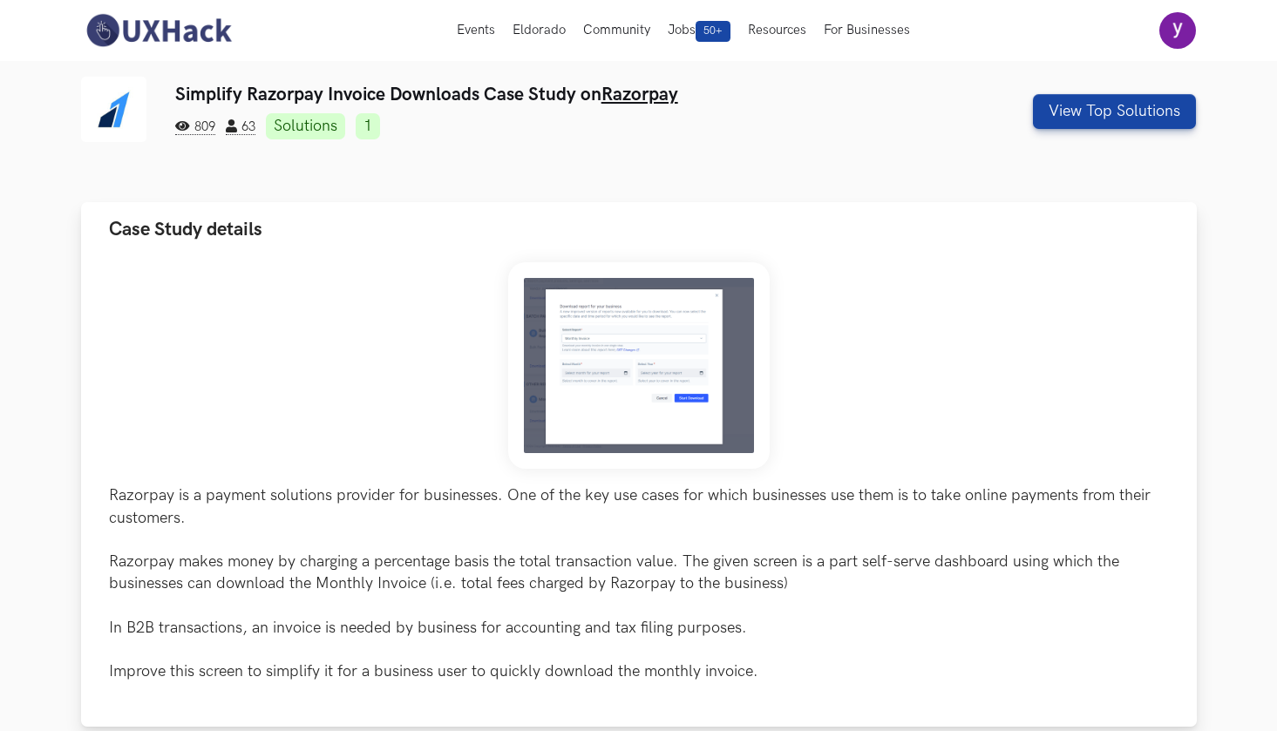
scroll to position [0, 0]
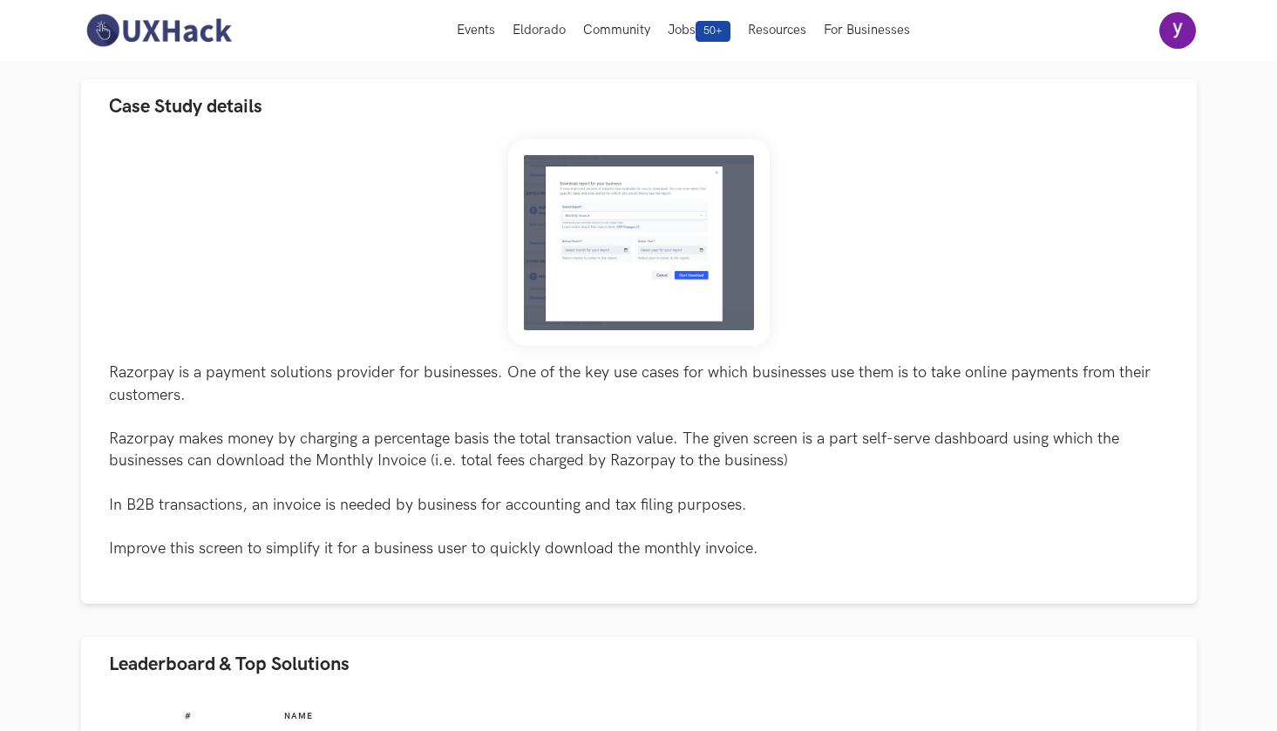
scroll to position [125, 0]
click at [674, 251] on img at bounding box center [638, 241] width 261 height 207
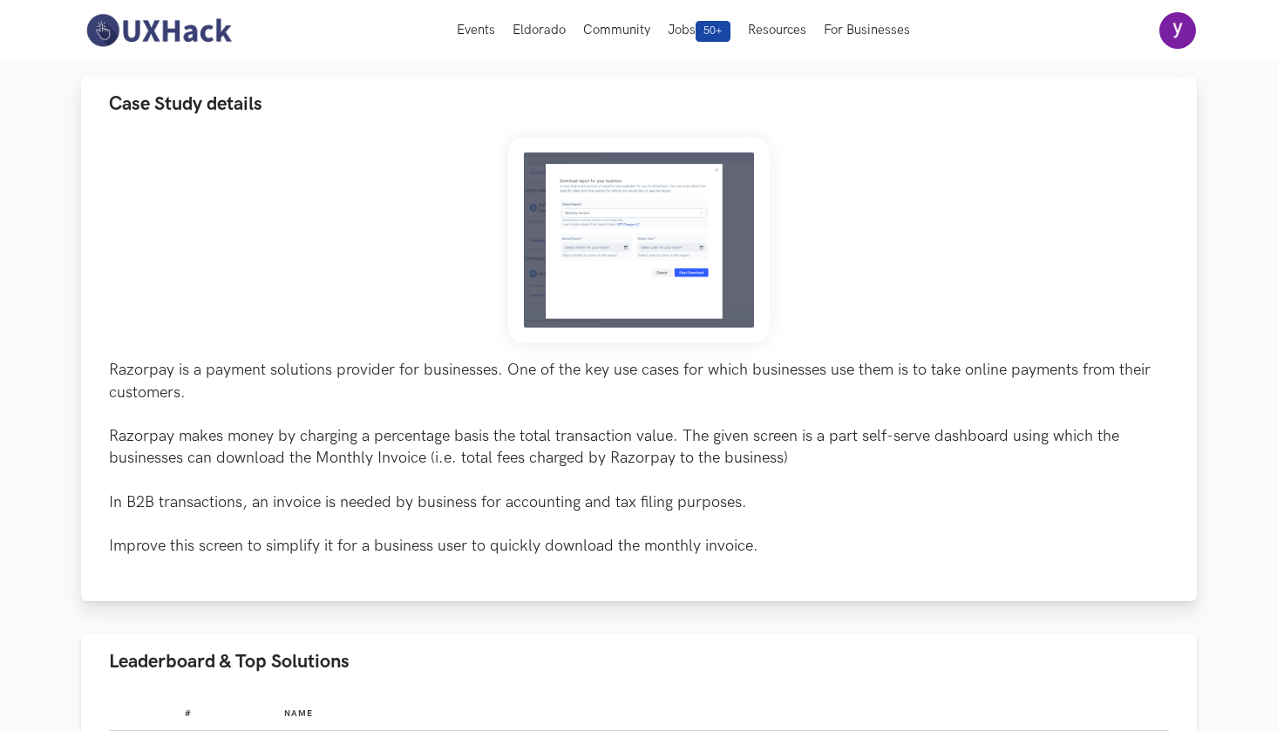
scroll to position [126, 0]
click at [681, 298] on img at bounding box center [638, 239] width 261 height 207
click at [727, 197] on img at bounding box center [638, 239] width 261 height 207
click at [690, 188] on img at bounding box center [638, 239] width 261 height 207
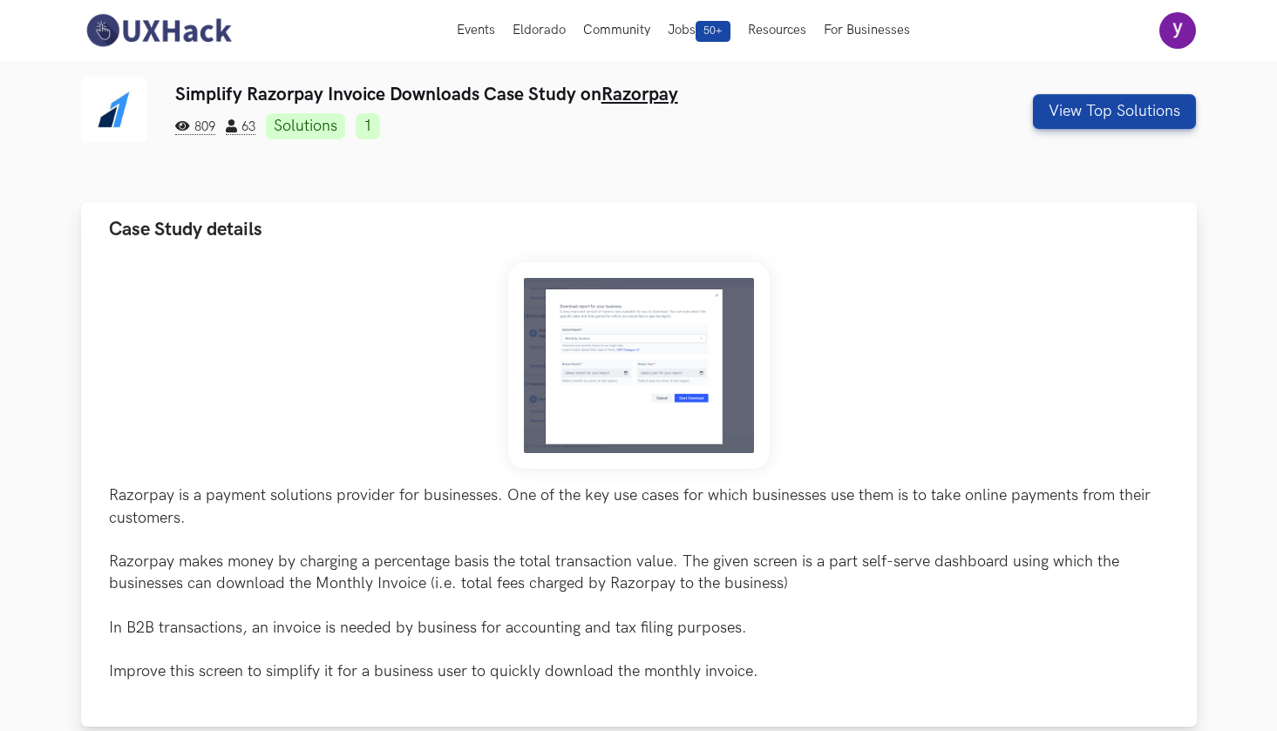
scroll to position [0, 0]
click at [672, 329] on img at bounding box center [638, 365] width 261 height 207
click at [681, 382] on img at bounding box center [638, 365] width 261 height 207
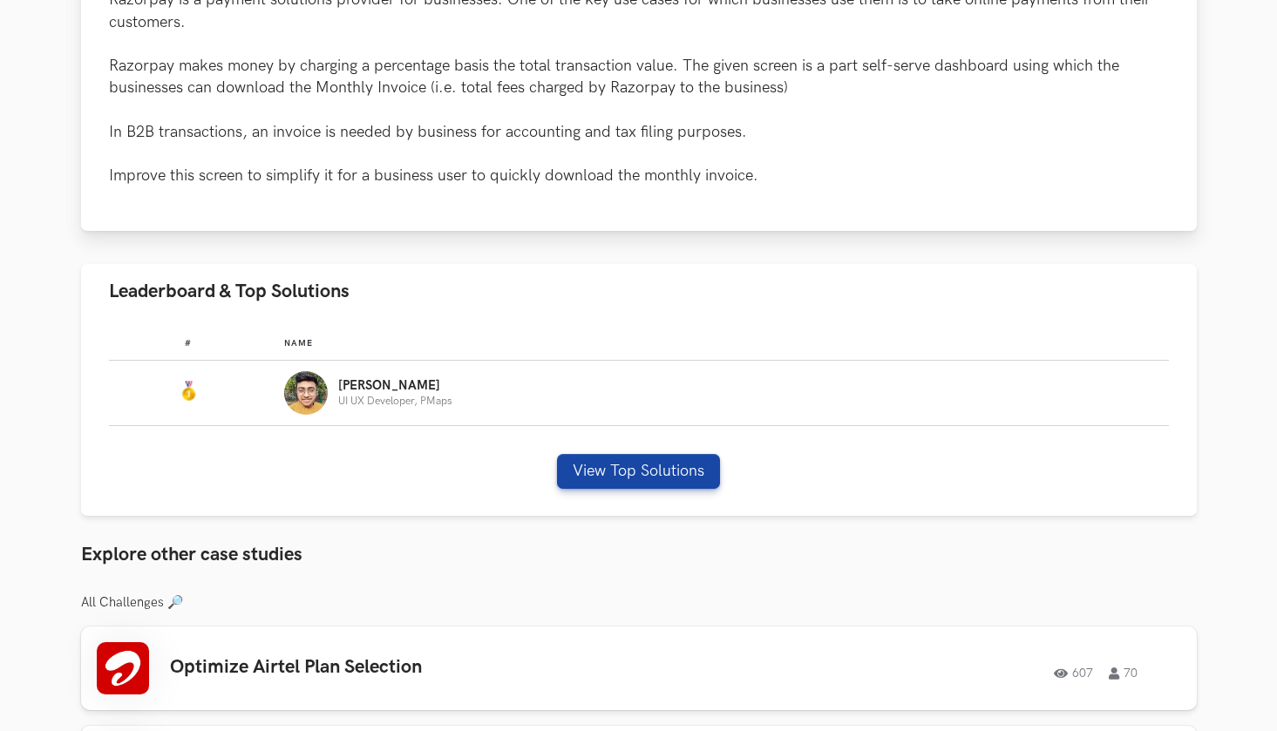
scroll to position [500, 0]
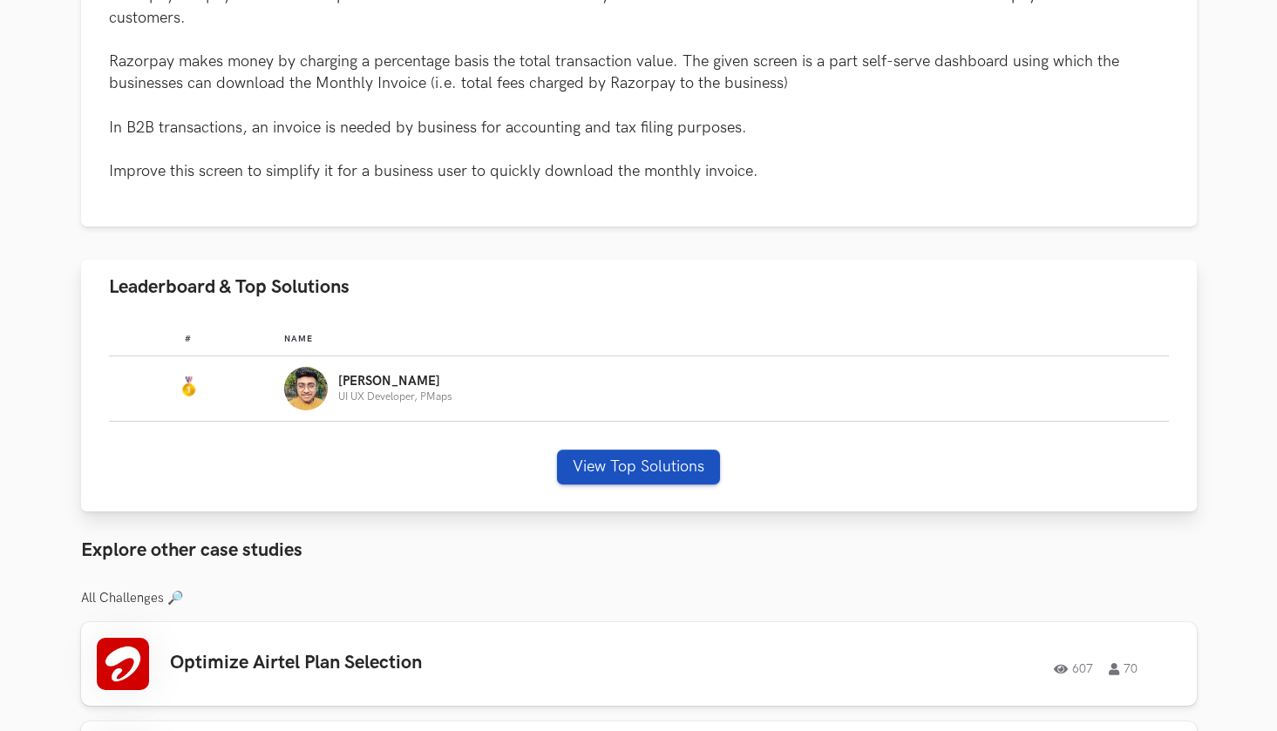
click at [674, 463] on button "View Top Solutions" at bounding box center [638, 467] width 163 height 35
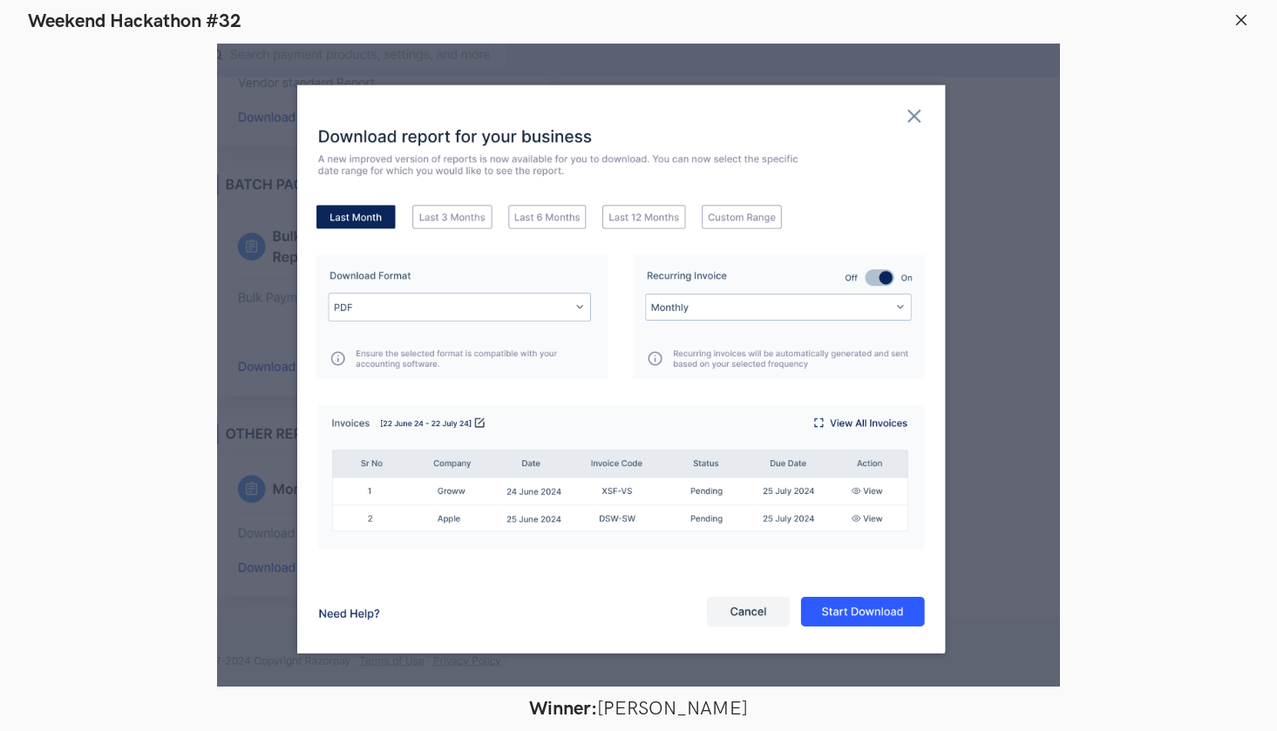
click at [1243, 16] on icon at bounding box center [1241, 20] width 16 height 16
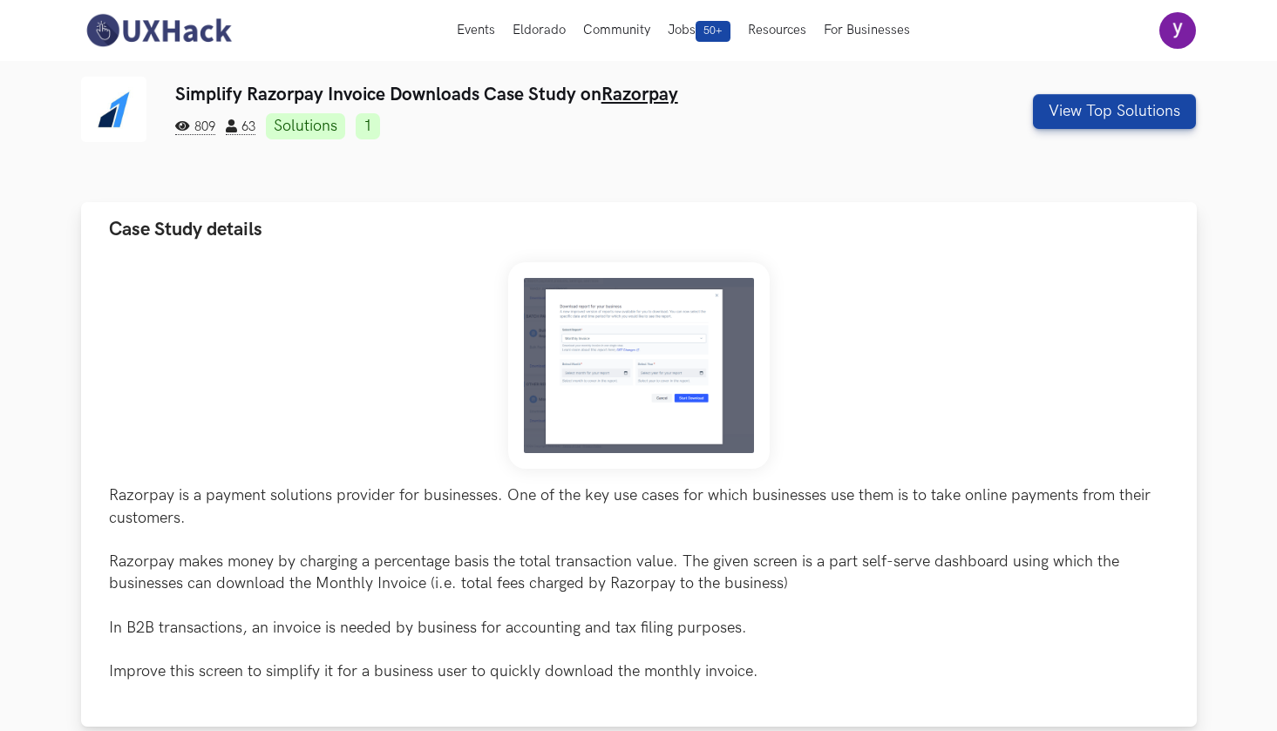
scroll to position [0, 0]
click at [680, 356] on img at bounding box center [638, 365] width 261 height 207
click at [732, 308] on img at bounding box center [638, 365] width 261 height 207
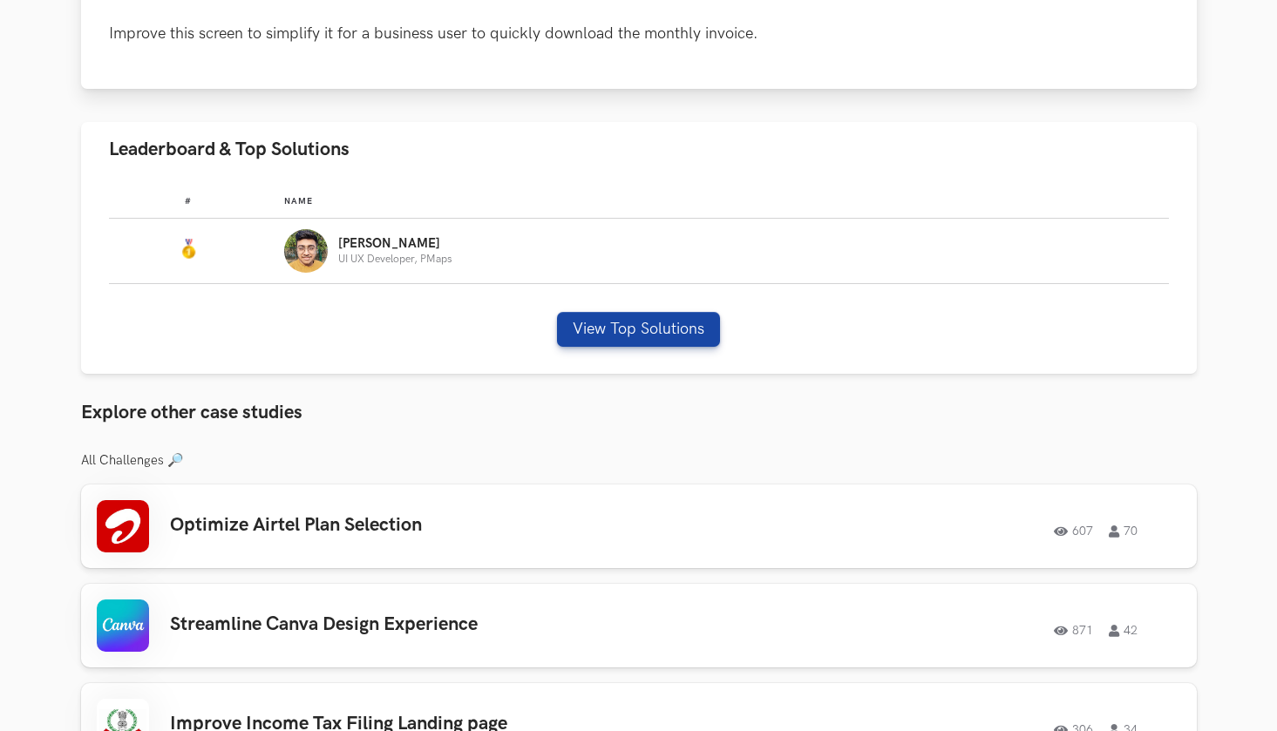
scroll to position [640, 0]
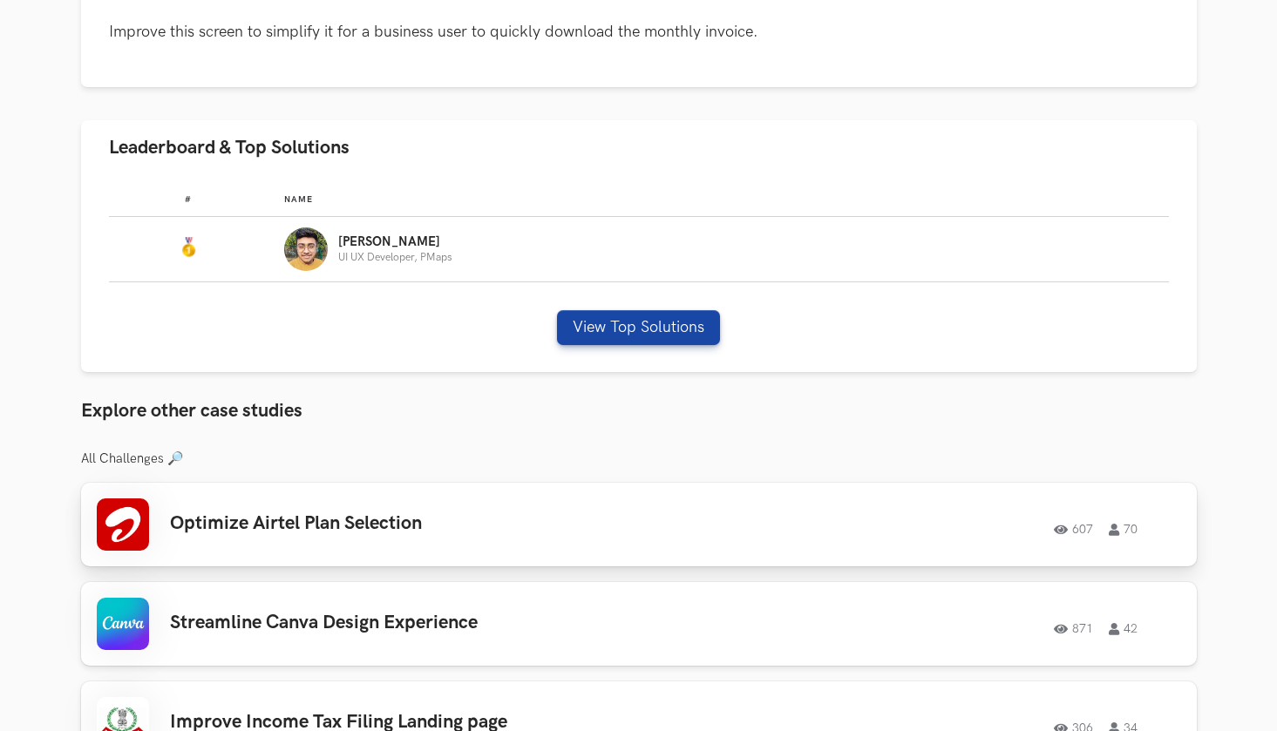
click at [740, 529] on div "607 70" at bounding box center [944, 524] width 474 height 23
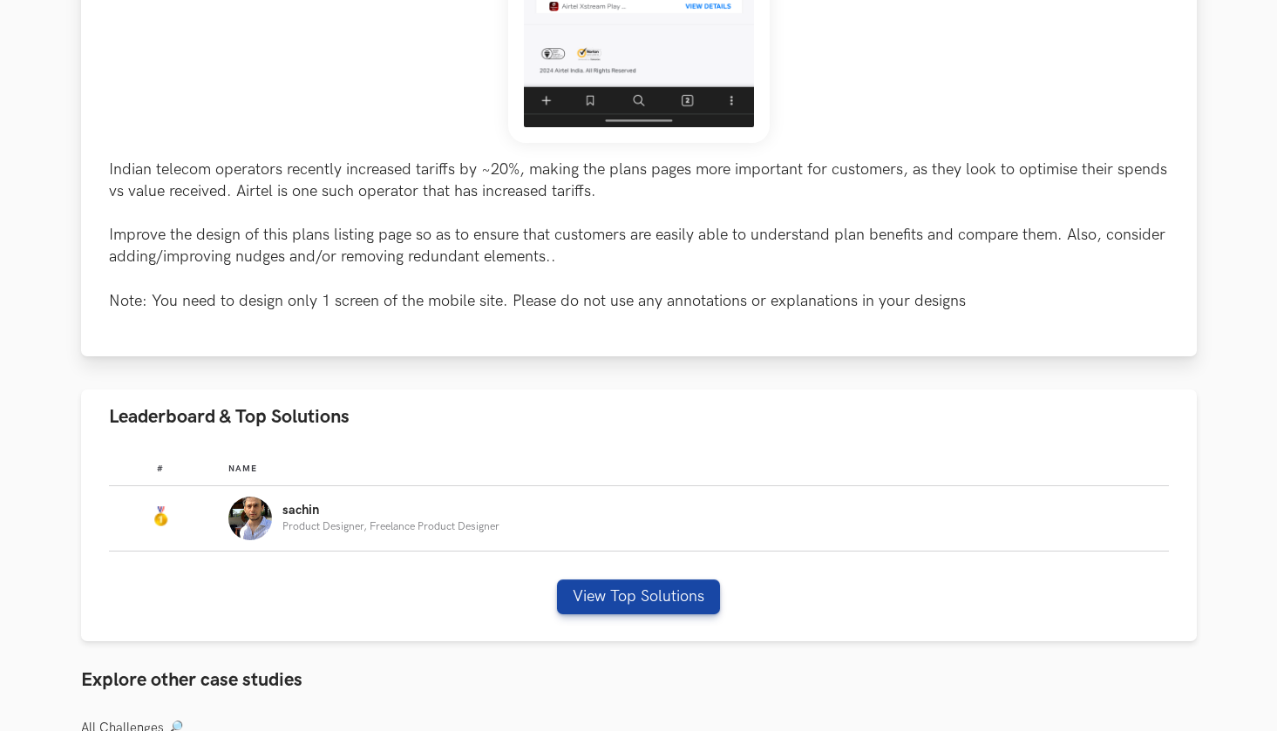
scroll to position [663, 0]
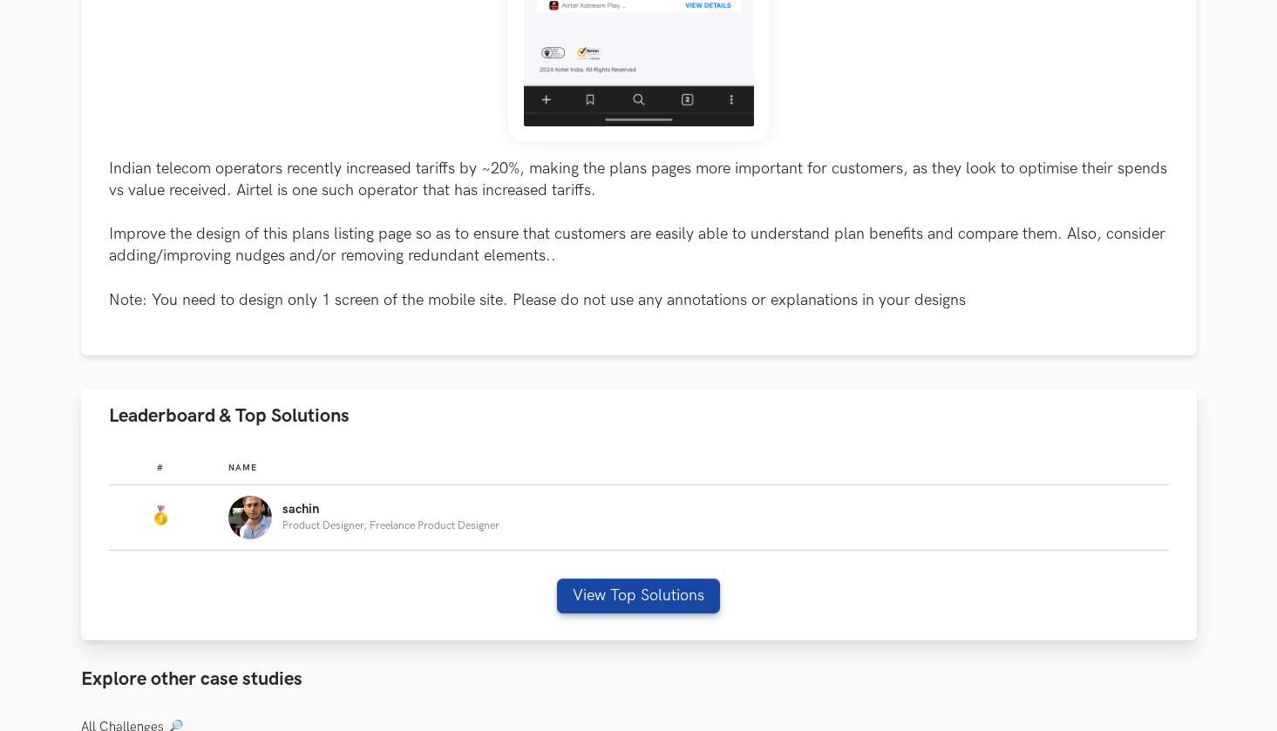
click at [577, 523] on div "sachin Product Designer, Freelance Product Designer" at bounding box center [690, 518] width 924 height 44
click at [660, 596] on button "View Top Solutions" at bounding box center [638, 596] width 163 height 35
